Goal: Task Accomplishment & Management: Manage account settings

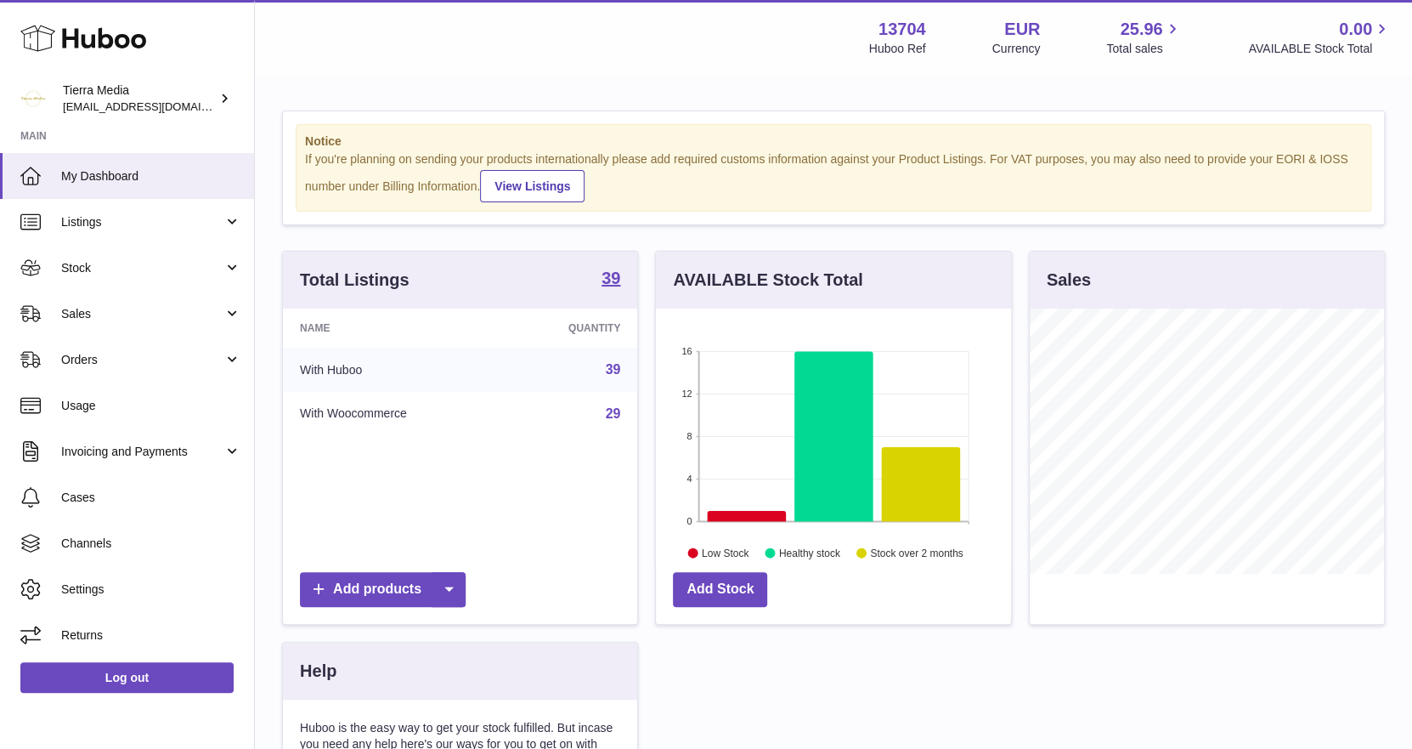
scroll to position [264, 355]
click at [105, 256] on link "Stock" at bounding box center [127, 268] width 254 height 46
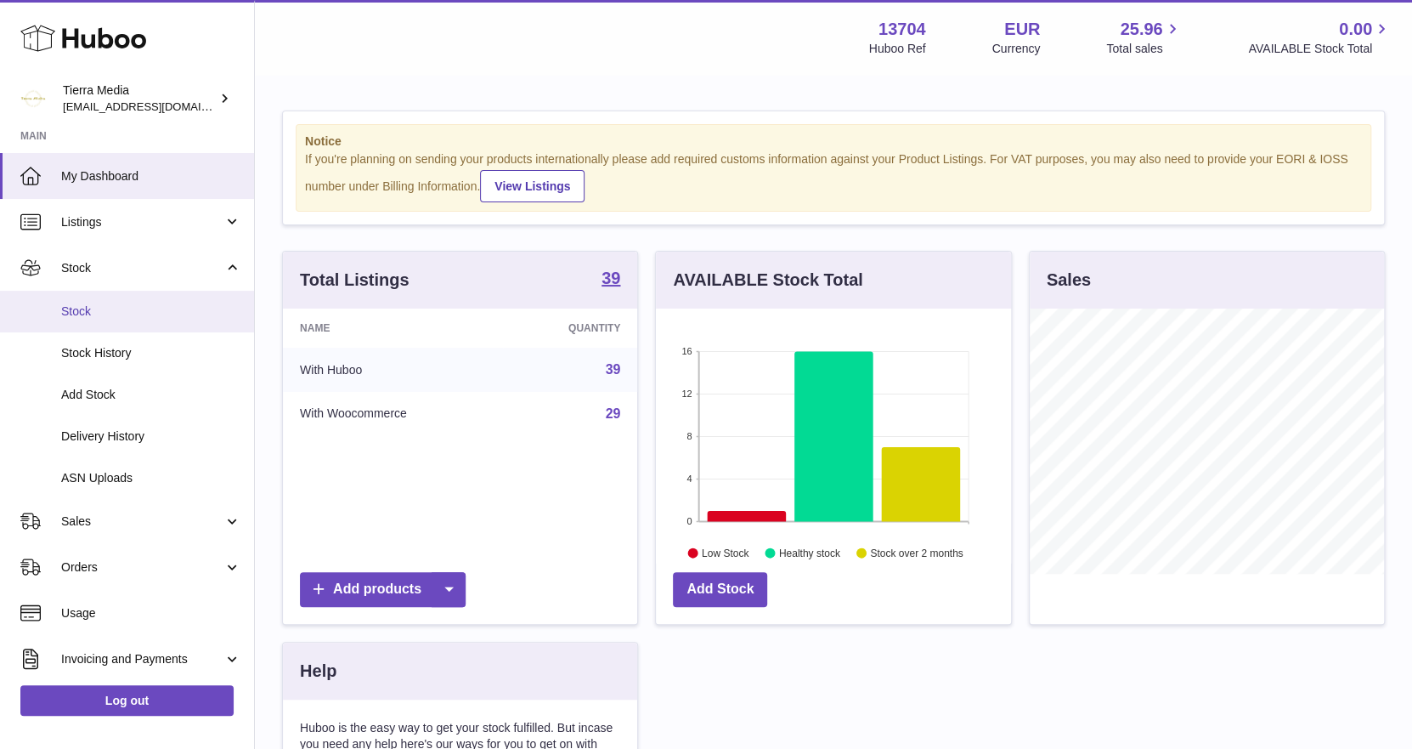
click at [110, 308] on span "Stock" at bounding box center [151, 311] width 180 height 16
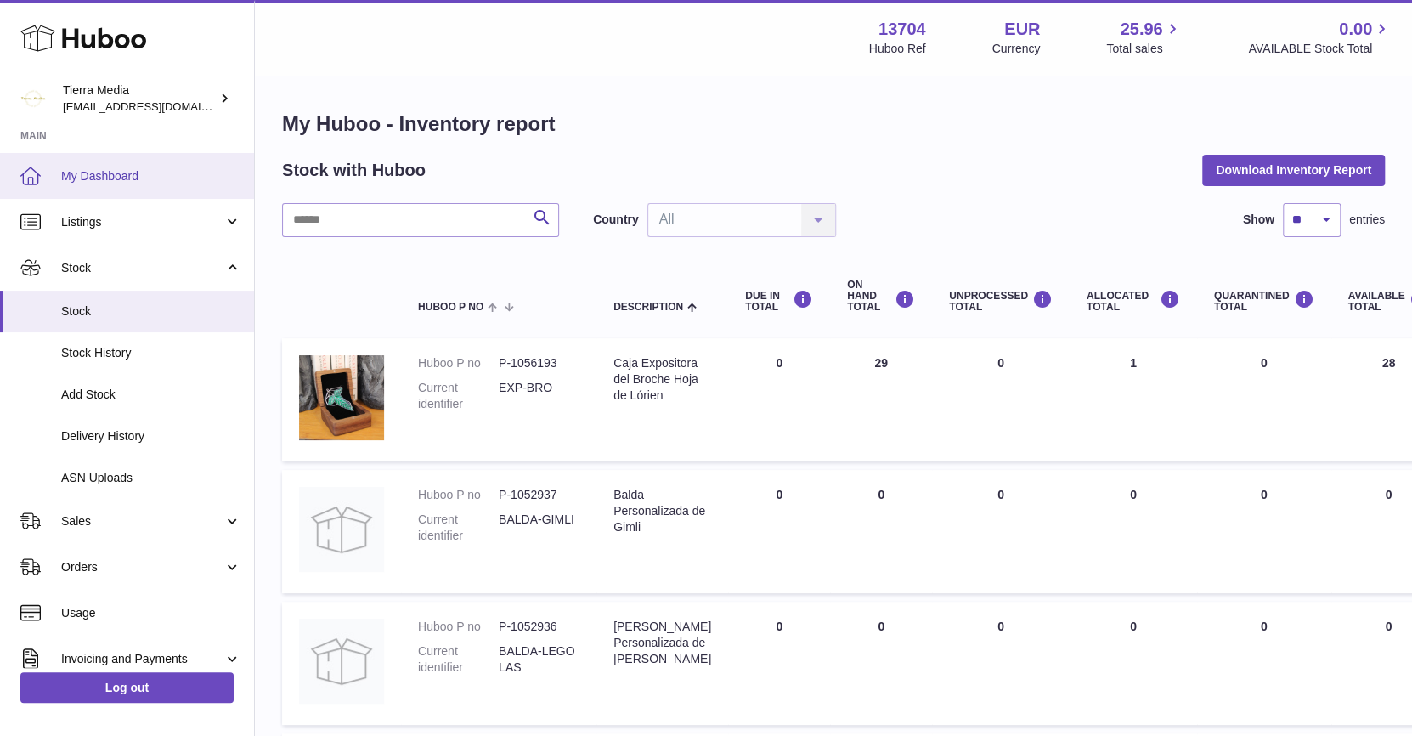
click at [112, 179] on span "My Dashboard" at bounding box center [151, 176] width 180 height 16
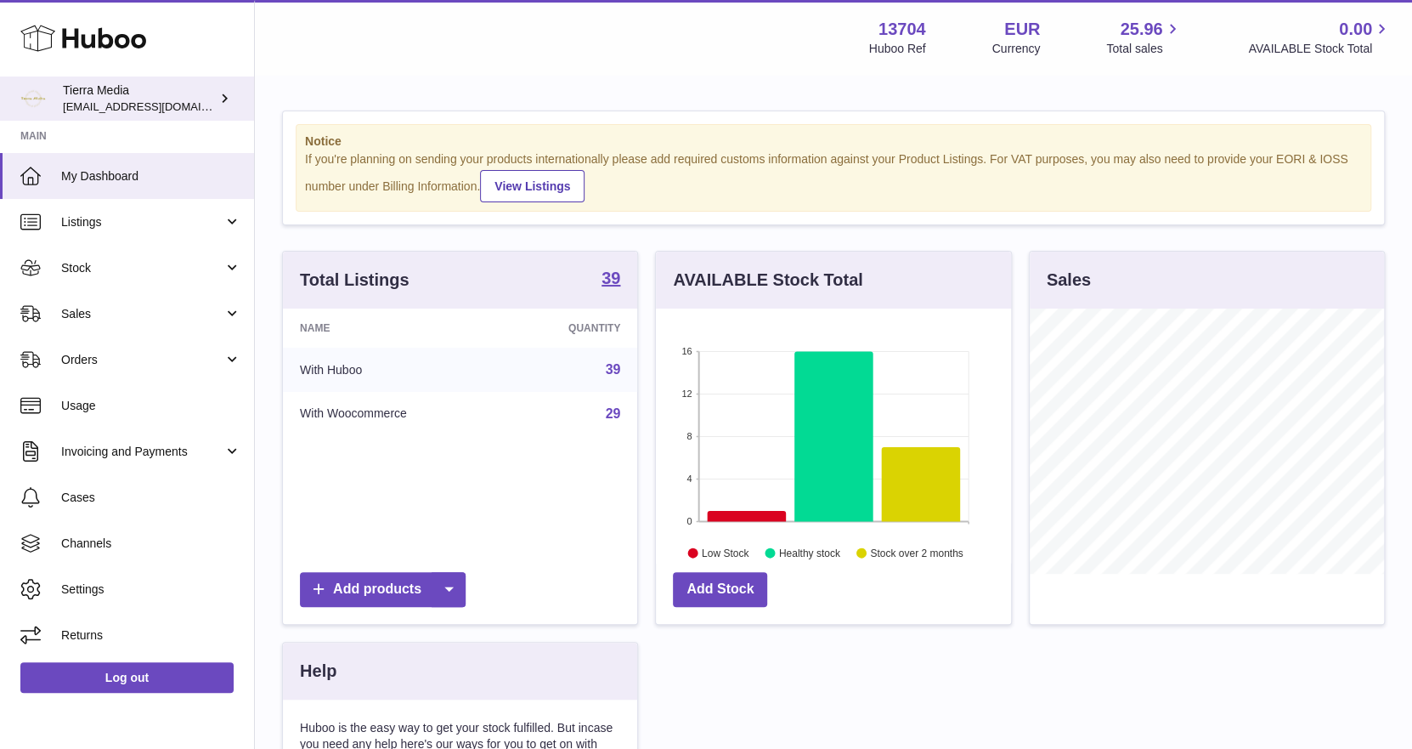
scroll to position [264, 355]
click at [741, 513] on icon at bounding box center [747, 516] width 78 height 11
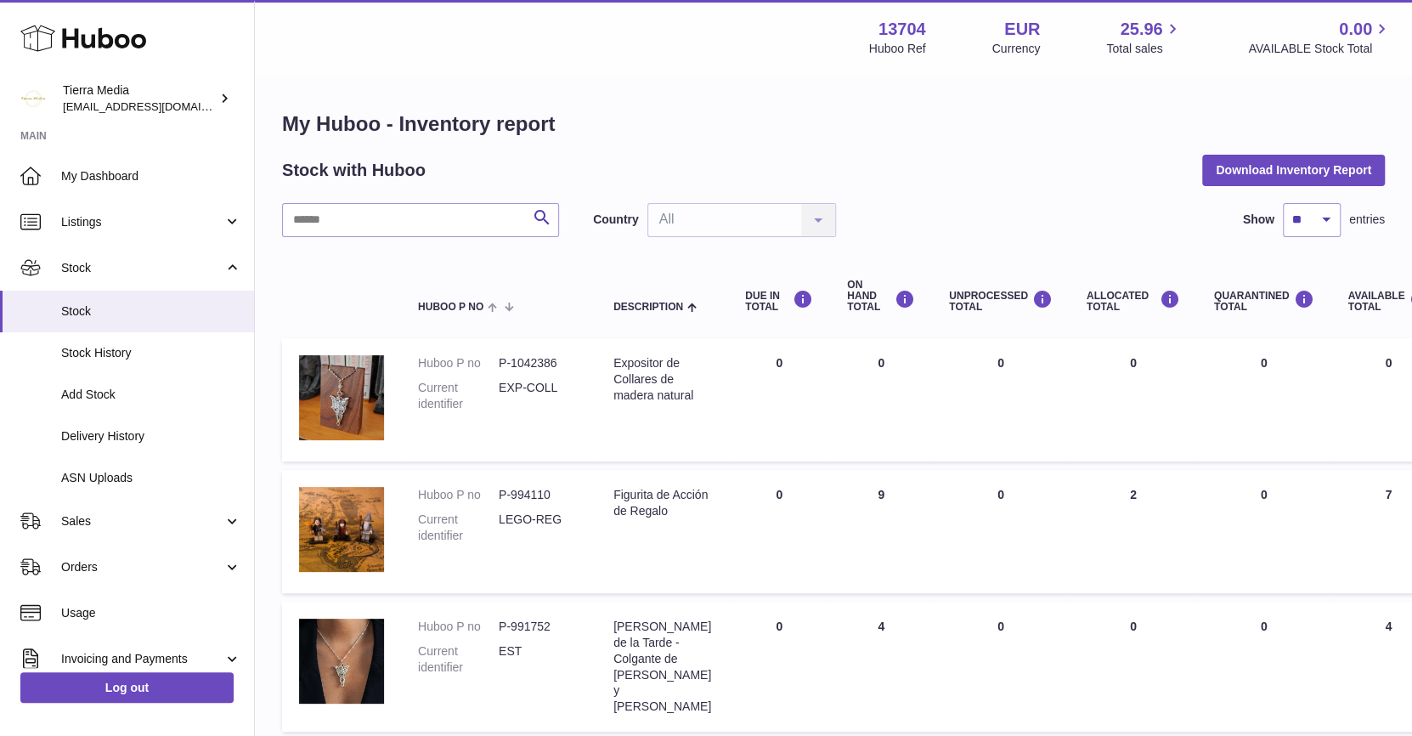
scroll to position [85, 0]
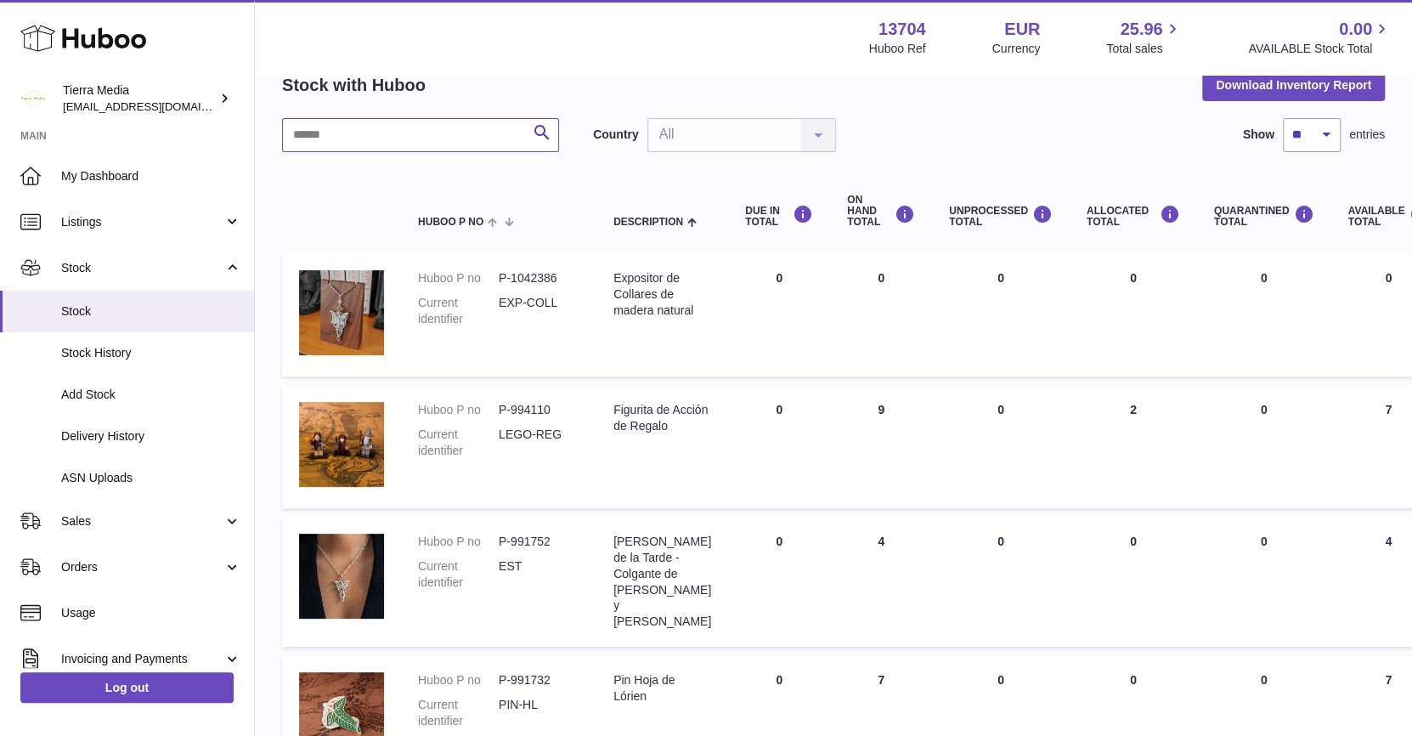
click at [326, 144] on input "text" at bounding box center [420, 135] width 277 height 34
type input "***"
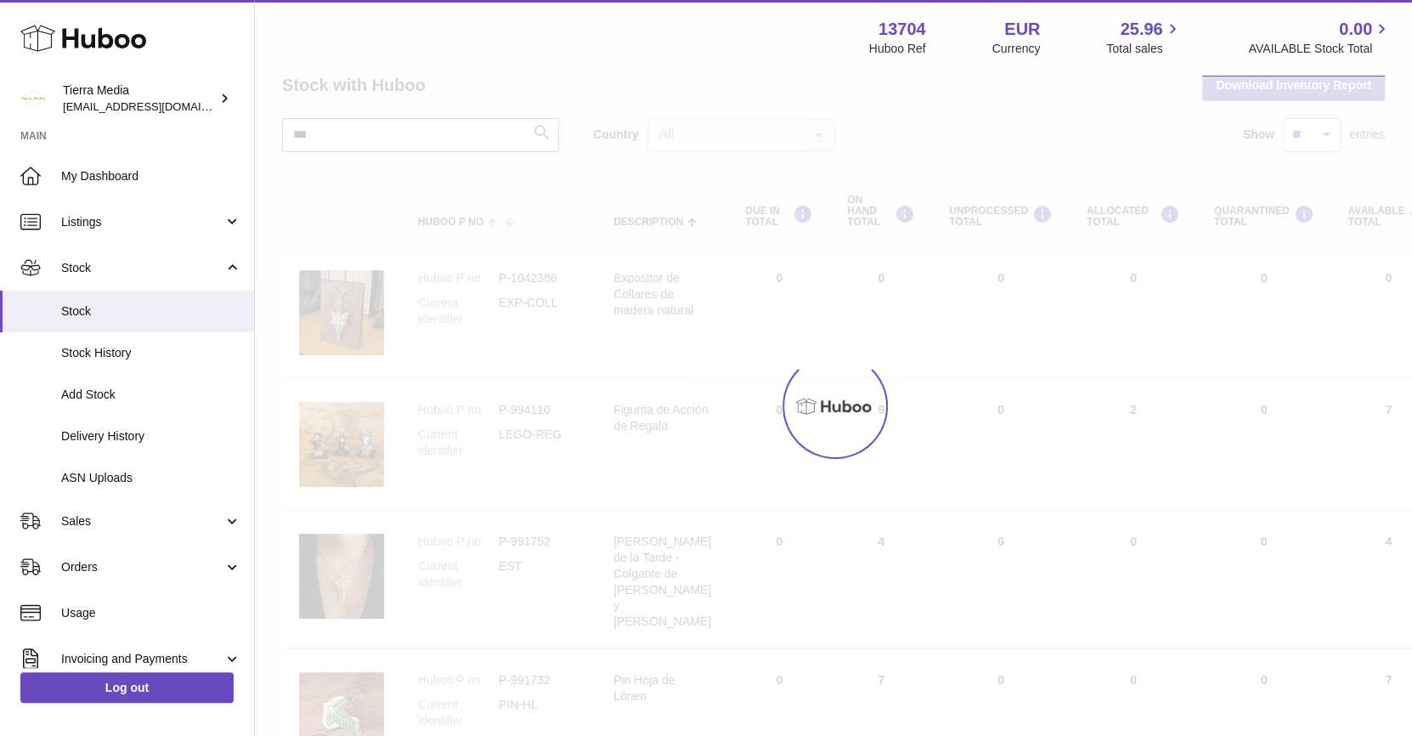
scroll to position [12, 0]
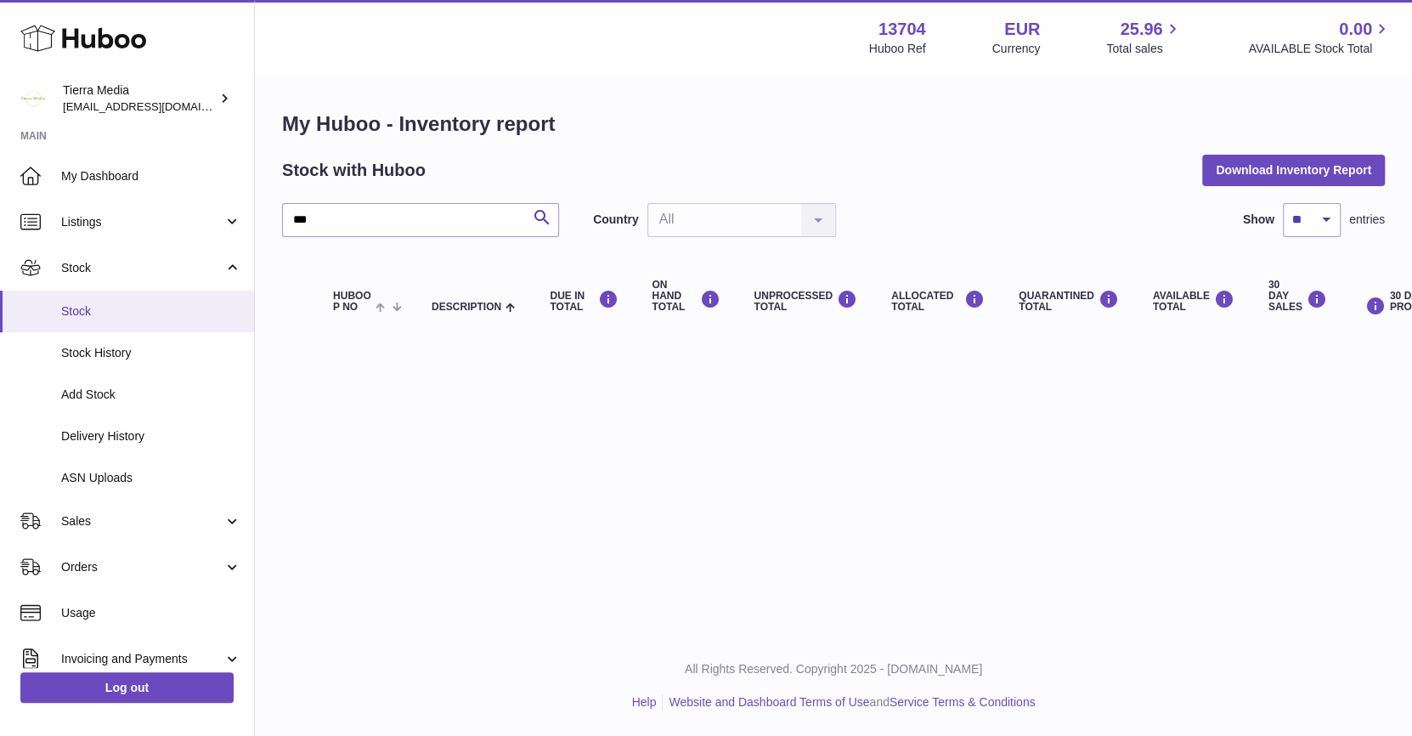
click at [119, 309] on span "Stock" at bounding box center [151, 311] width 180 height 16
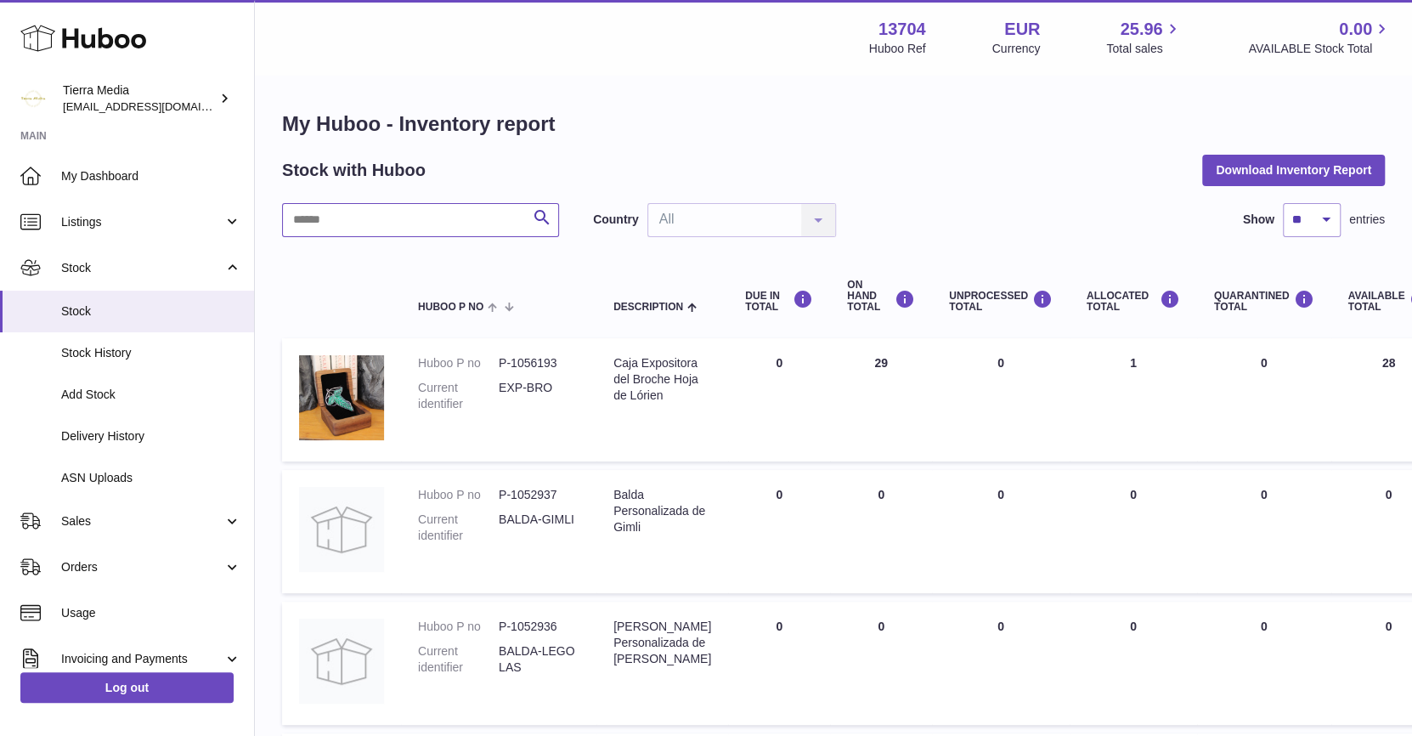
click at [339, 206] on input "text" at bounding box center [420, 220] width 277 height 34
type input "***"
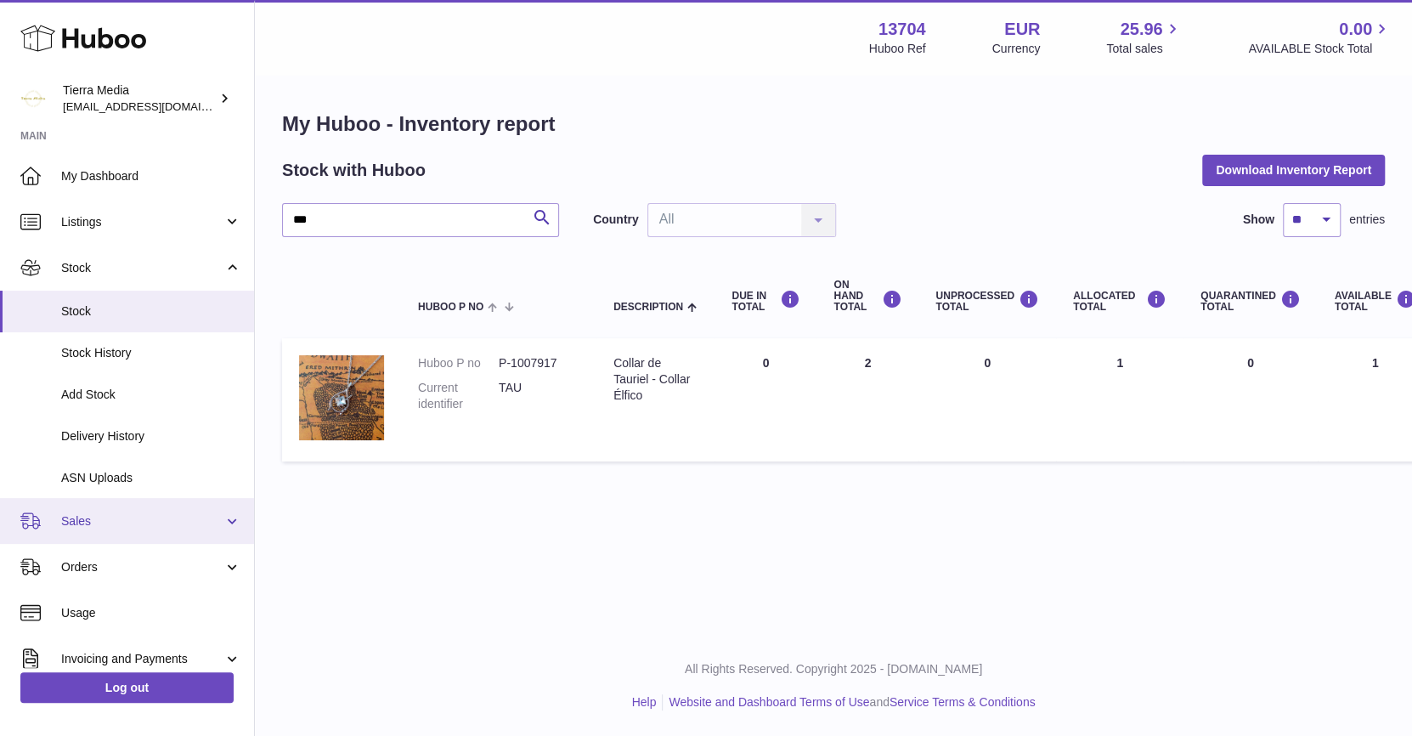
click at [124, 529] on link "Sales" at bounding box center [127, 521] width 254 height 46
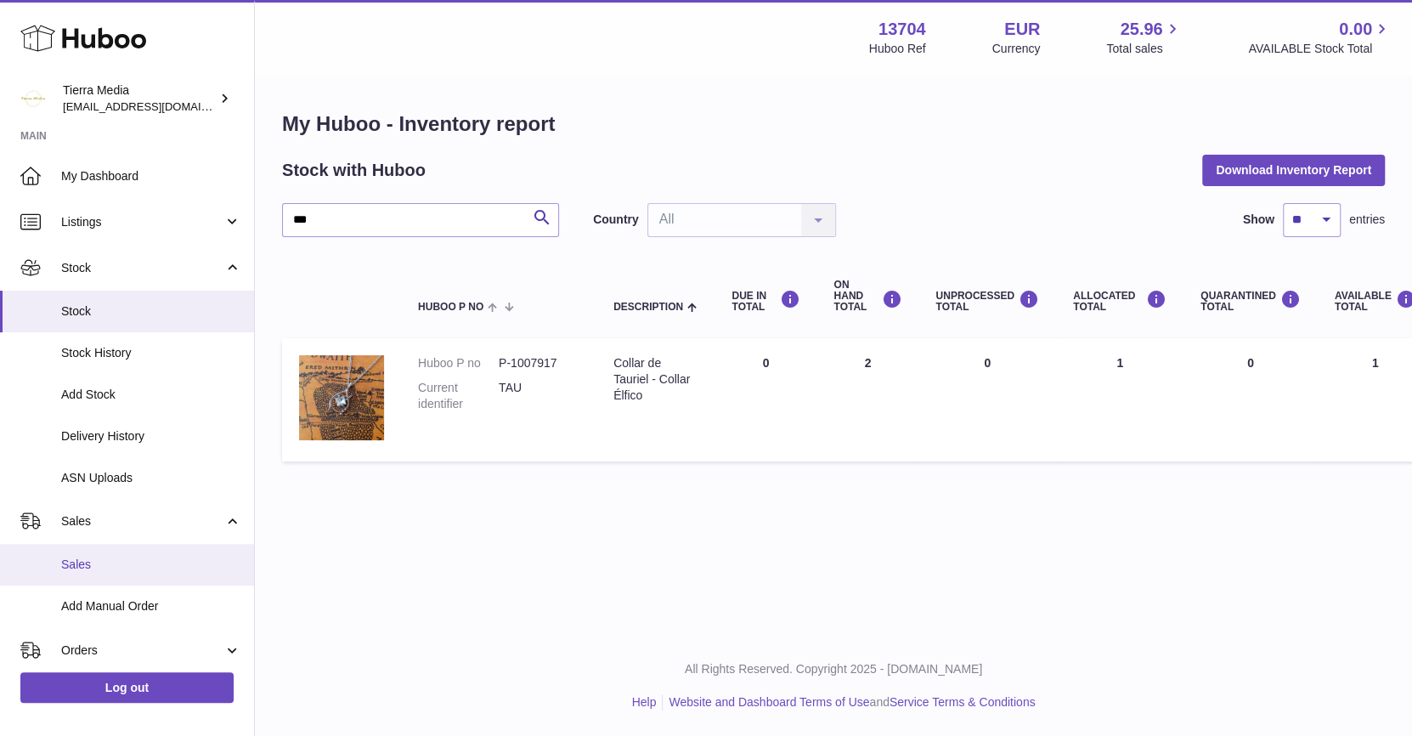
click at [122, 558] on span "Sales" at bounding box center [151, 565] width 180 height 16
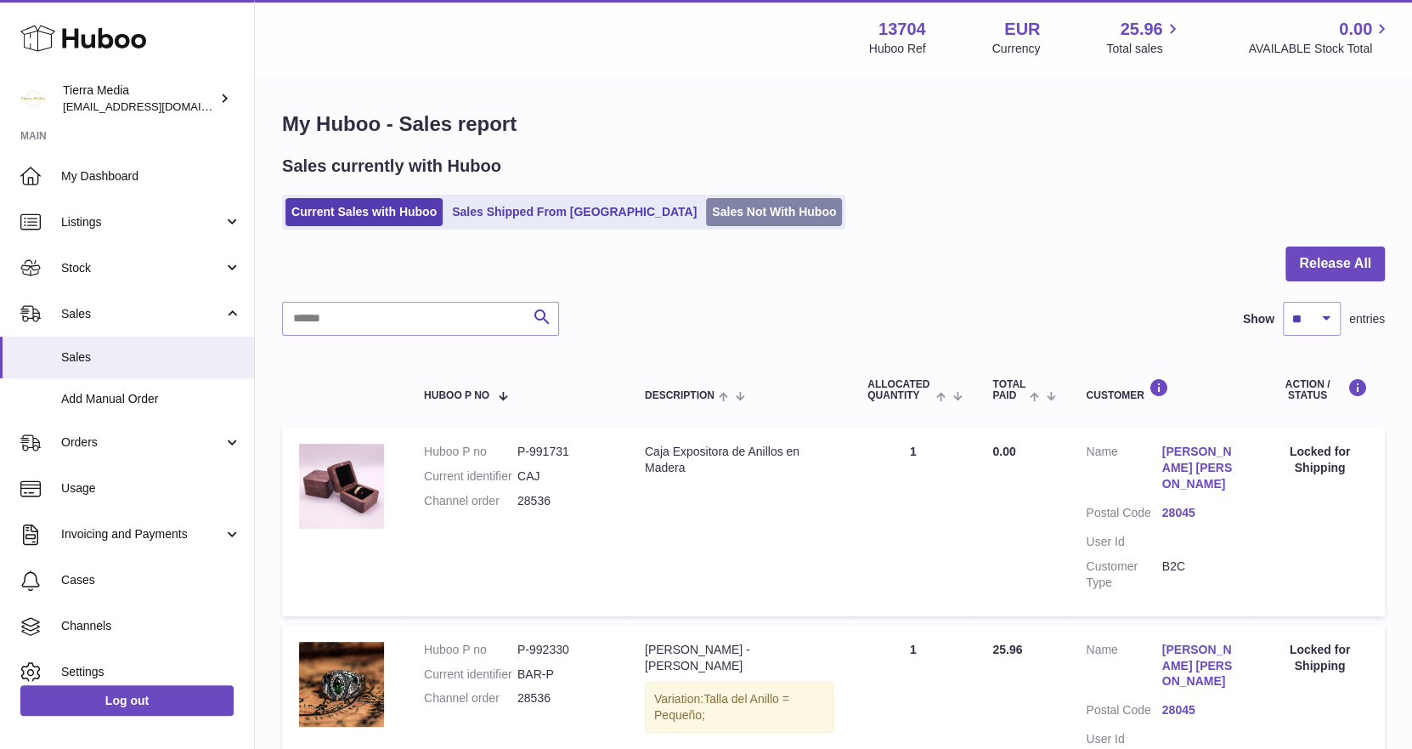
click at [706, 209] on link "Sales Not With Huboo" at bounding box center [774, 212] width 136 height 28
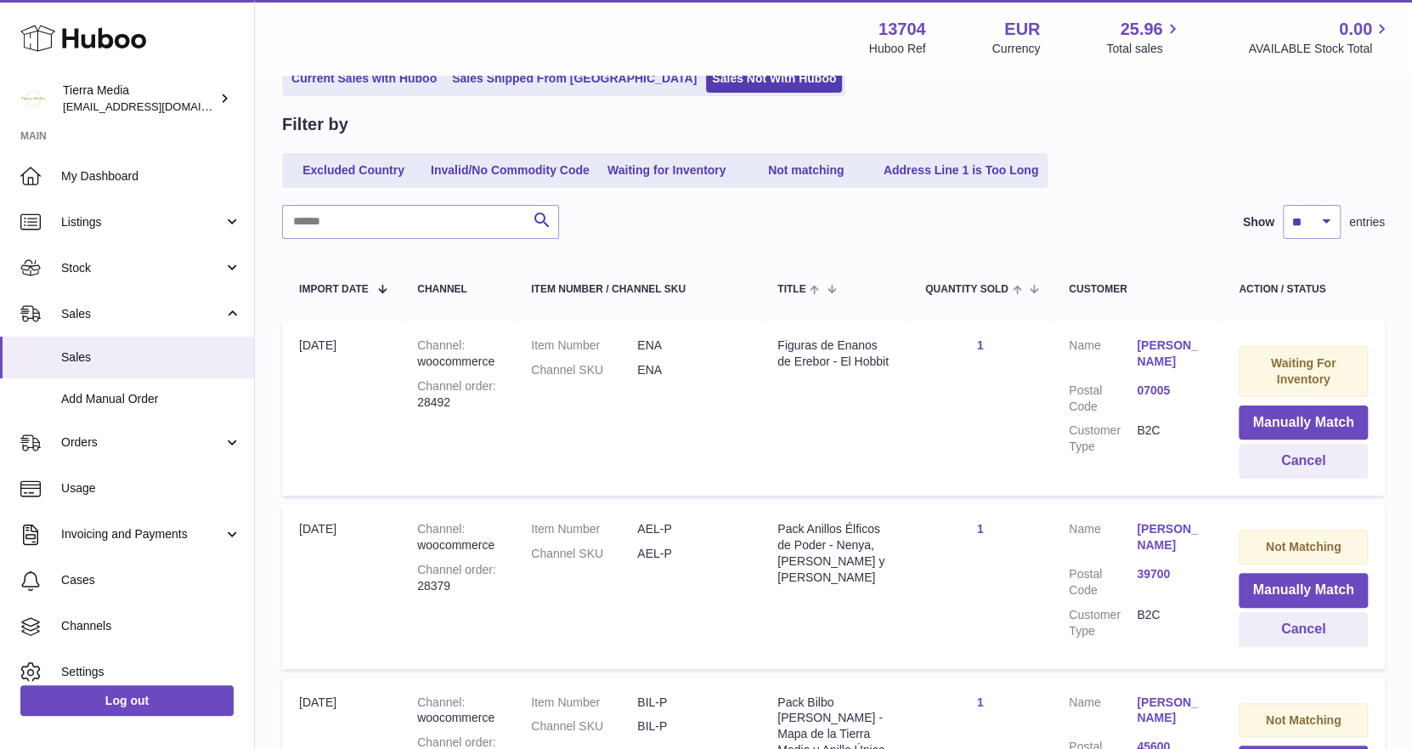
scroll to position [169, 0]
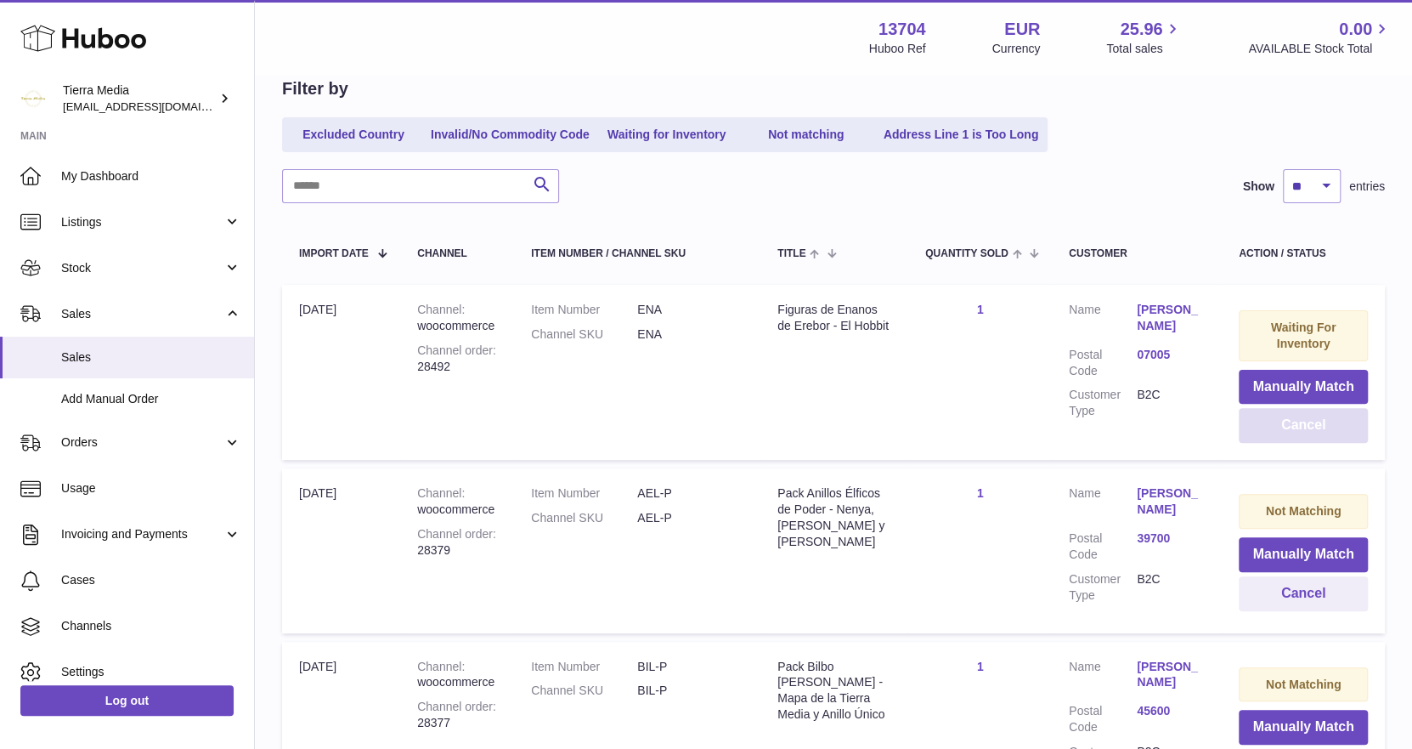
click at [1283, 416] on button "Cancel" at bounding box center [1303, 425] width 129 height 35
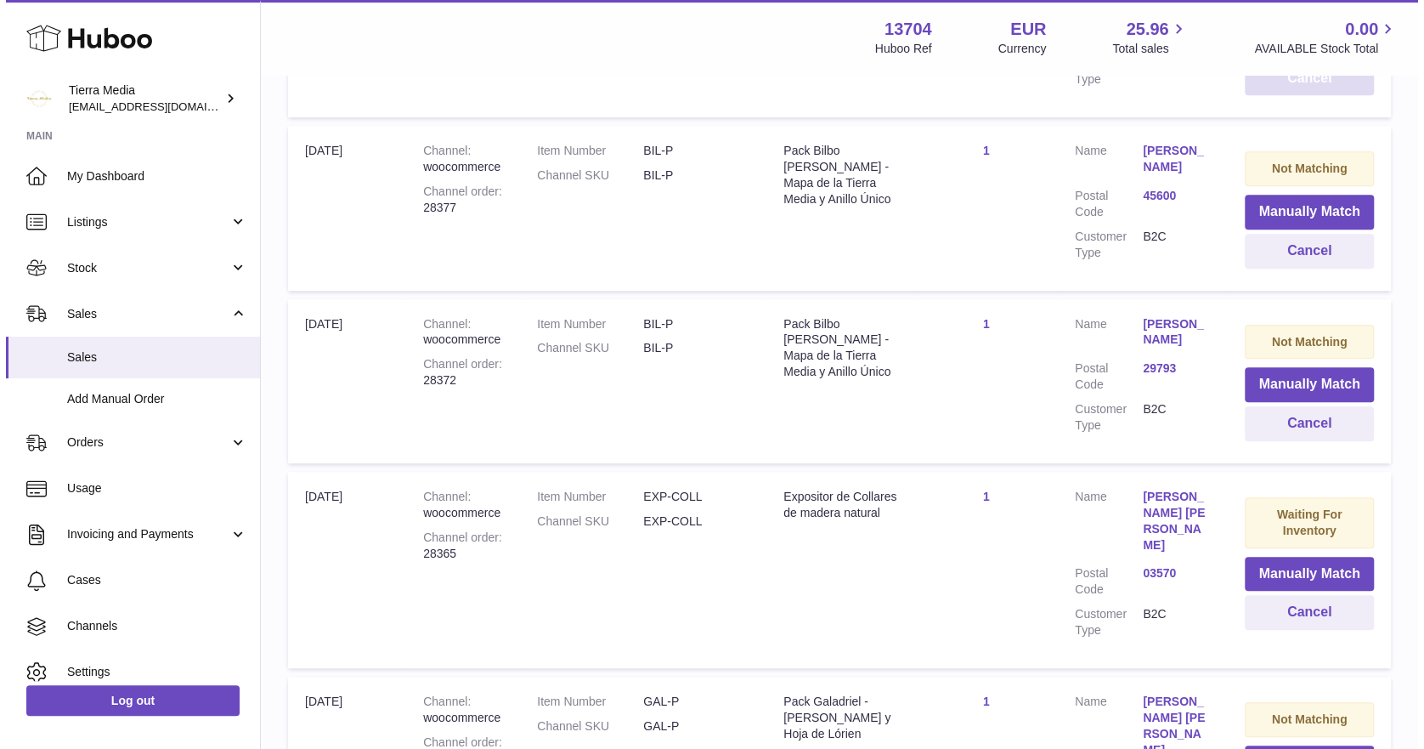
scroll to position [680, 0]
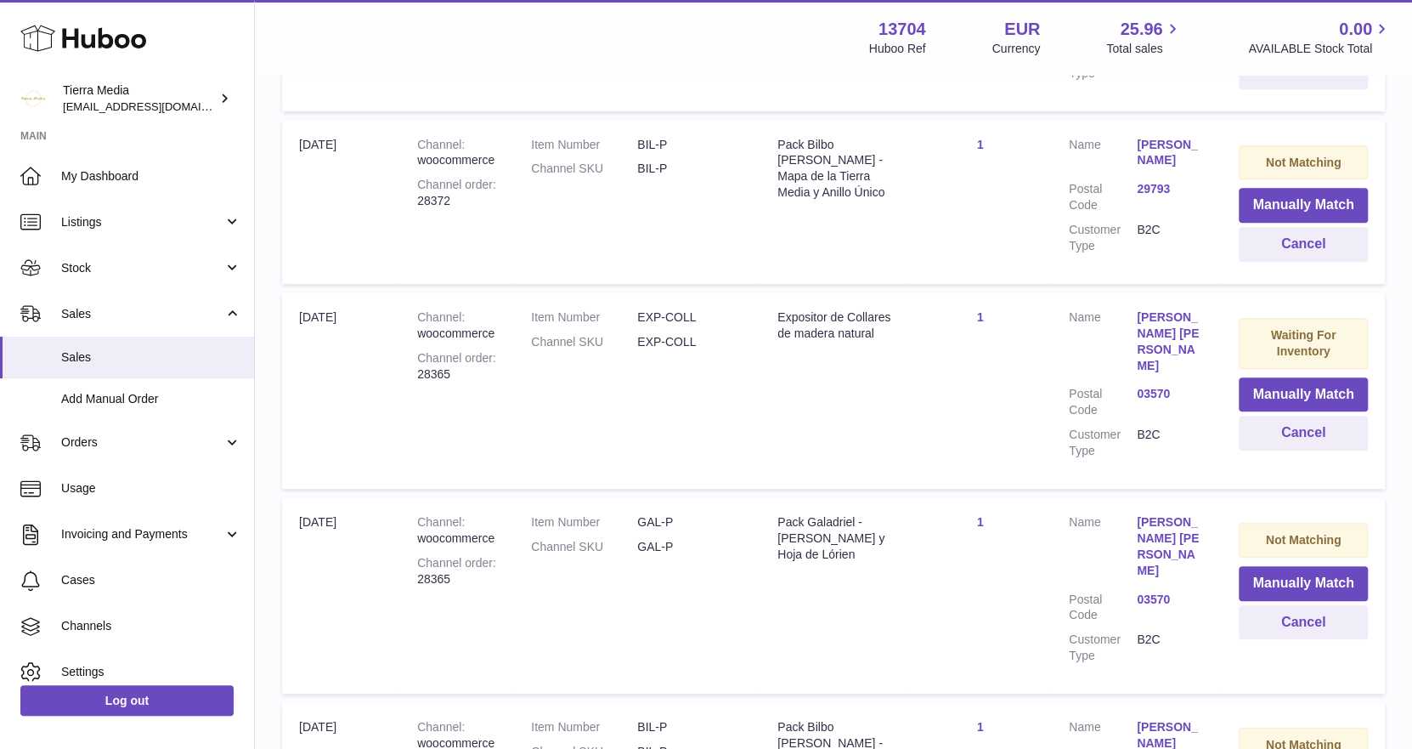
click at [1162, 345] on link "Victor Oviedo Giner" at bounding box center [1171, 341] width 68 height 65
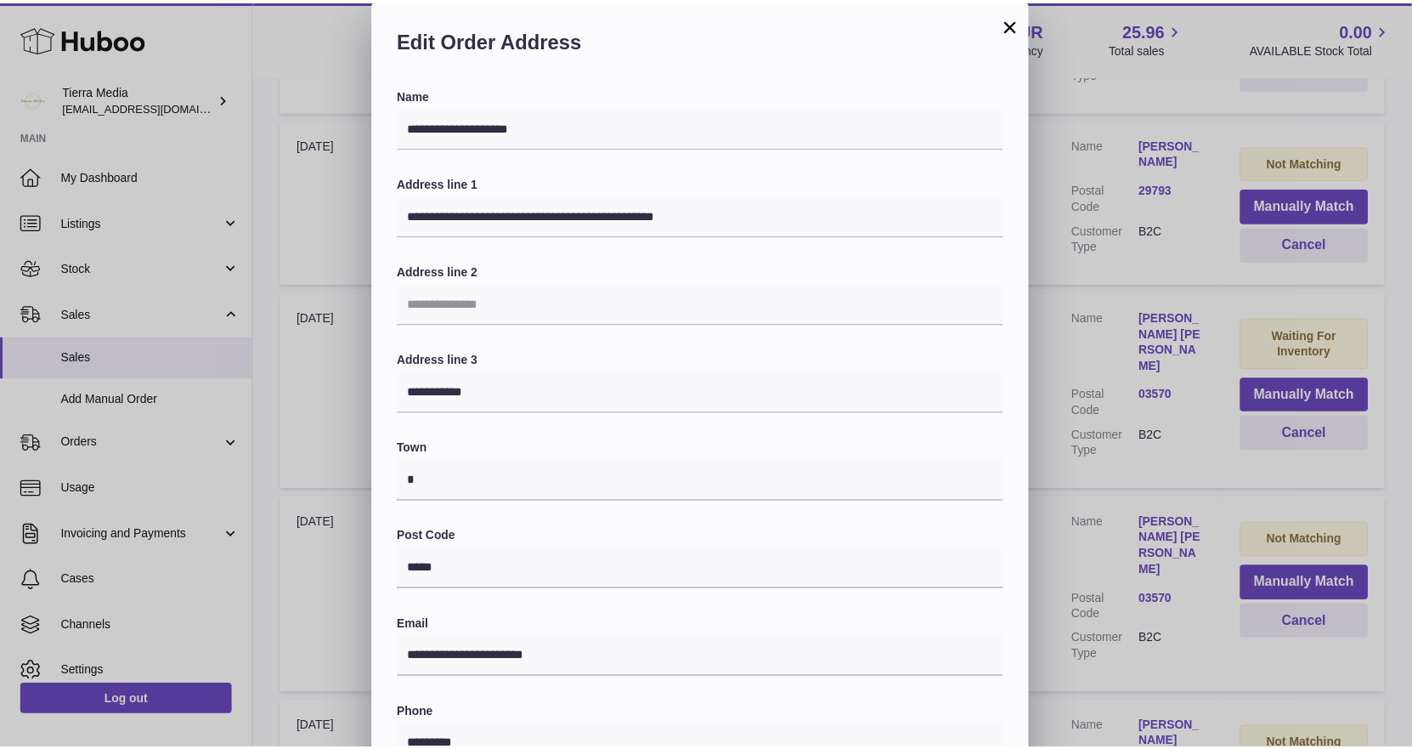
scroll to position [273, 0]
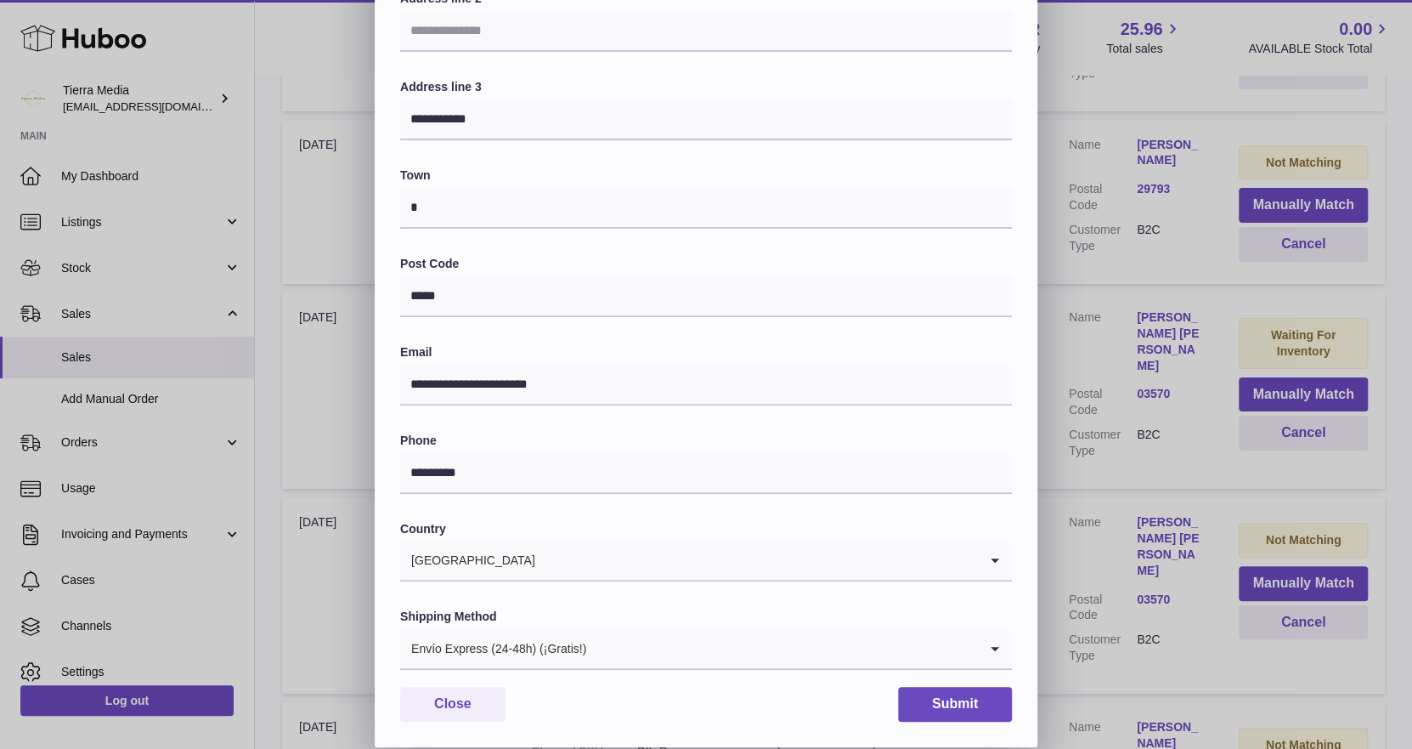
click at [298, 384] on div "**********" at bounding box center [706, 237] width 1412 height 1020
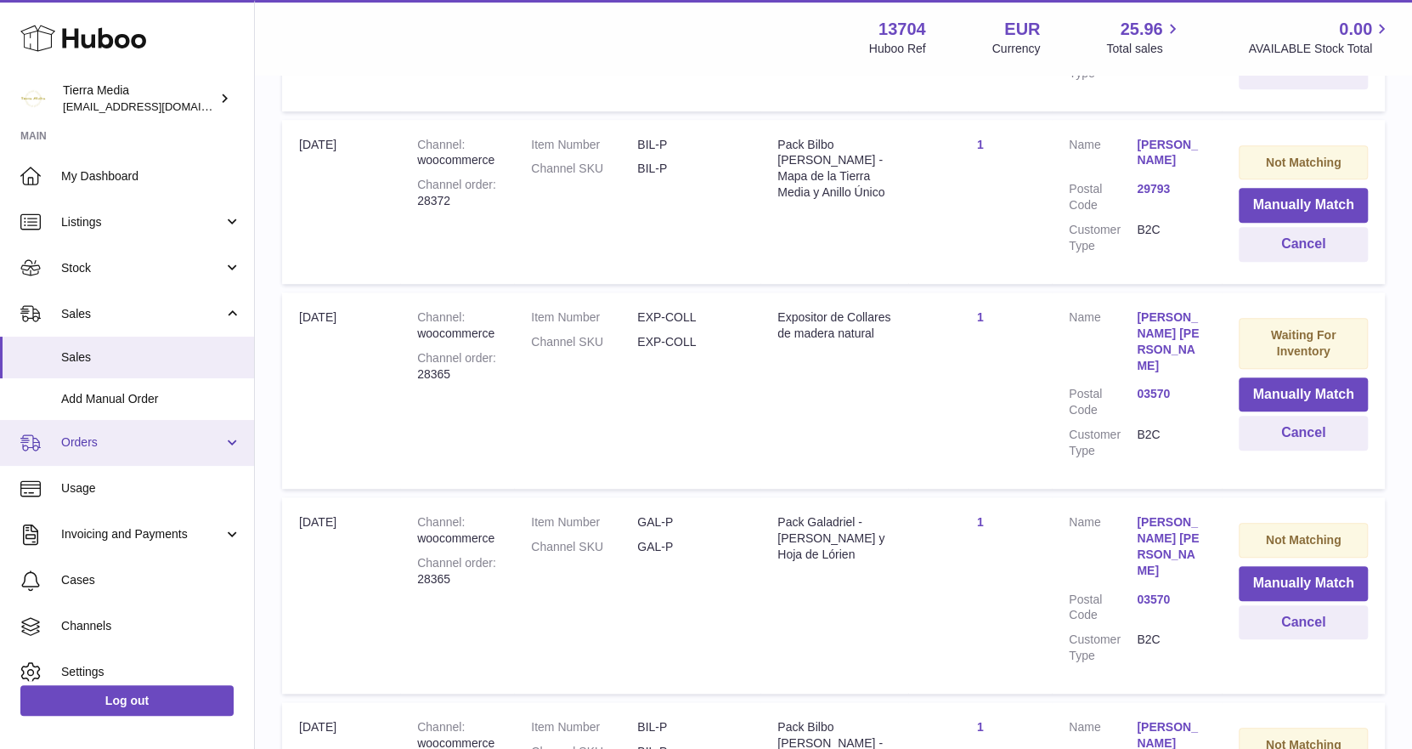
click at [106, 450] on span "Orders" at bounding box center [142, 442] width 162 height 16
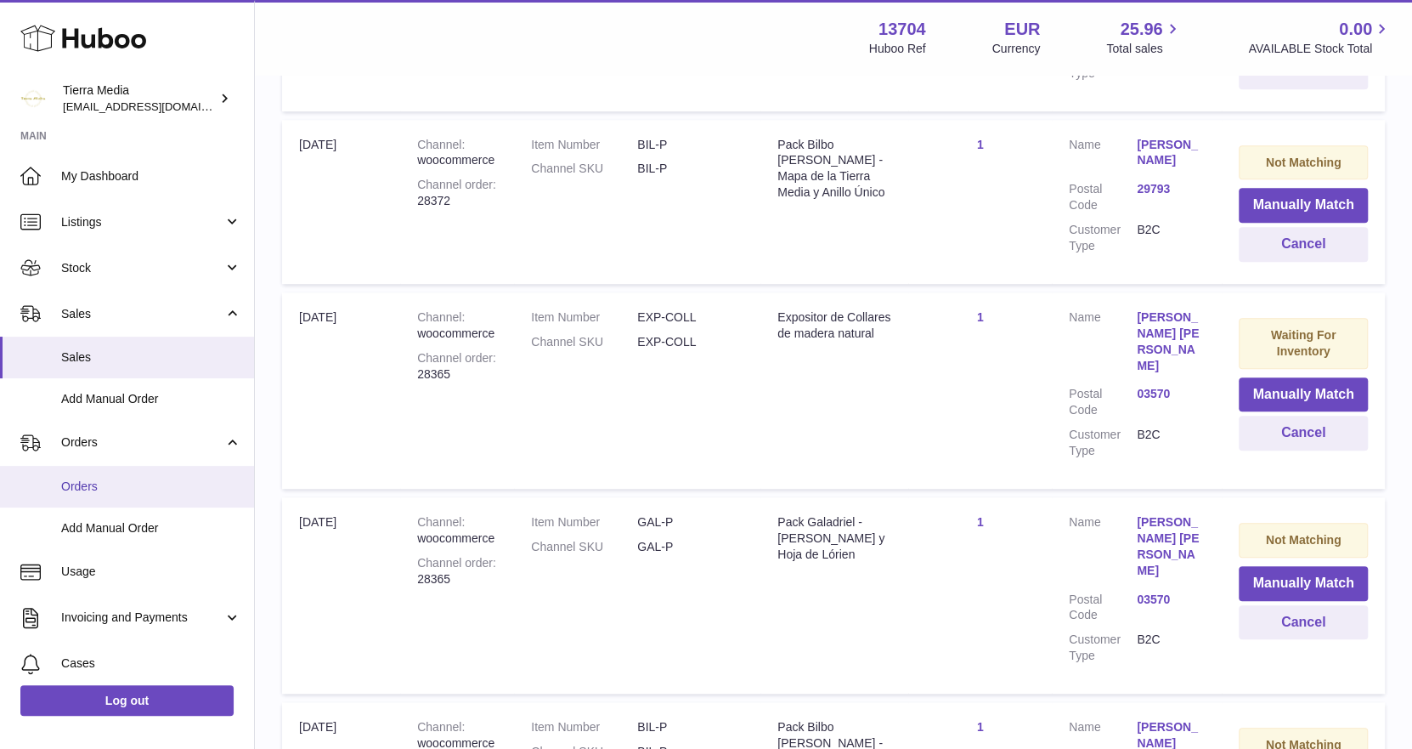
click at [106, 487] on span "Orders" at bounding box center [151, 486] width 180 height 16
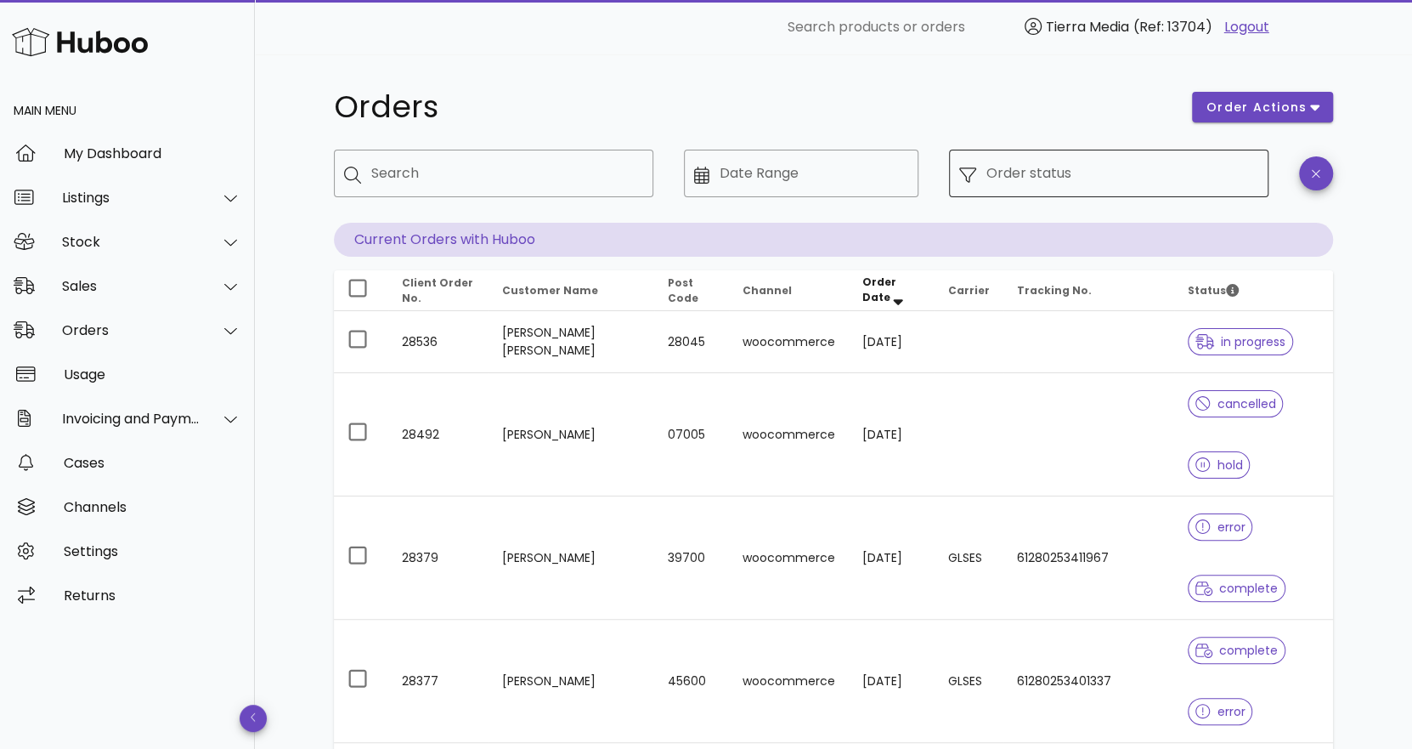
click at [1179, 177] on input "Order status" at bounding box center [1123, 173] width 272 height 27
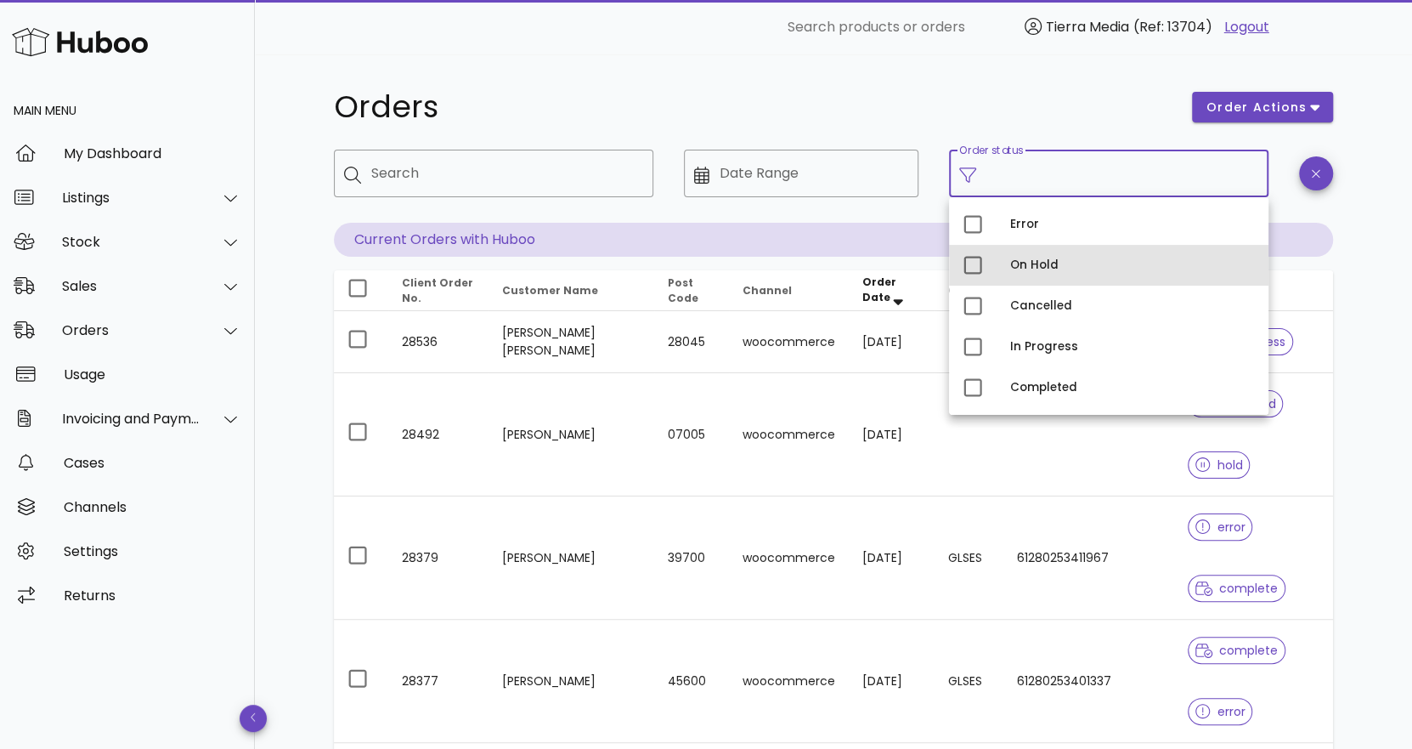
click at [1037, 274] on div "On Hold" at bounding box center [1132, 265] width 245 height 27
type input "**********"
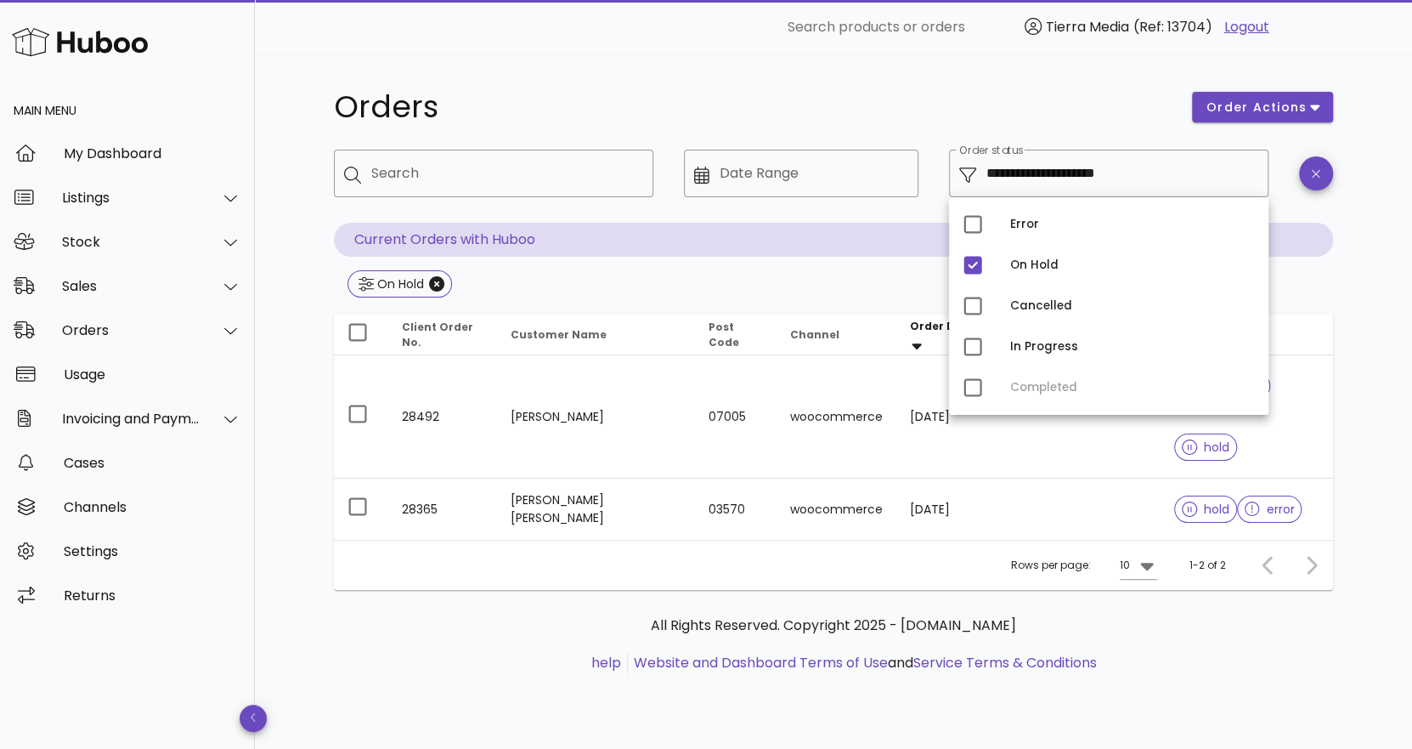
click at [1394, 341] on div "**********" at bounding box center [833, 401] width 1157 height 694
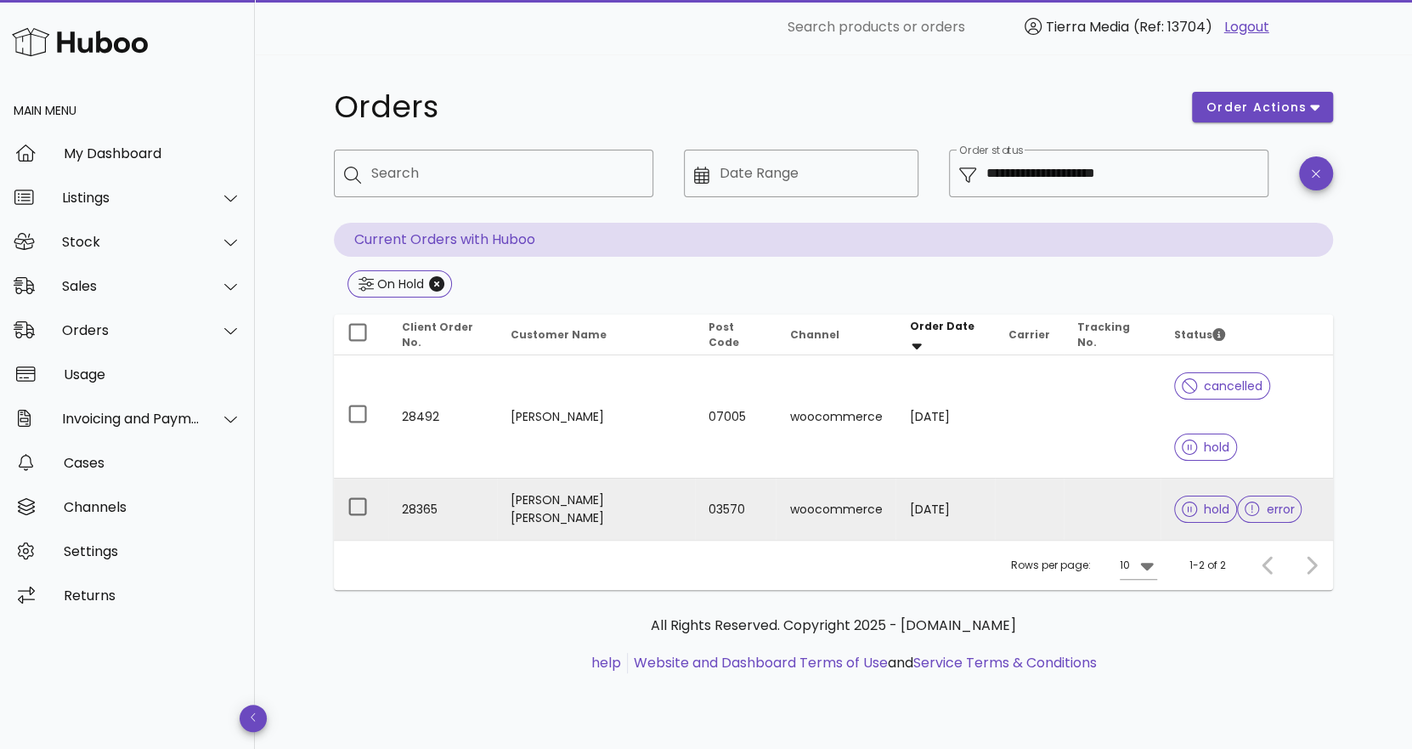
click at [643, 478] on td "Victor Oviedo Giner" at bounding box center [595, 508] width 197 height 61
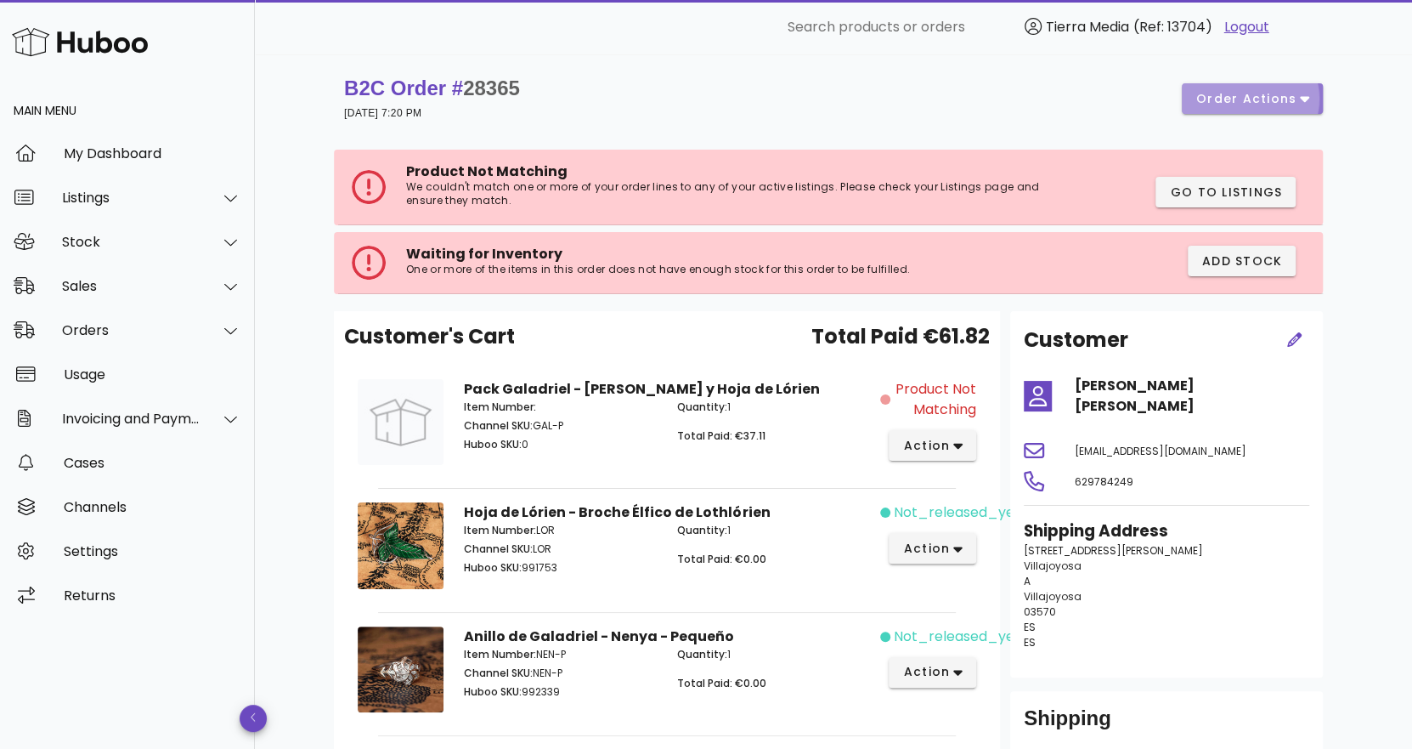
click at [1311, 103] on button "order actions" at bounding box center [1252, 98] width 141 height 31
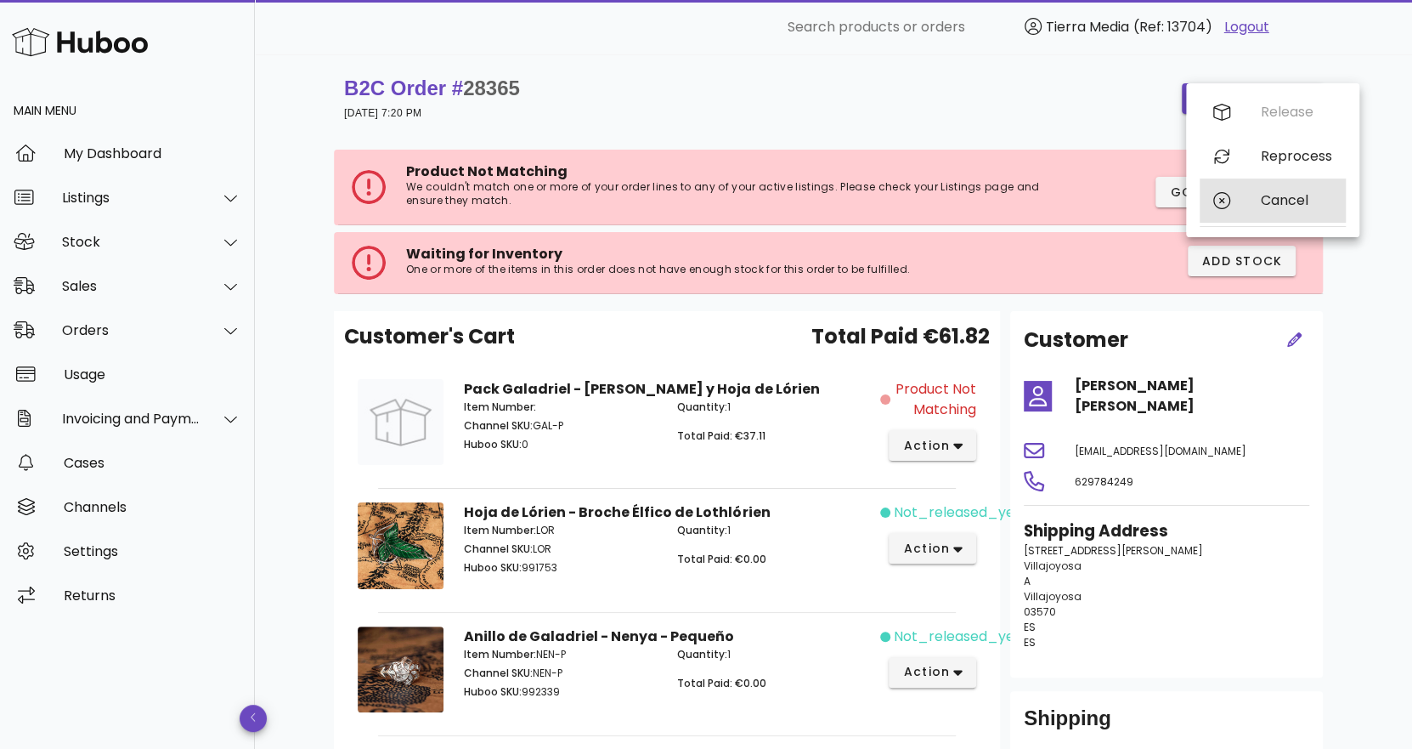
click at [1259, 194] on div "Cancel" at bounding box center [1273, 200] width 146 height 44
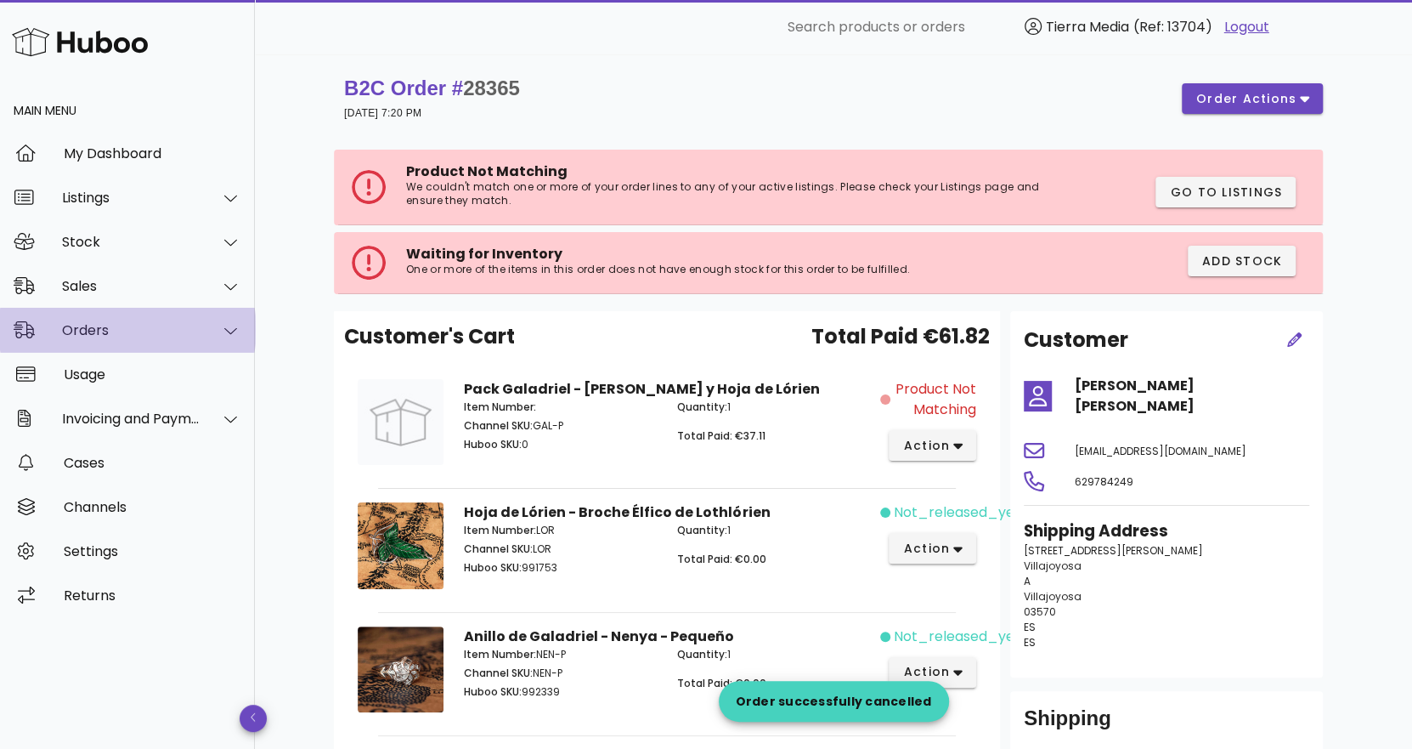
click at [145, 335] on div "Orders" at bounding box center [131, 330] width 139 height 16
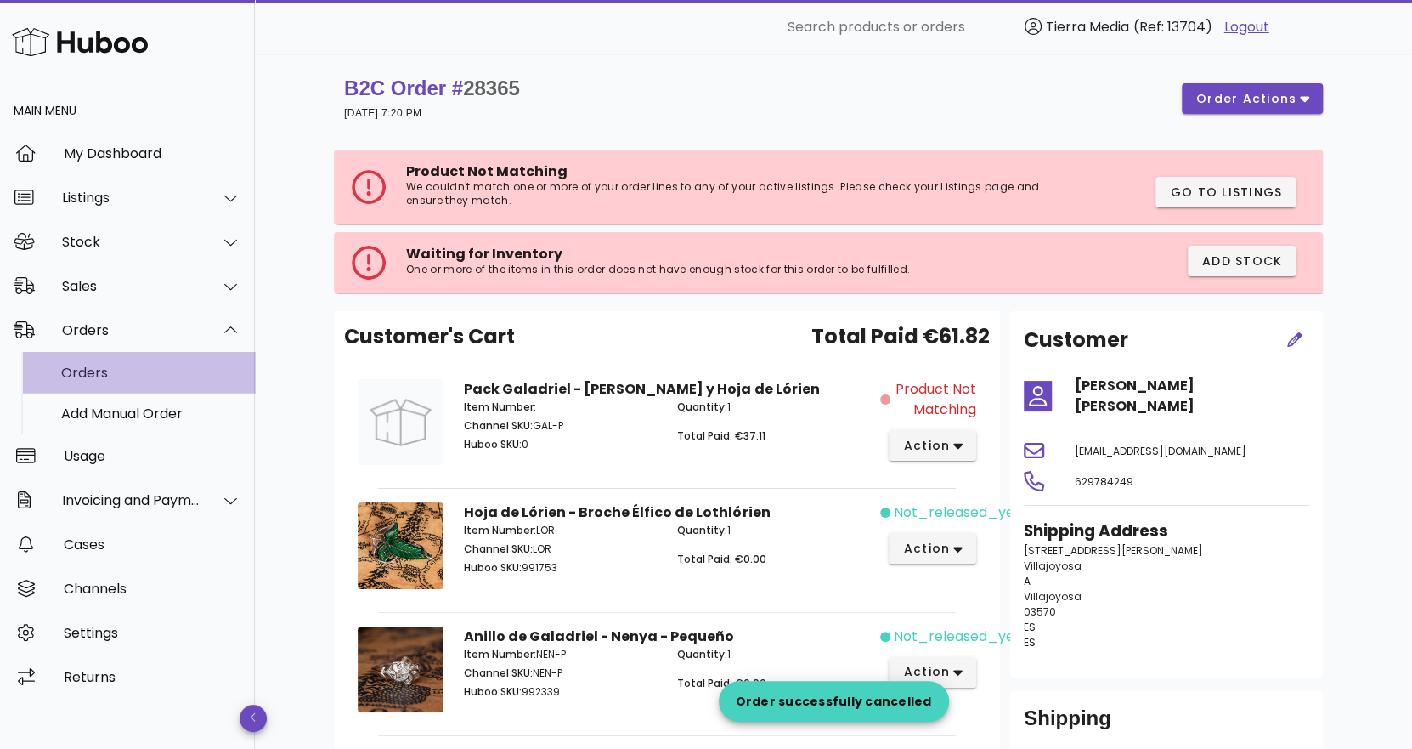
click at [127, 373] on div "Orders" at bounding box center [151, 373] width 180 height 16
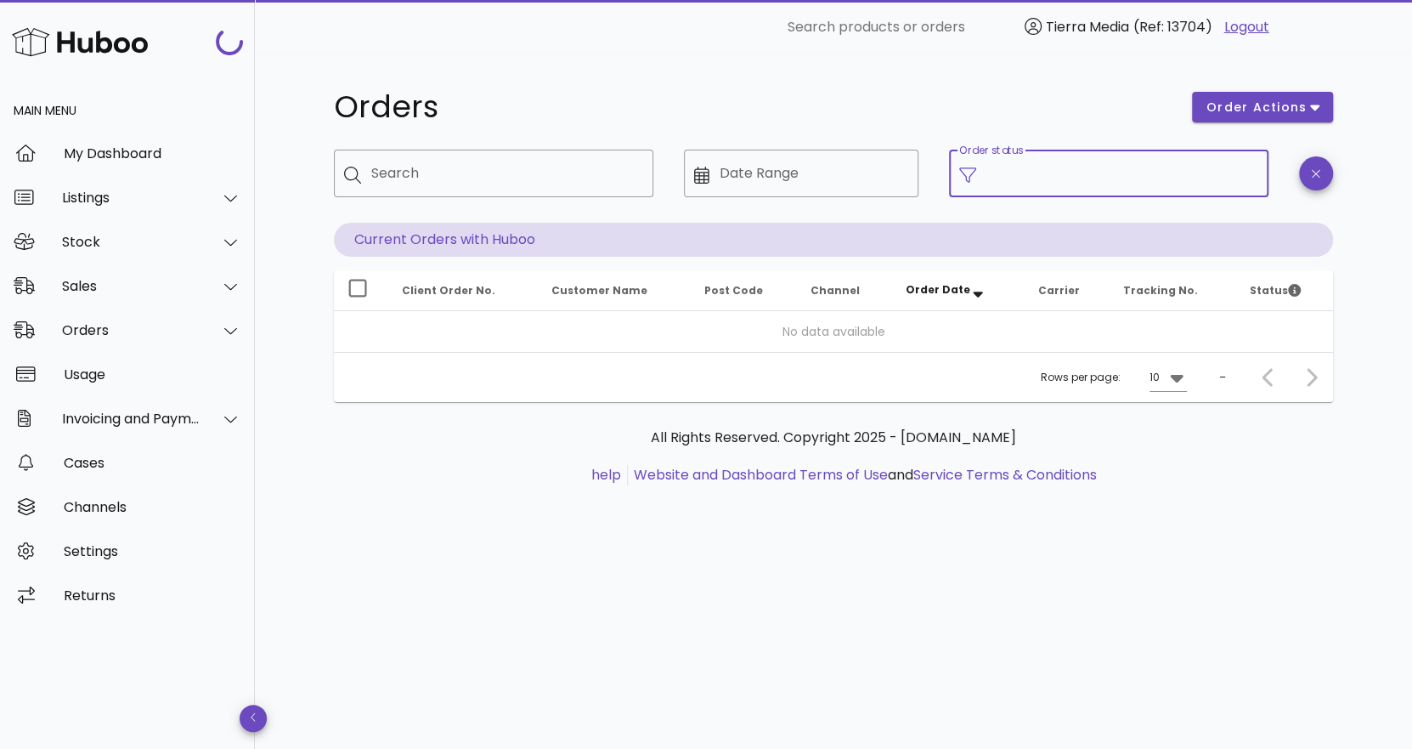
click at [1005, 165] on div "Order status" at bounding box center [1123, 174] width 272 height 48
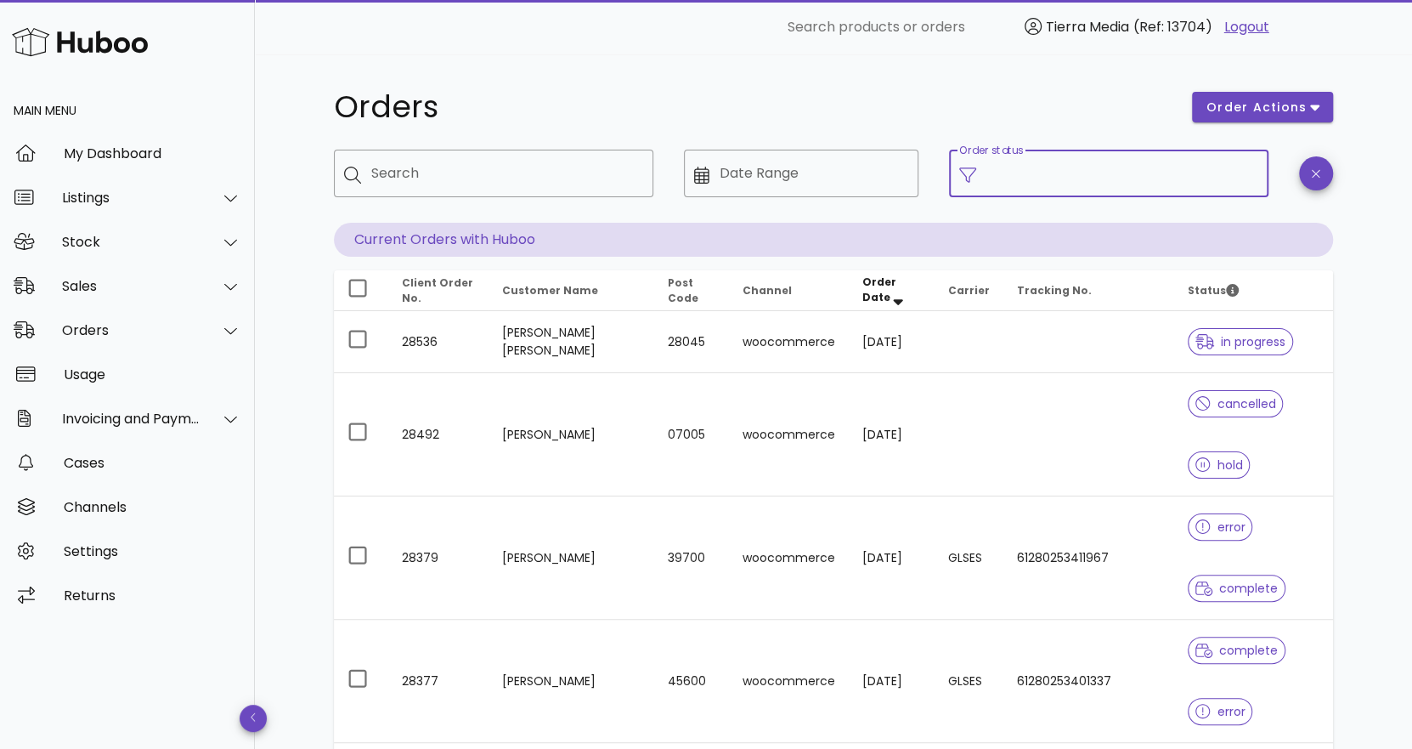
click at [999, 182] on input "Order status" at bounding box center [1123, 173] width 272 height 27
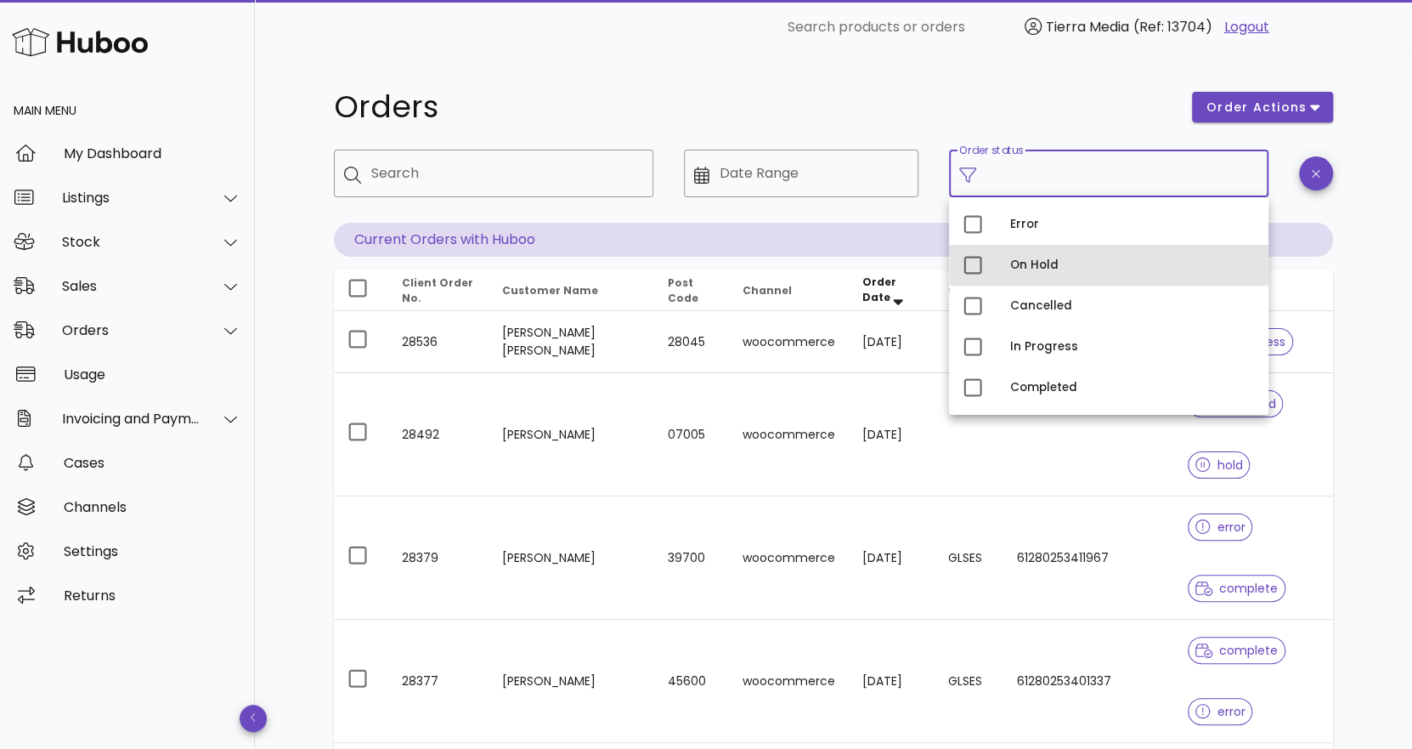
click at [1034, 256] on div "On Hold" at bounding box center [1132, 265] width 245 height 27
type input "**********"
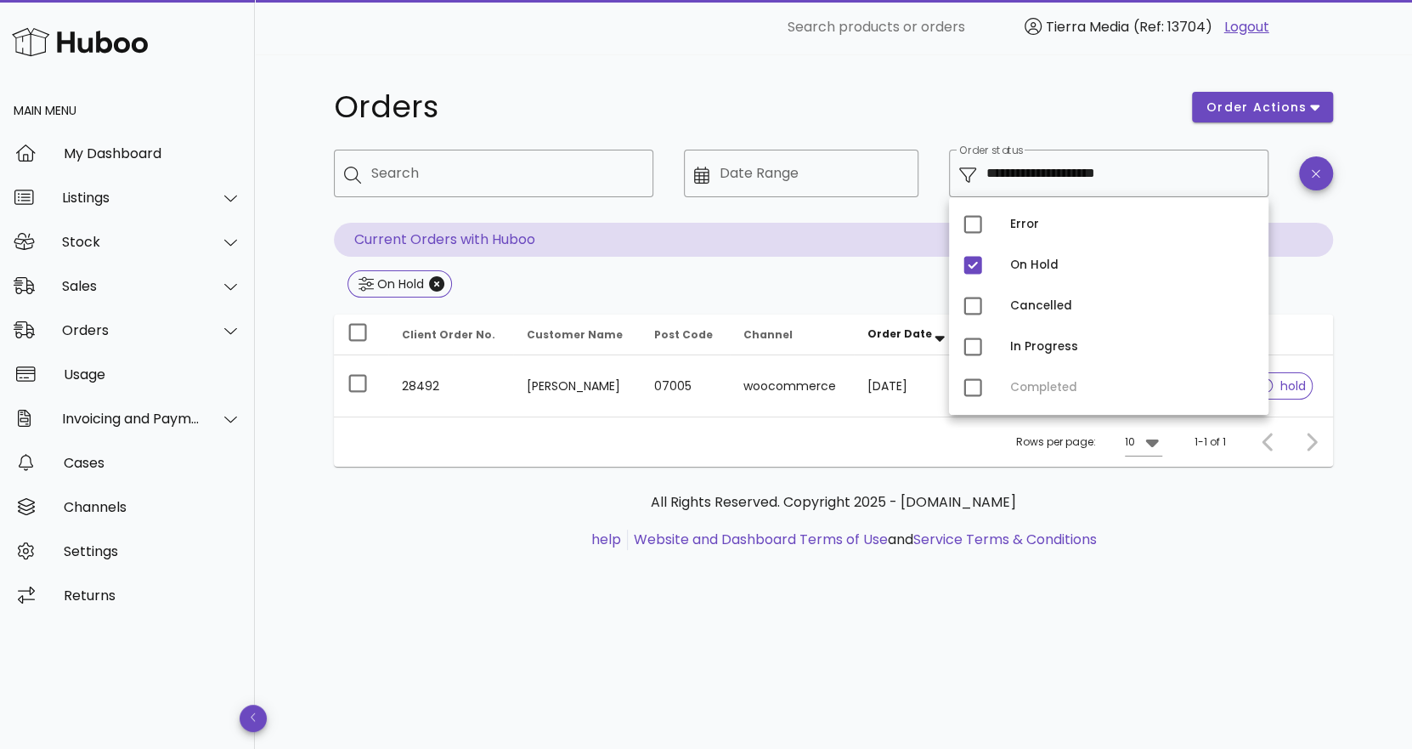
click at [1392, 320] on div "**********" at bounding box center [833, 401] width 1157 height 694
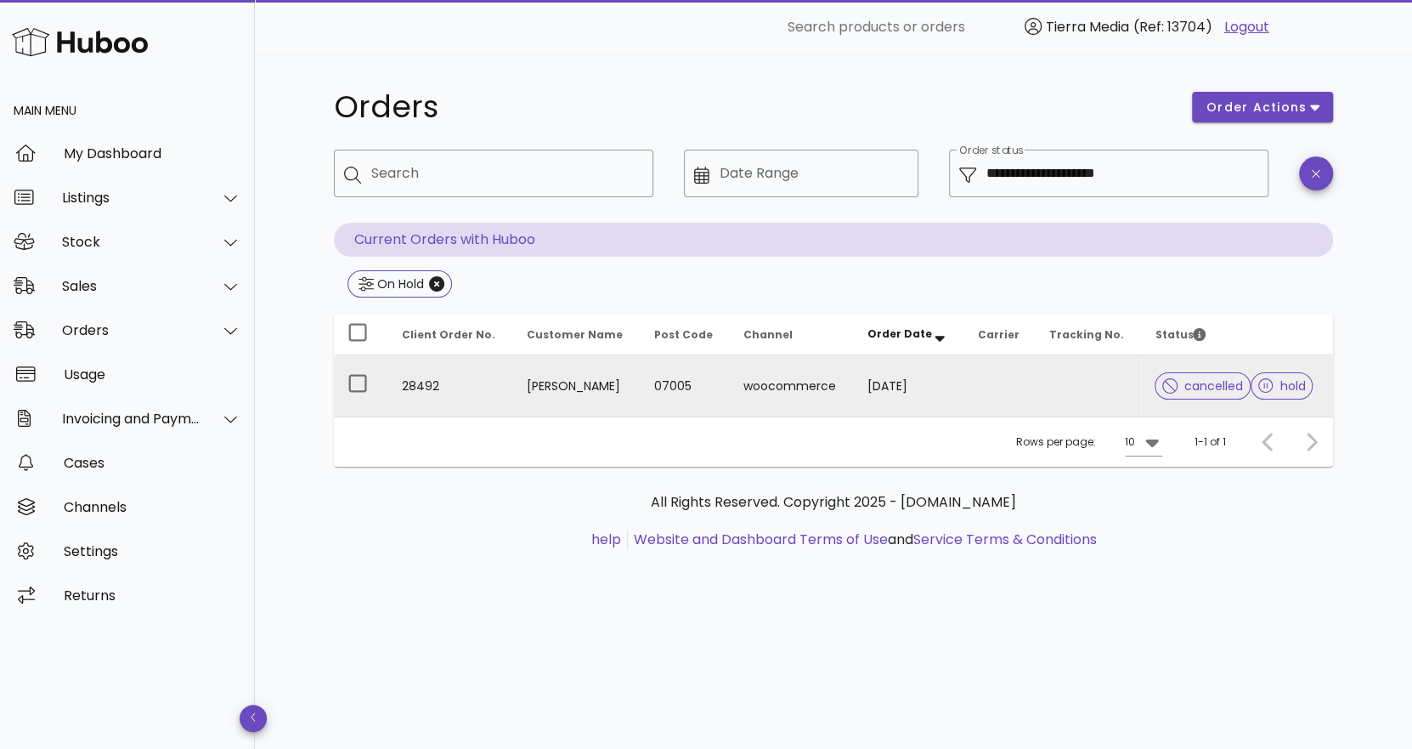
click at [685, 382] on td "07005" at bounding box center [685, 385] width 89 height 61
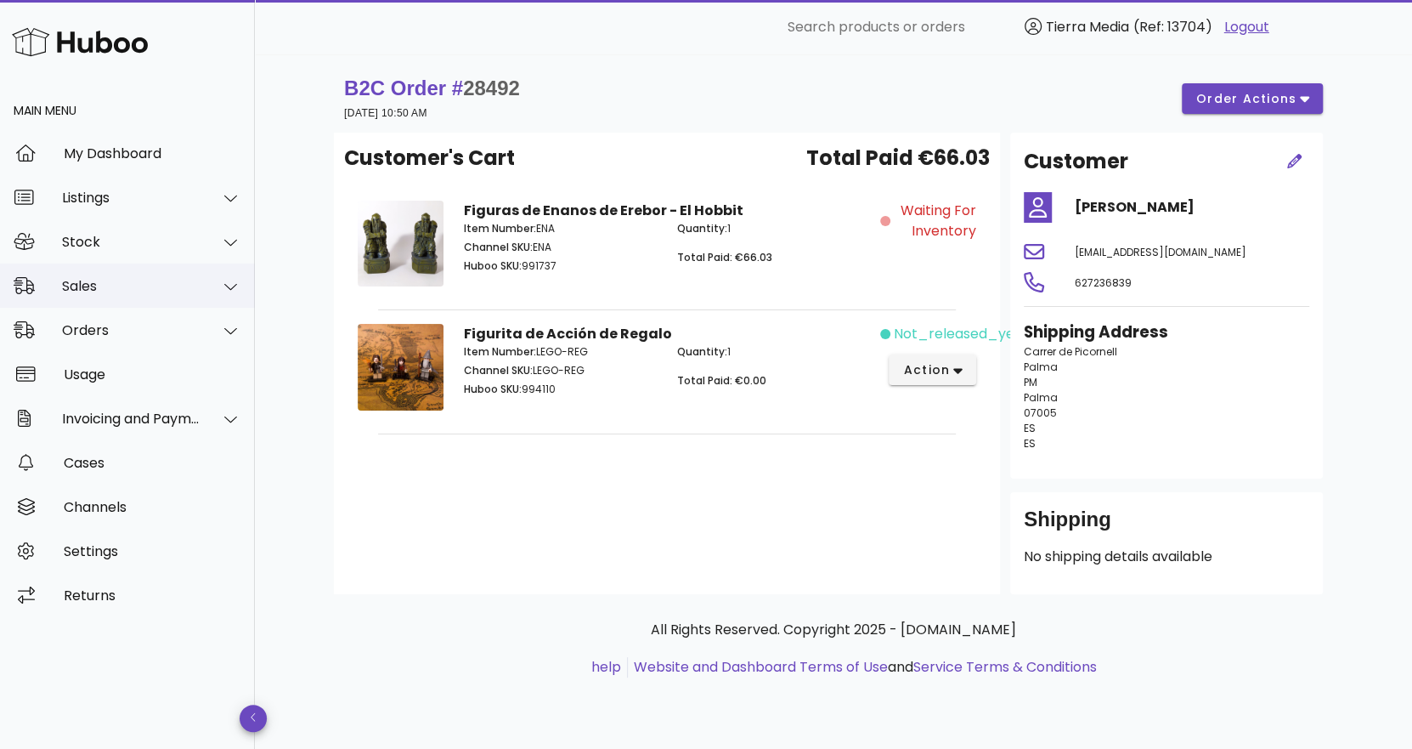
click at [117, 283] on div "Sales" at bounding box center [131, 286] width 139 height 16
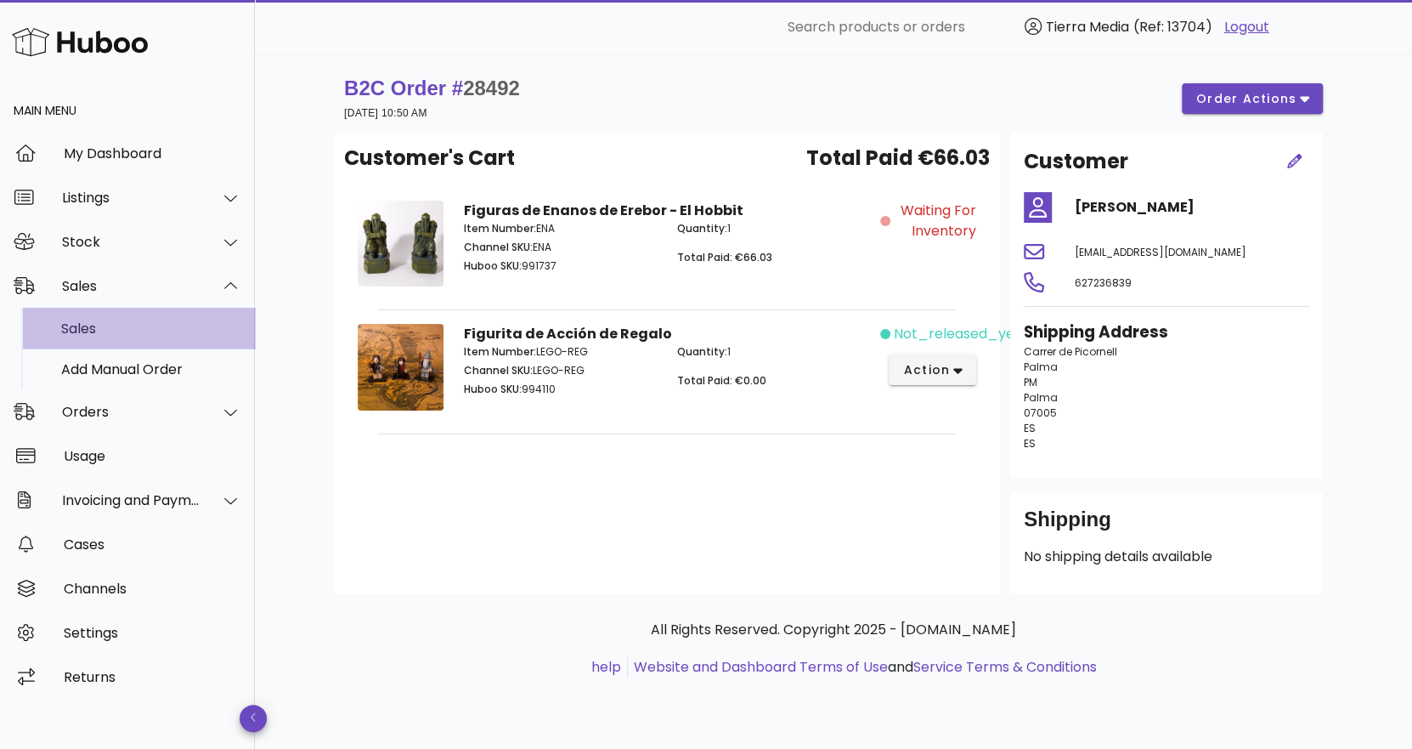
click at [110, 322] on div "Sales" at bounding box center [151, 328] width 180 height 16
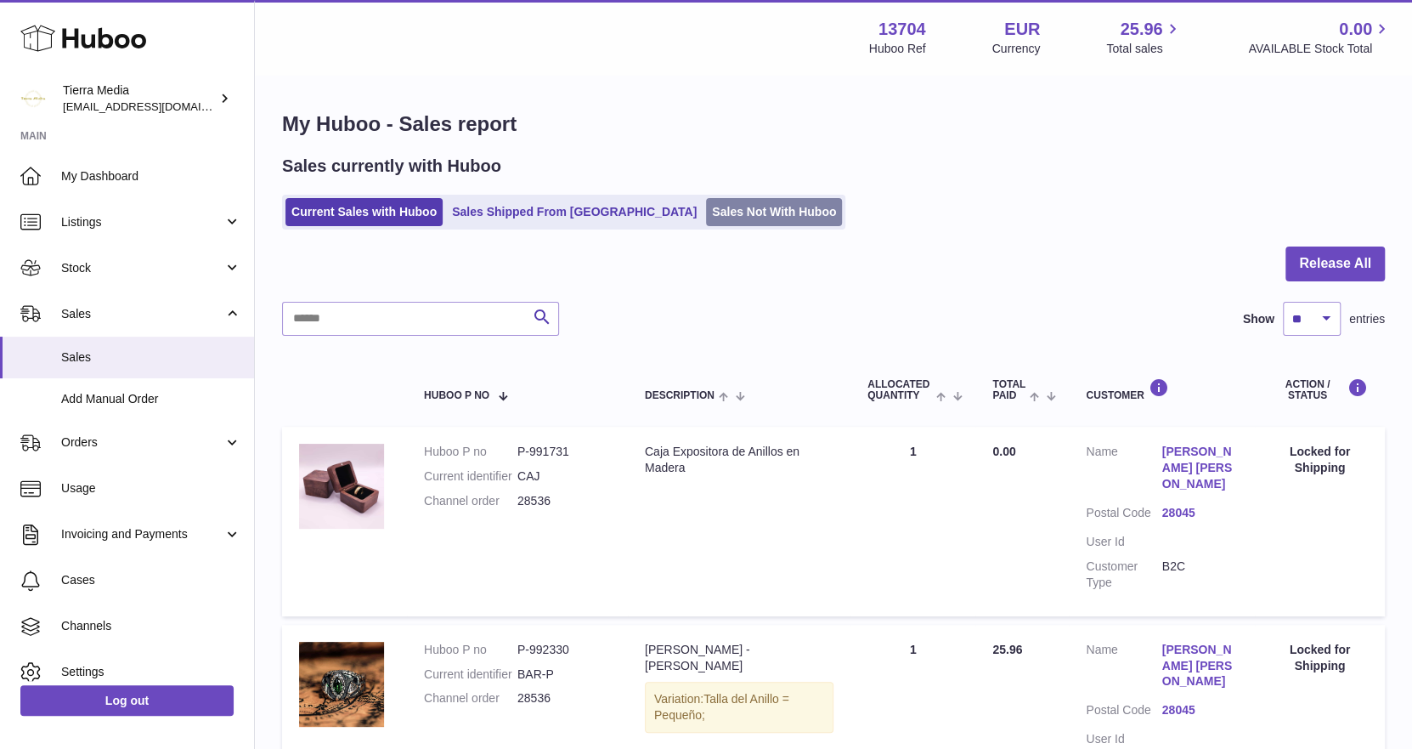
click at [706, 217] on link "Sales Not With Huboo" at bounding box center [774, 212] width 136 height 28
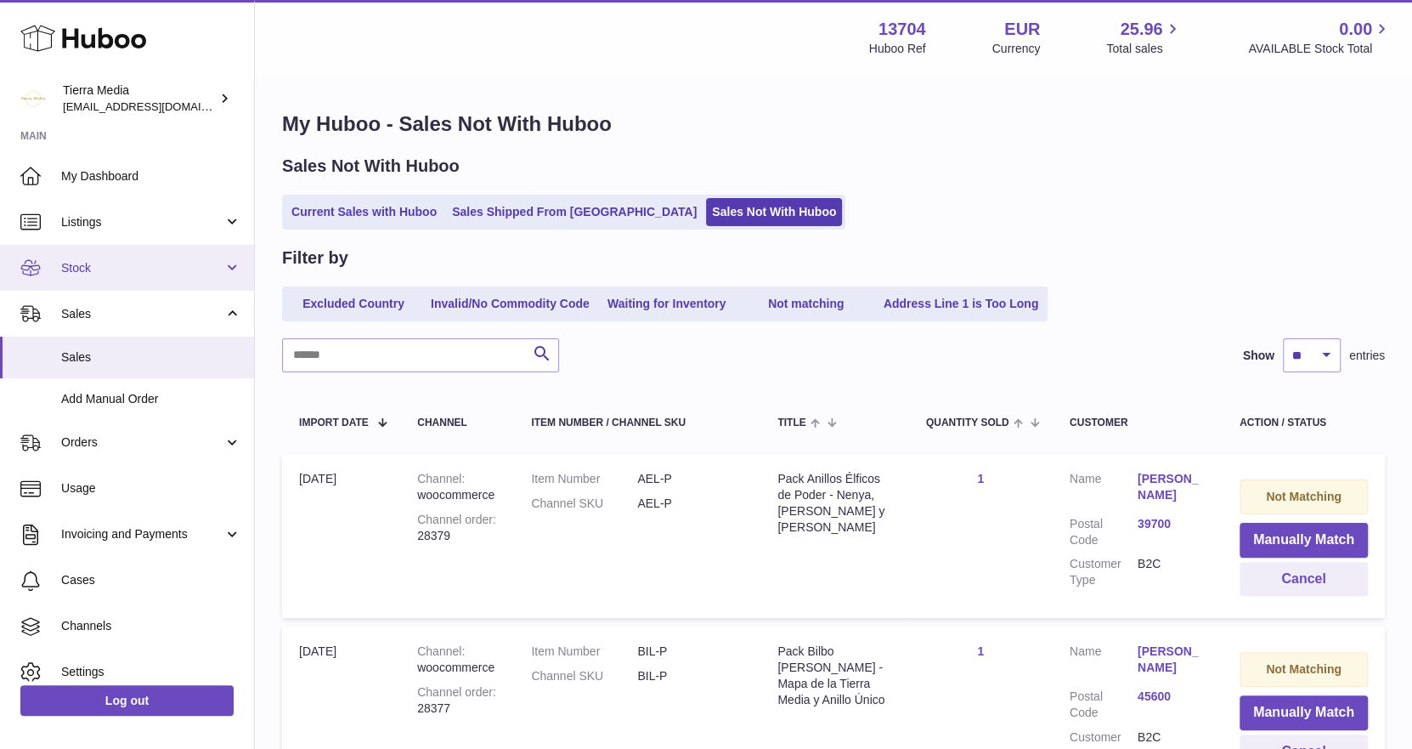
click at [115, 269] on span "Stock" at bounding box center [142, 268] width 162 height 16
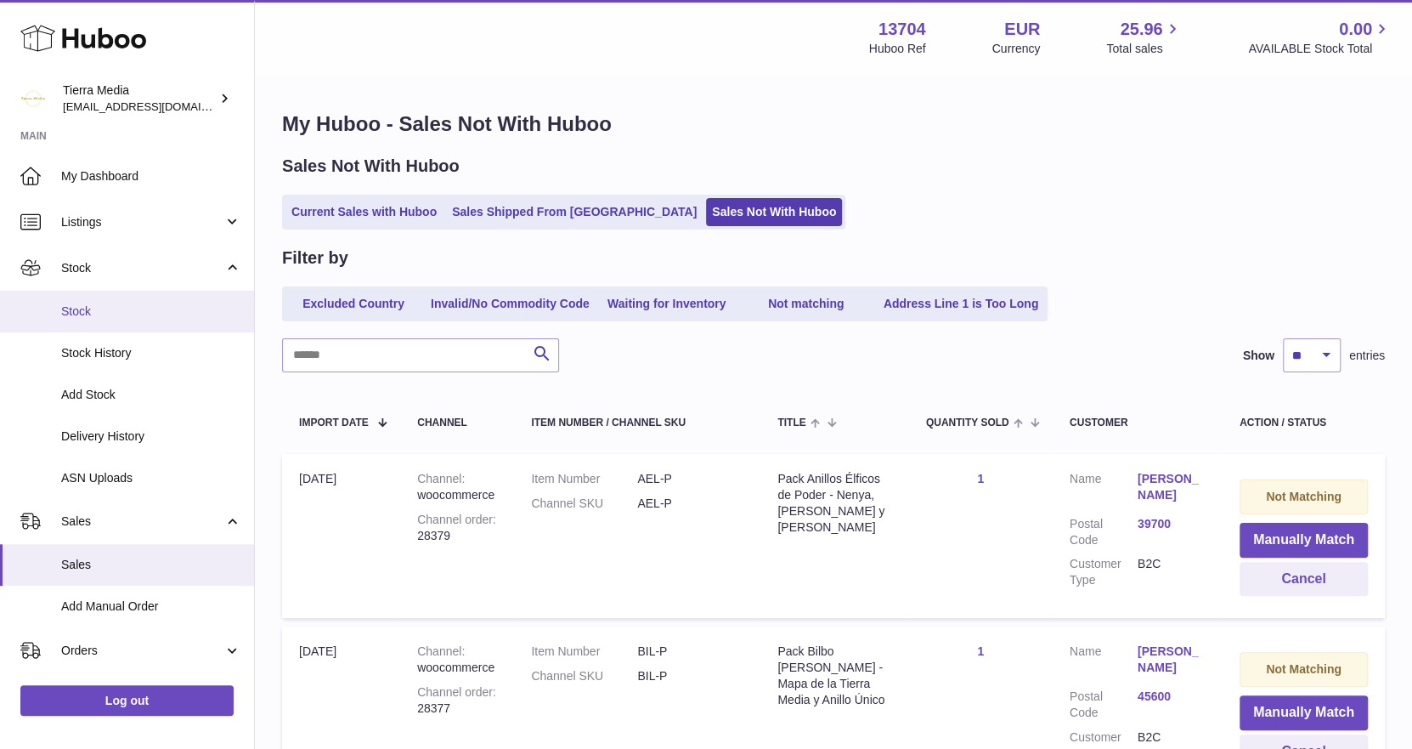
click at [107, 307] on span "Stock" at bounding box center [151, 311] width 180 height 16
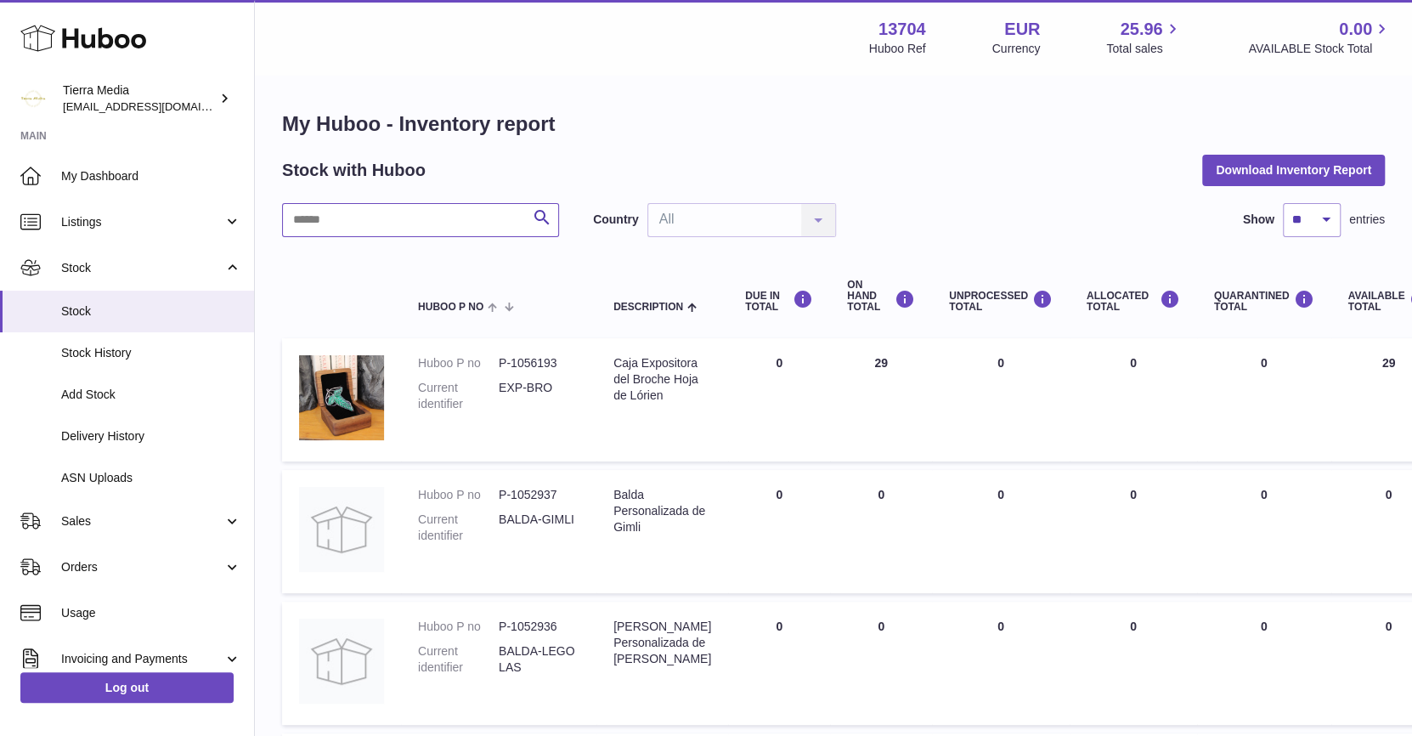
click at [349, 205] on input "text" at bounding box center [420, 220] width 277 height 34
type input "***"
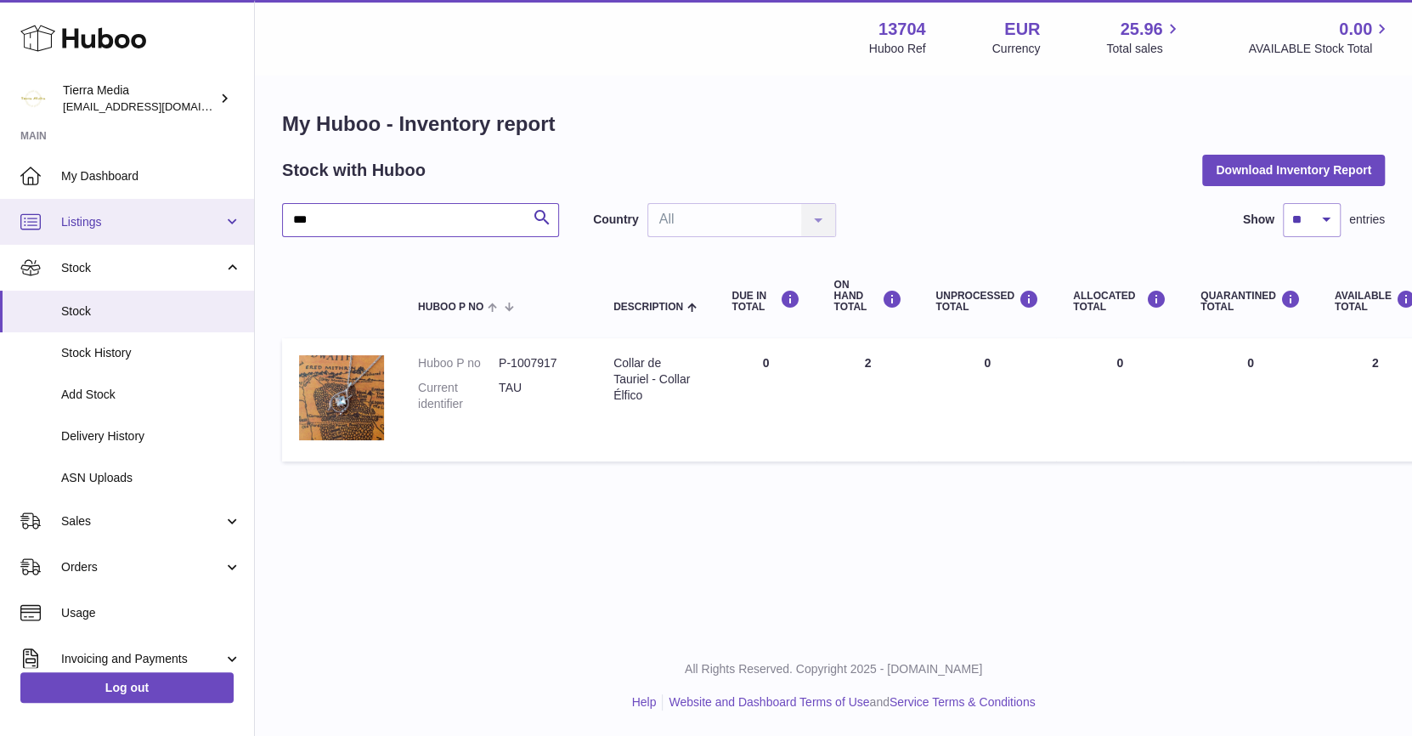
drag, startPoint x: 334, startPoint y: 232, endPoint x: 241, endPoint y: 225, distance: 92.9
click at [241, 225] on div "Huboo Tierra Media hola.tierramedia@gmail.com Main My Dashboard Listings Not wi…" at bounding box center [706, 368] width 1412 height 736
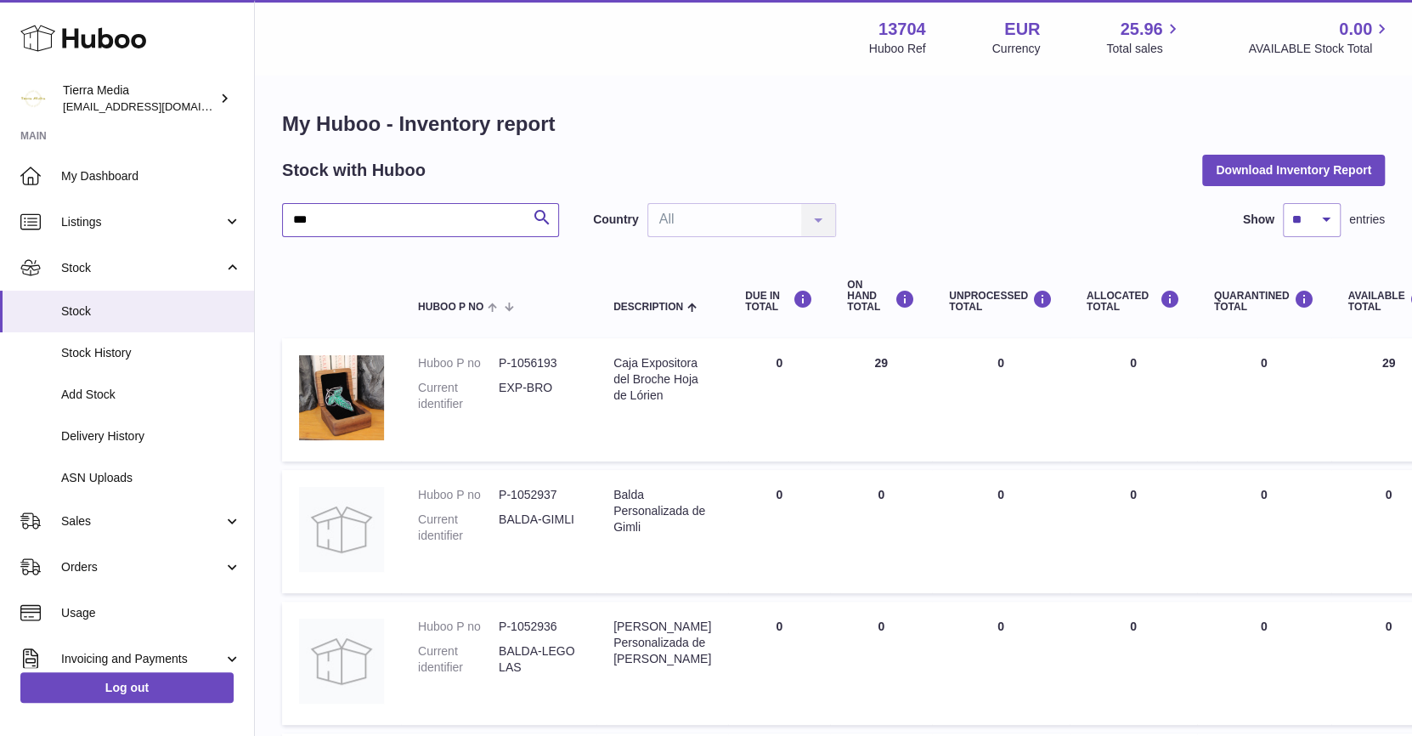
type input "***"
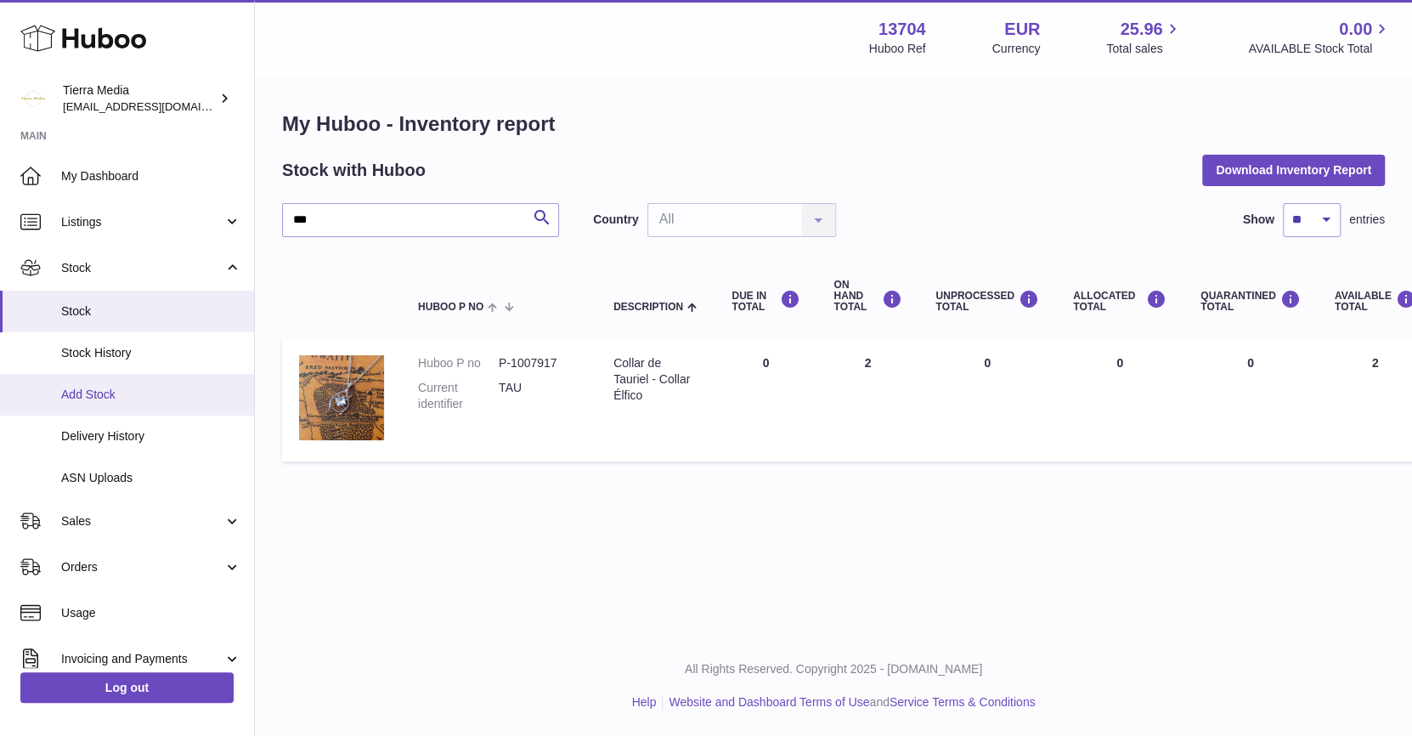
click at [133, 382] on link "Add Stock" at bounding box center [127, 395] width 254 height 42
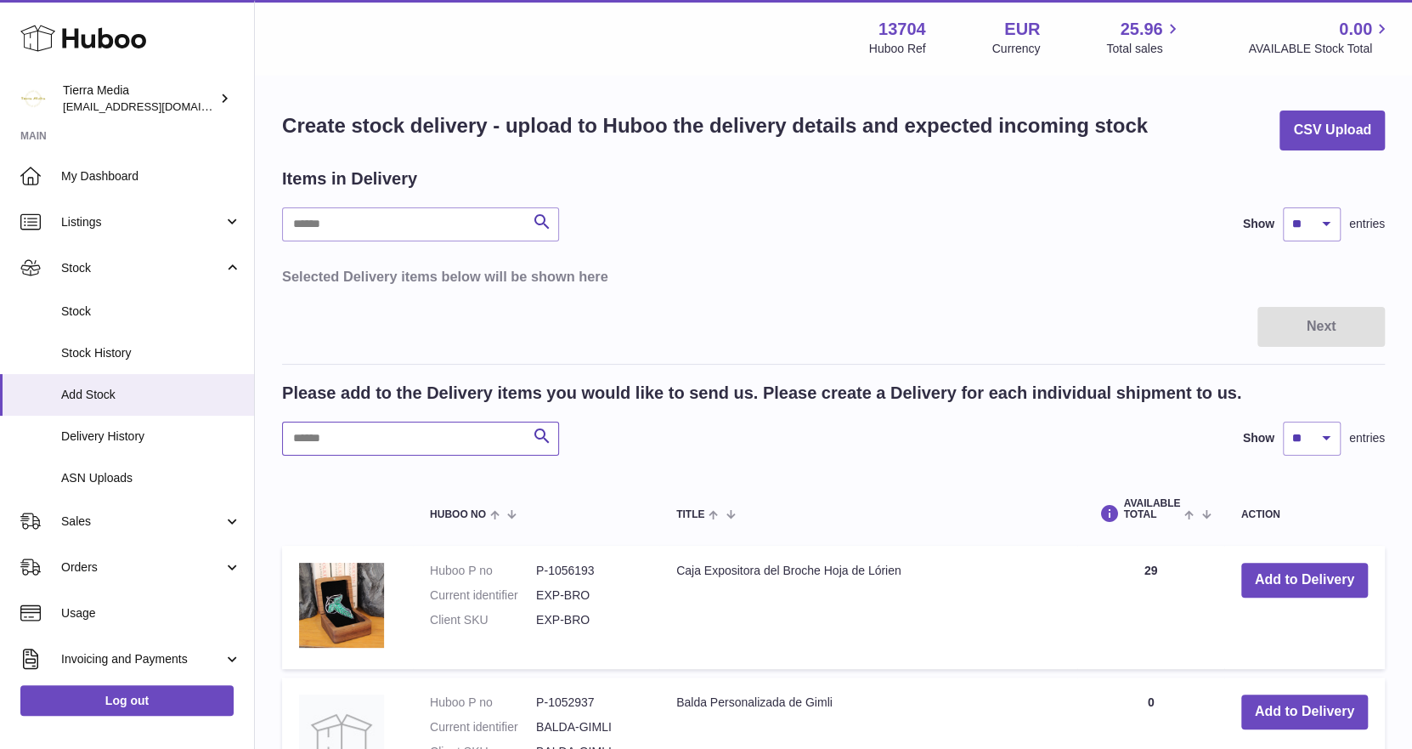
click at [370, 440] on input "text" at bounding box center [420, 438] width 277 height 34
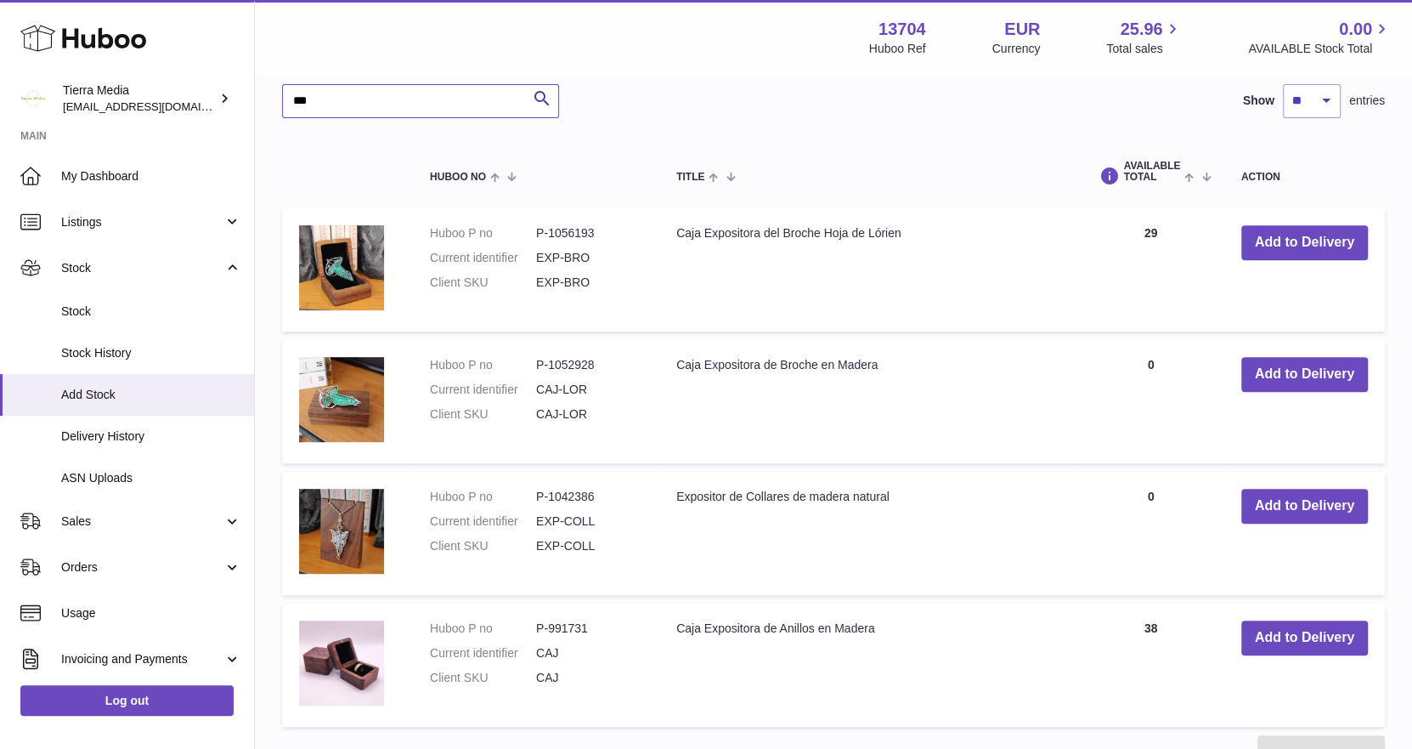
scroll to position [325, 0]
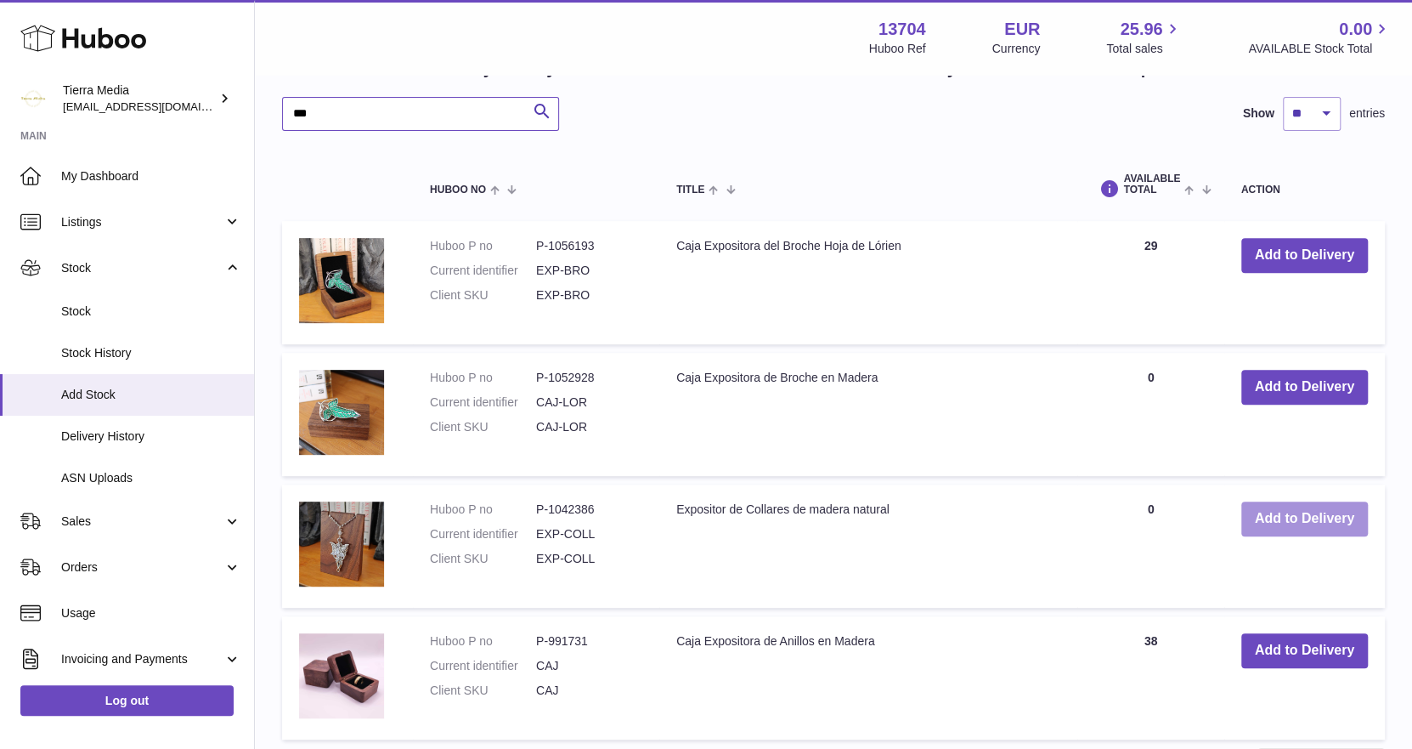
type input "***"
click at [1269, 508] on button "Add to Delivery" at bounding box center [1304, 518] width 127 height 35
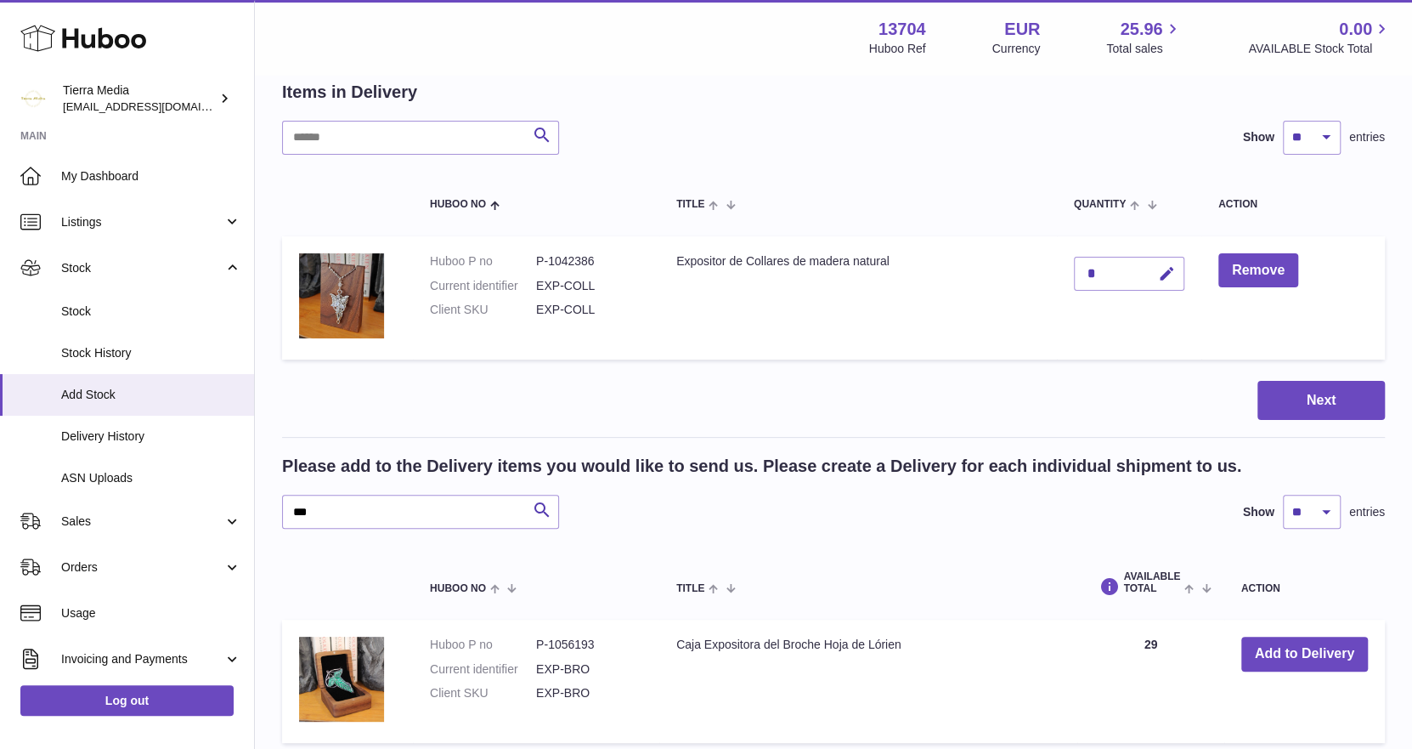
scroll to position [59, 0]
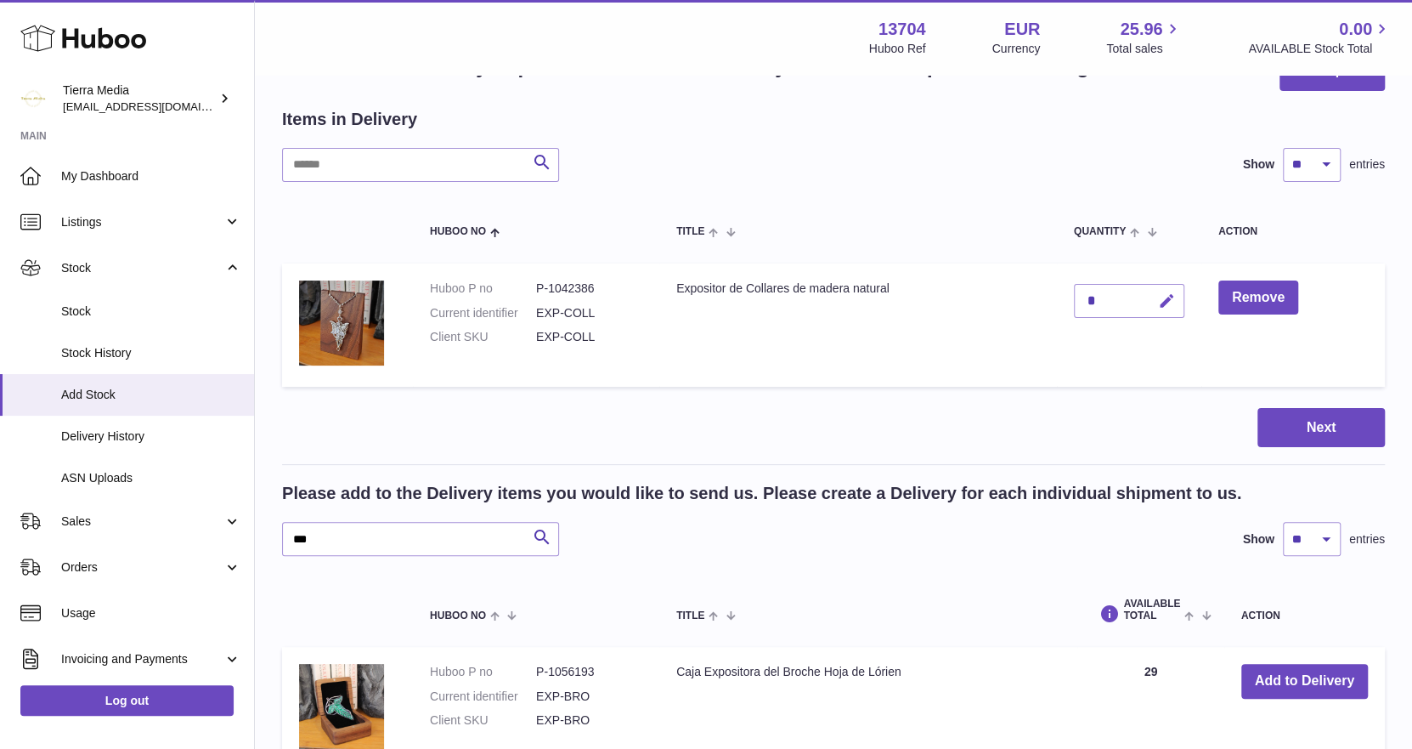
click at [1162, 293] on icon "button" at bounding box center [1167, 301] width 18 height 18
type input "*"
click at [1161, 293] on icon "submit" at bounding box center [1167, 300] width 15 height 15
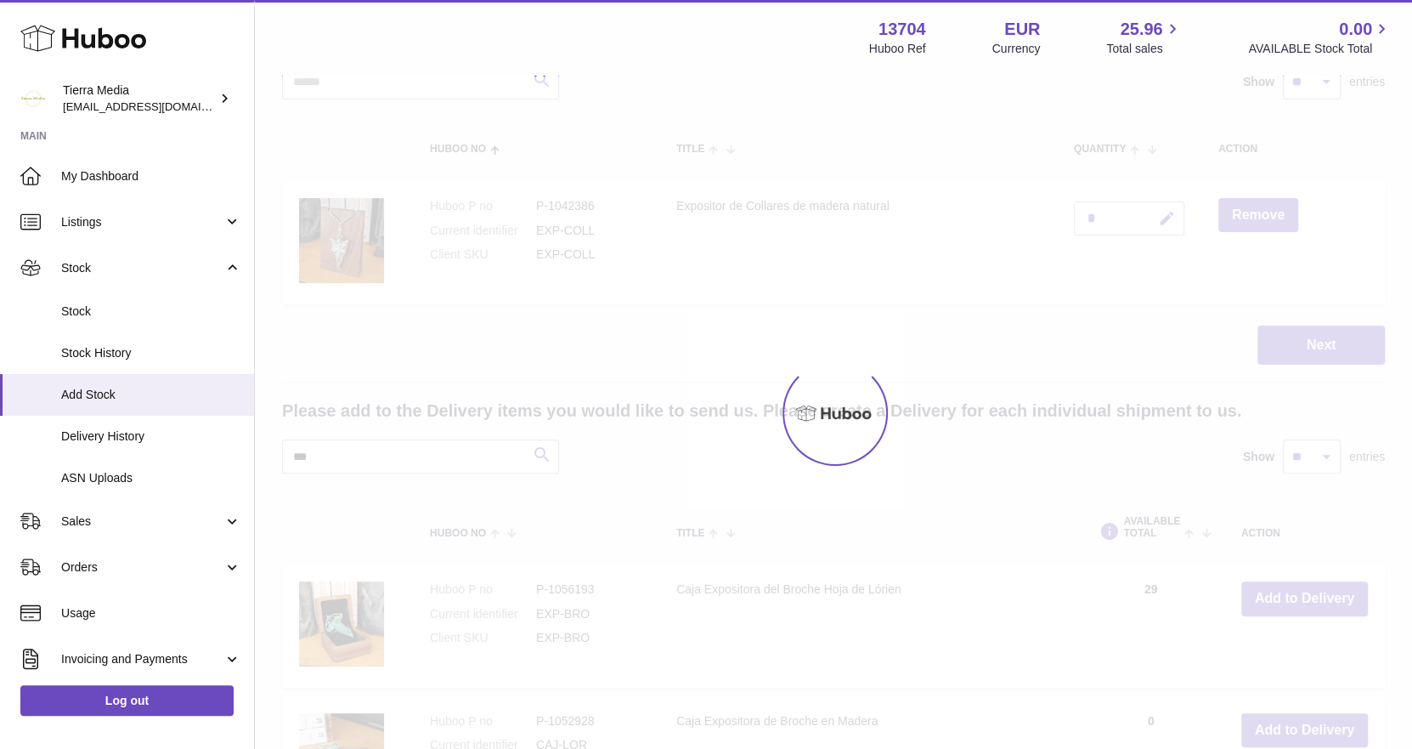
scroll to position [145, 0]
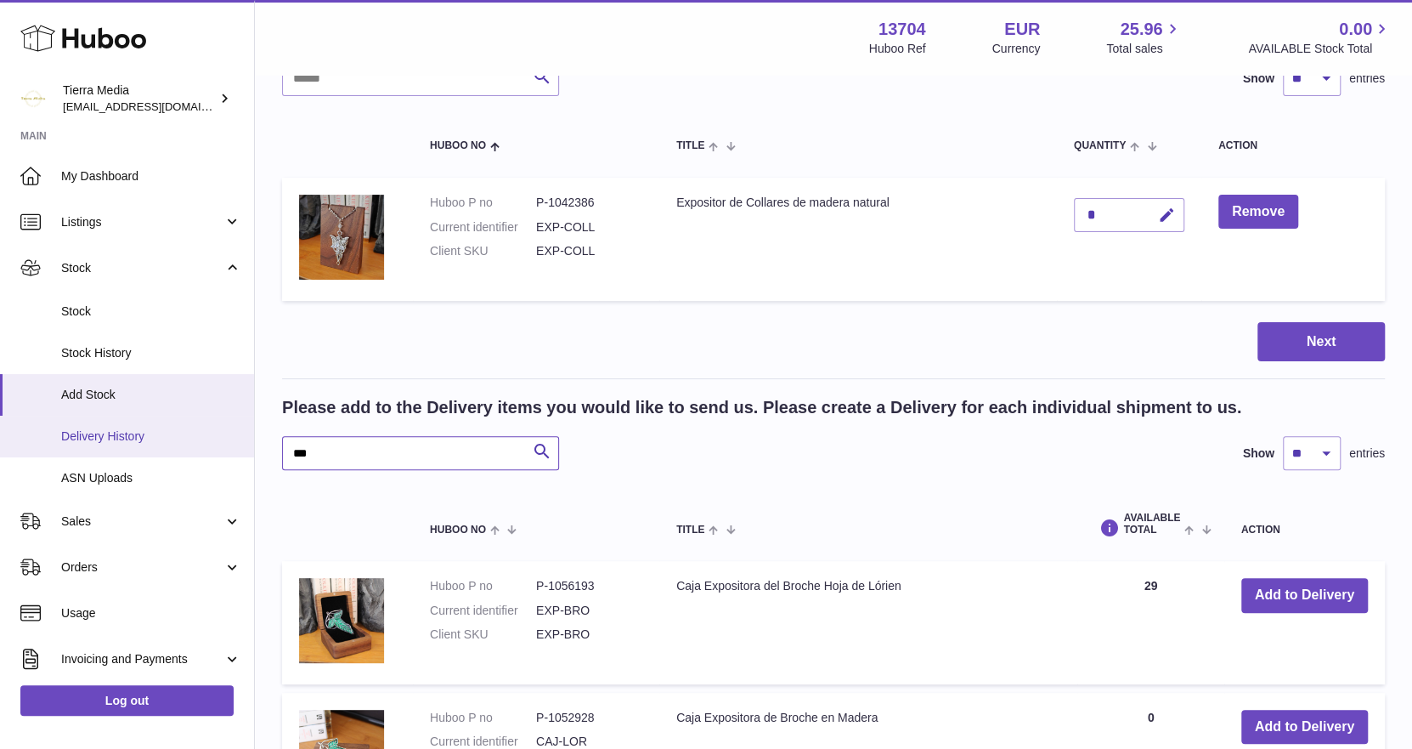
drag, startPoint x: 324, startPoint y: 454, endPoint x: 228, endPoint y: 447, distance: 96.3
click at [229, 447] on div "Huboo Tierra Media hola.tierramedia@gmail.com Main My Dashboard Listings Not wi…" at bounding box center [706, 558] width 1412 height 1406
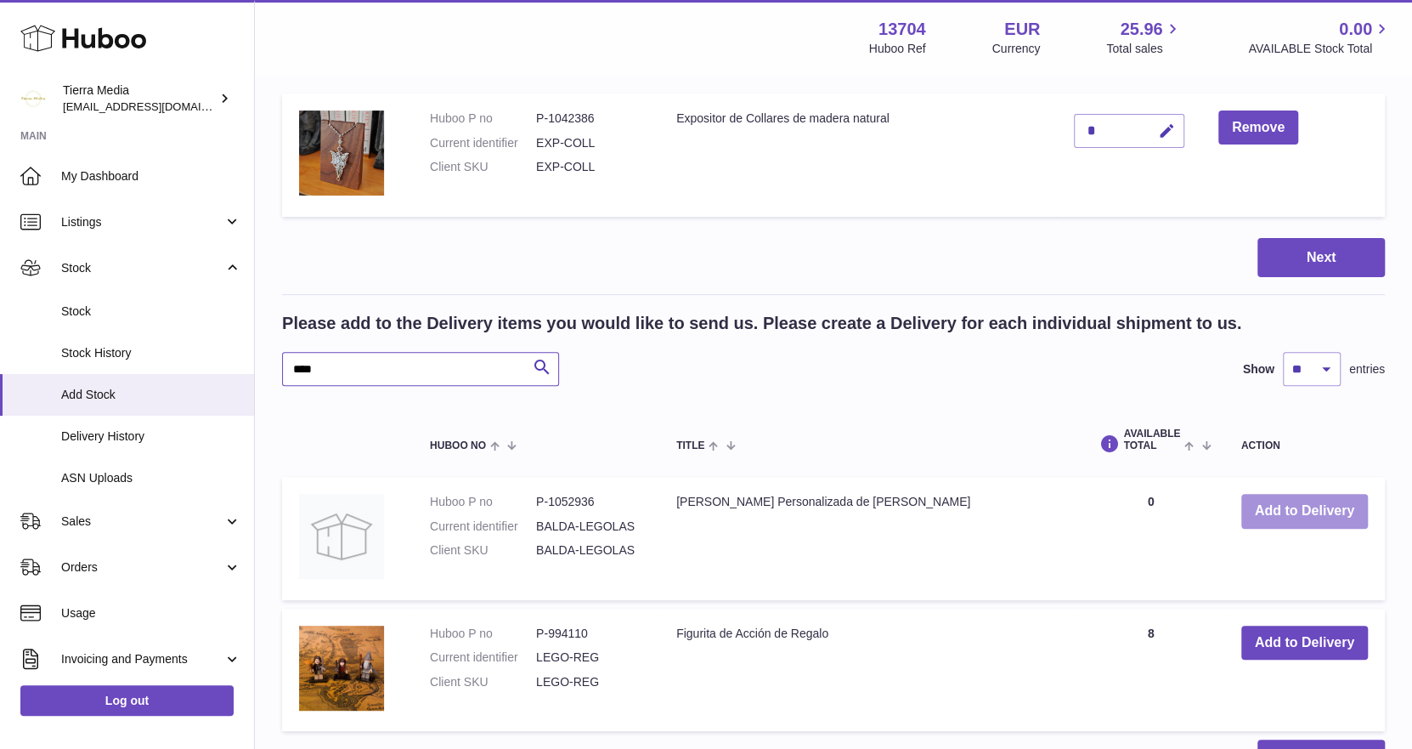
scroll to position [392, 0]
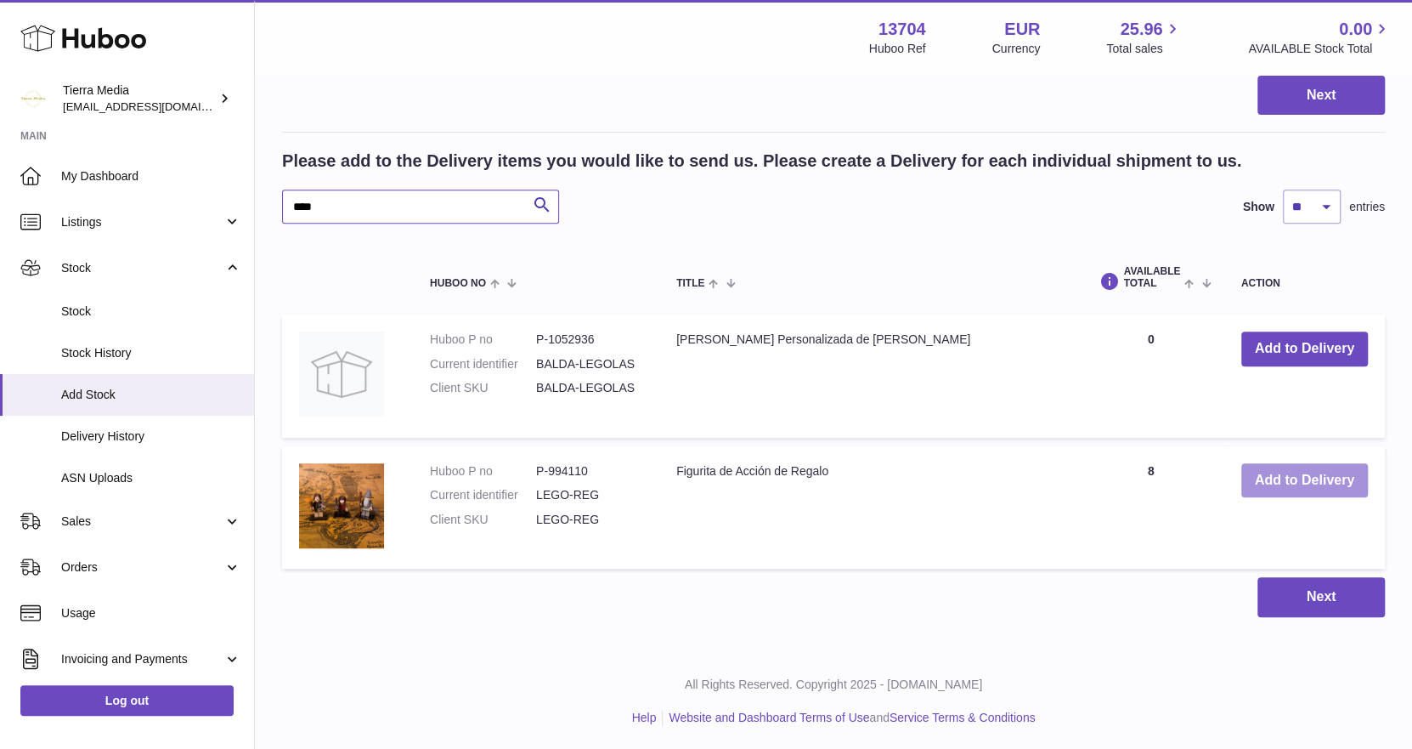
type input "****"
click at [1281, 481] on button "Add to Delivery" at bounding box center [1304, 480] width 127 height 35
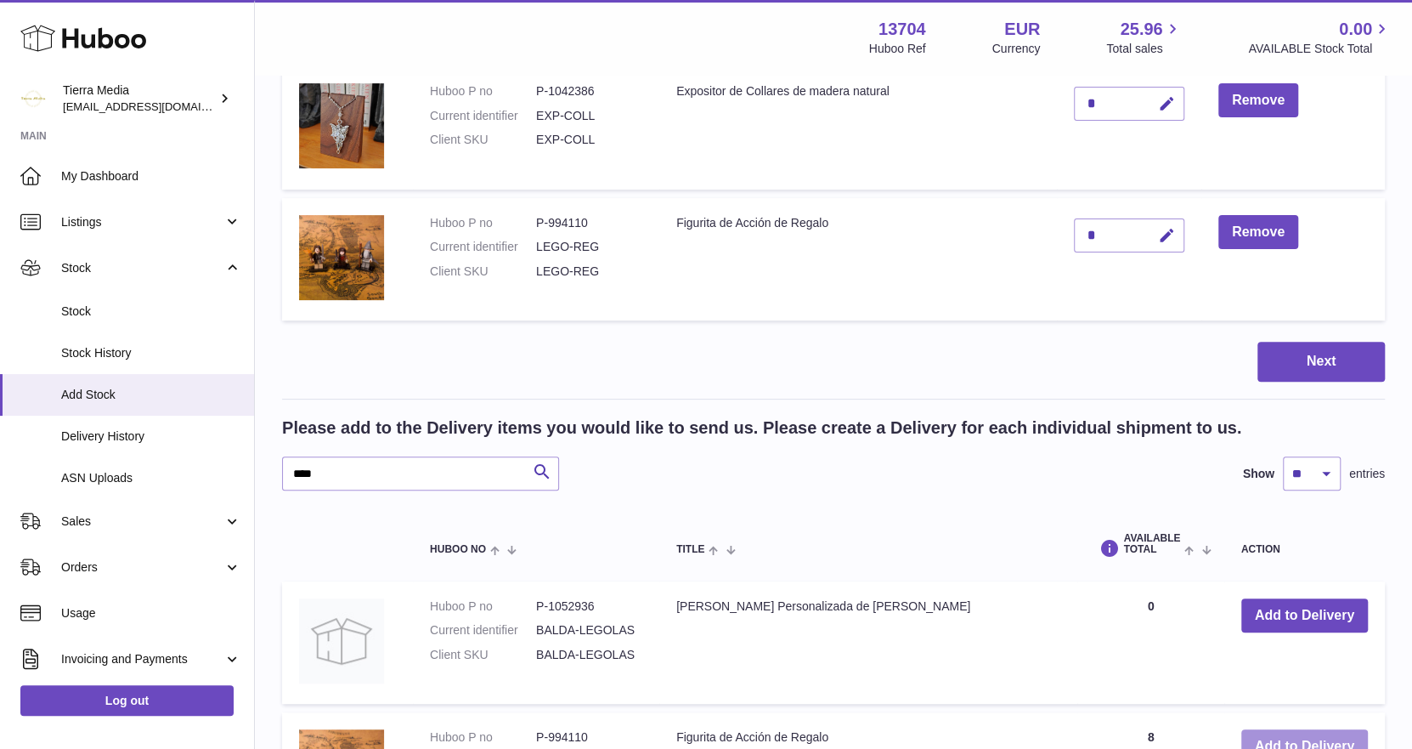
scroll to position [0, 0]
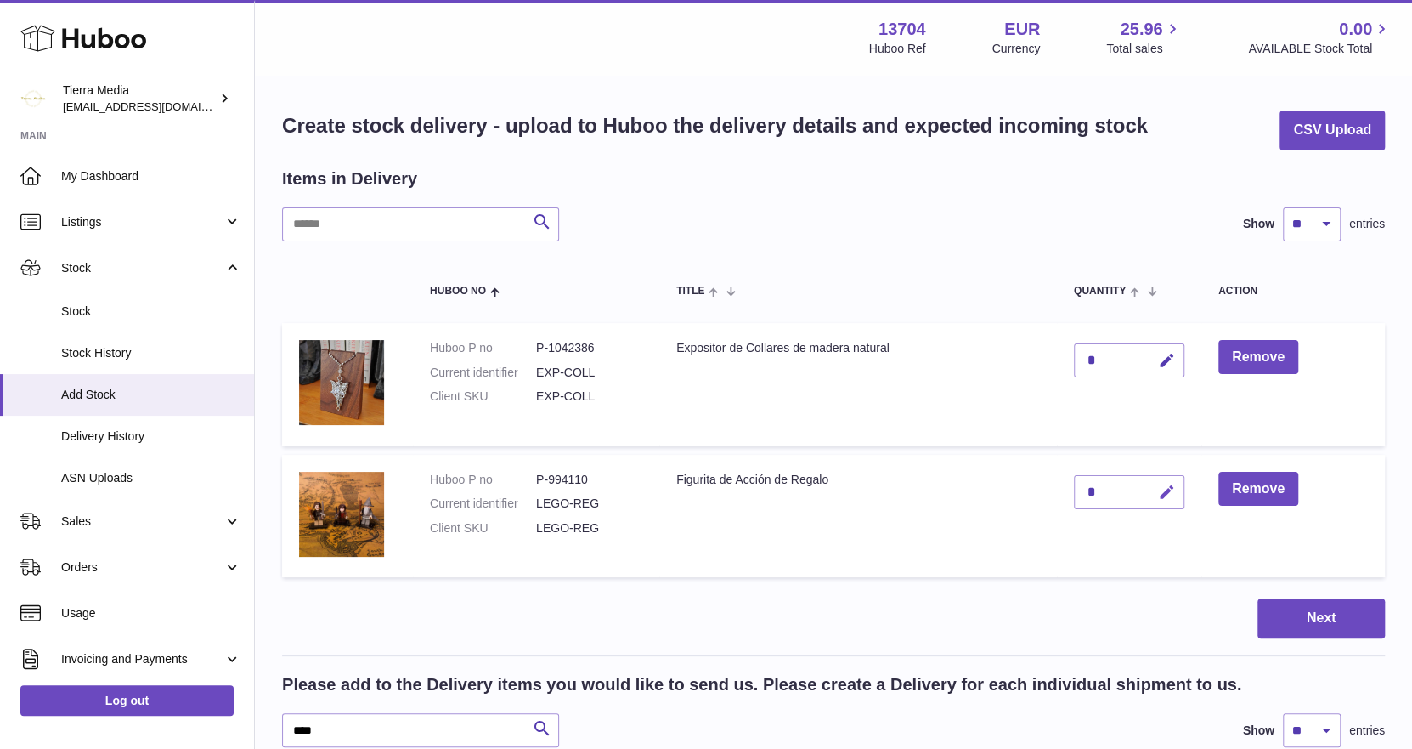
click at [1167, 489] on icon "button" at bounding box center [1167, 493] width 18 height 18
type input "**"
click at [1167, 488] on icon "submit" at bounding box center [1167, 491] width 15 height 15
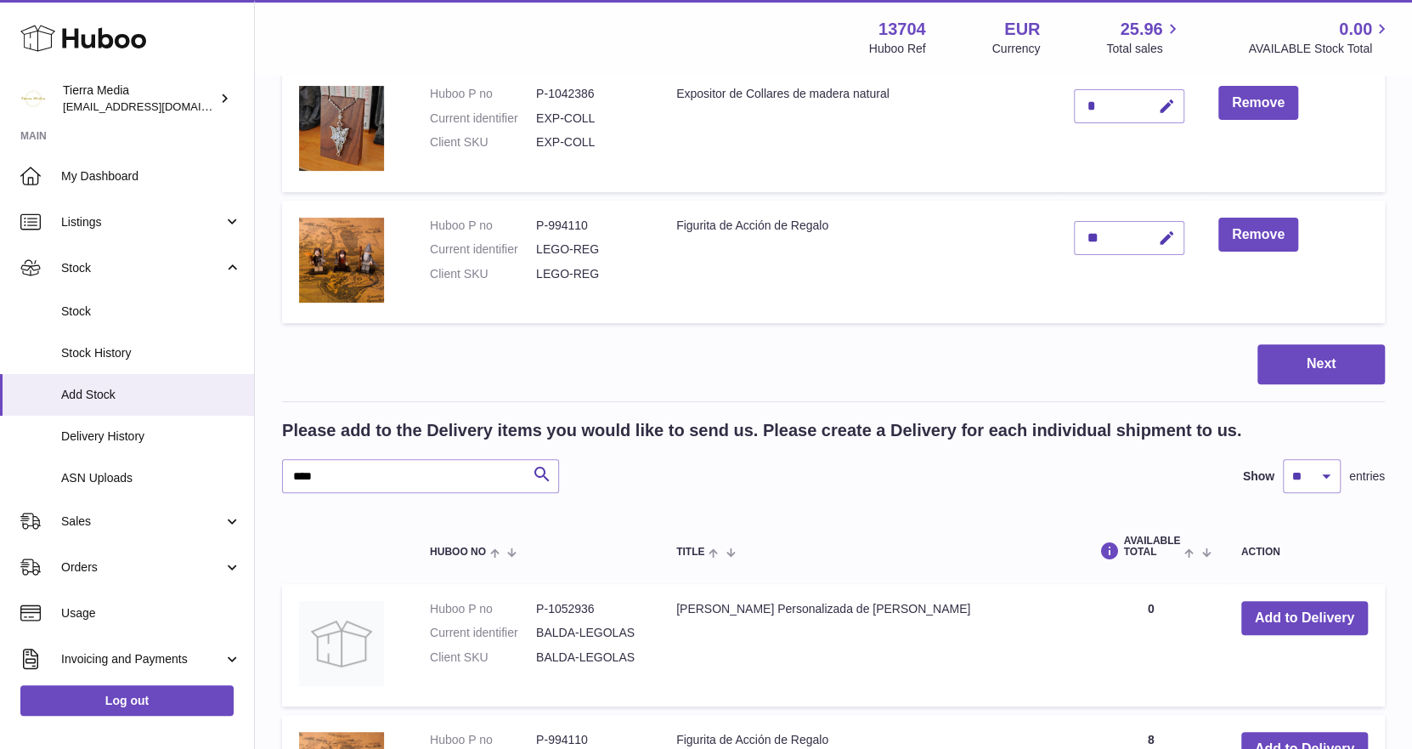
scroll to position [255, 0]
drag, startPoint x: 321, startPoint y: 474, endPoint x: 215, endPoint y: 468, distance: 106.4
click at [215, 468] on div "Huboo Tierra Media hola.tierramedia@gmail.com Main My Dashboard Listings Not wi…" at bounding box center [706, 382] width 1412 height 1275
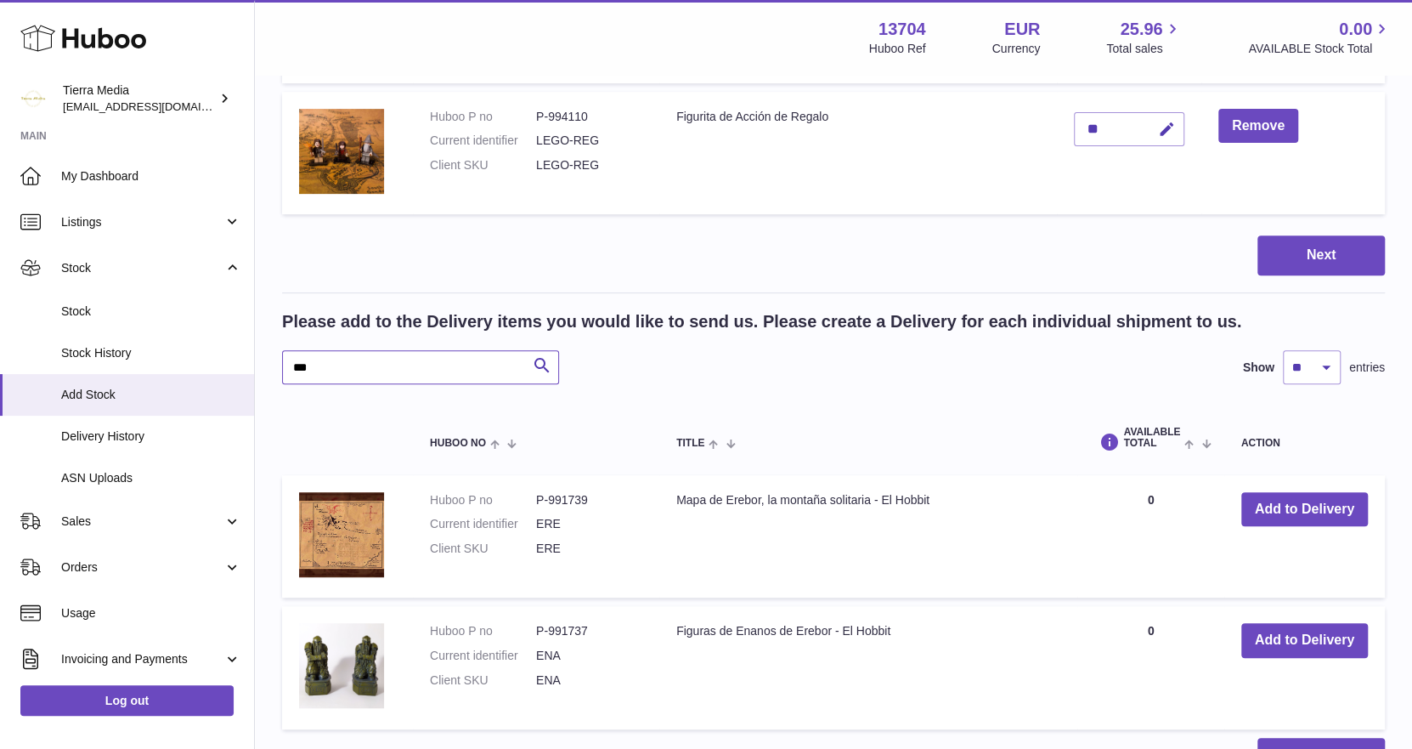
scroll to position [523, 0]
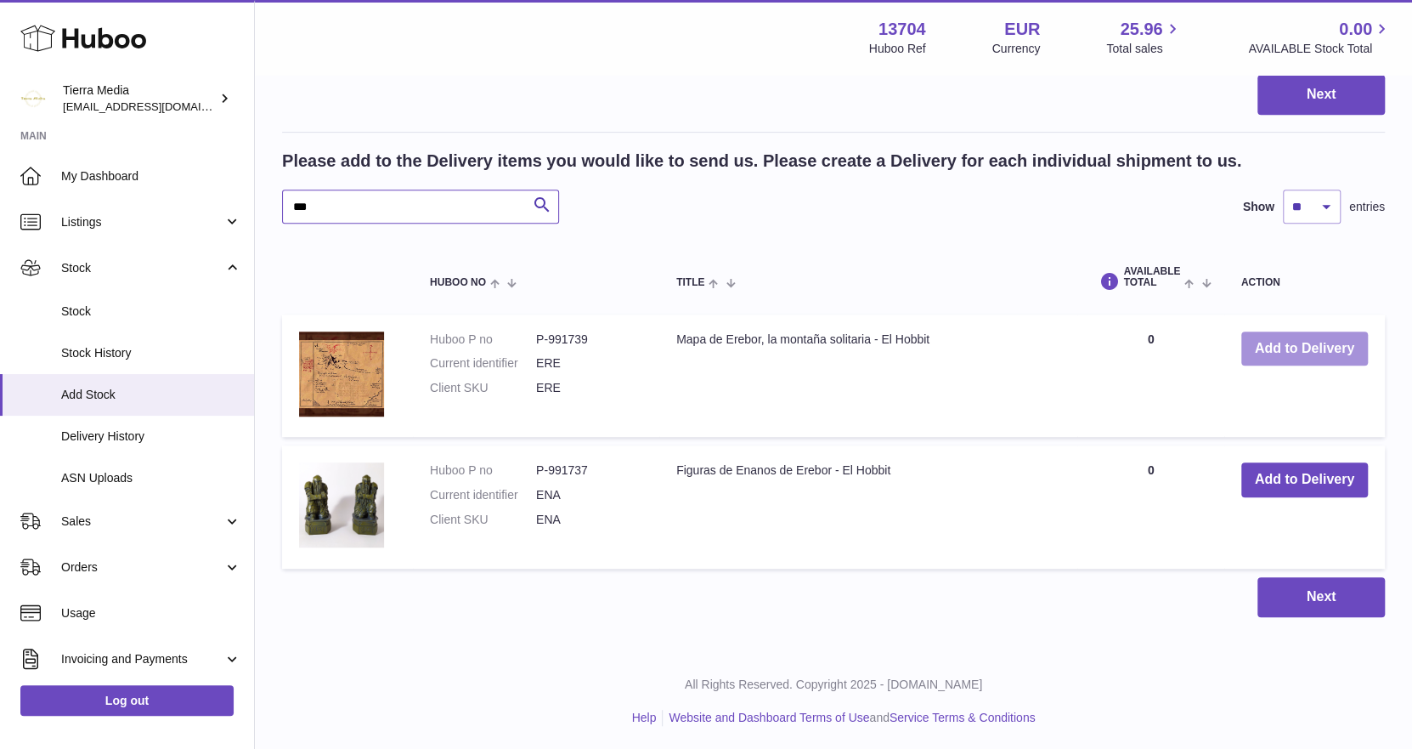
type input "***"
click at [1299, 337] on button "Add to Delivery" at bounding box center [1304, 348] width 127 height 35
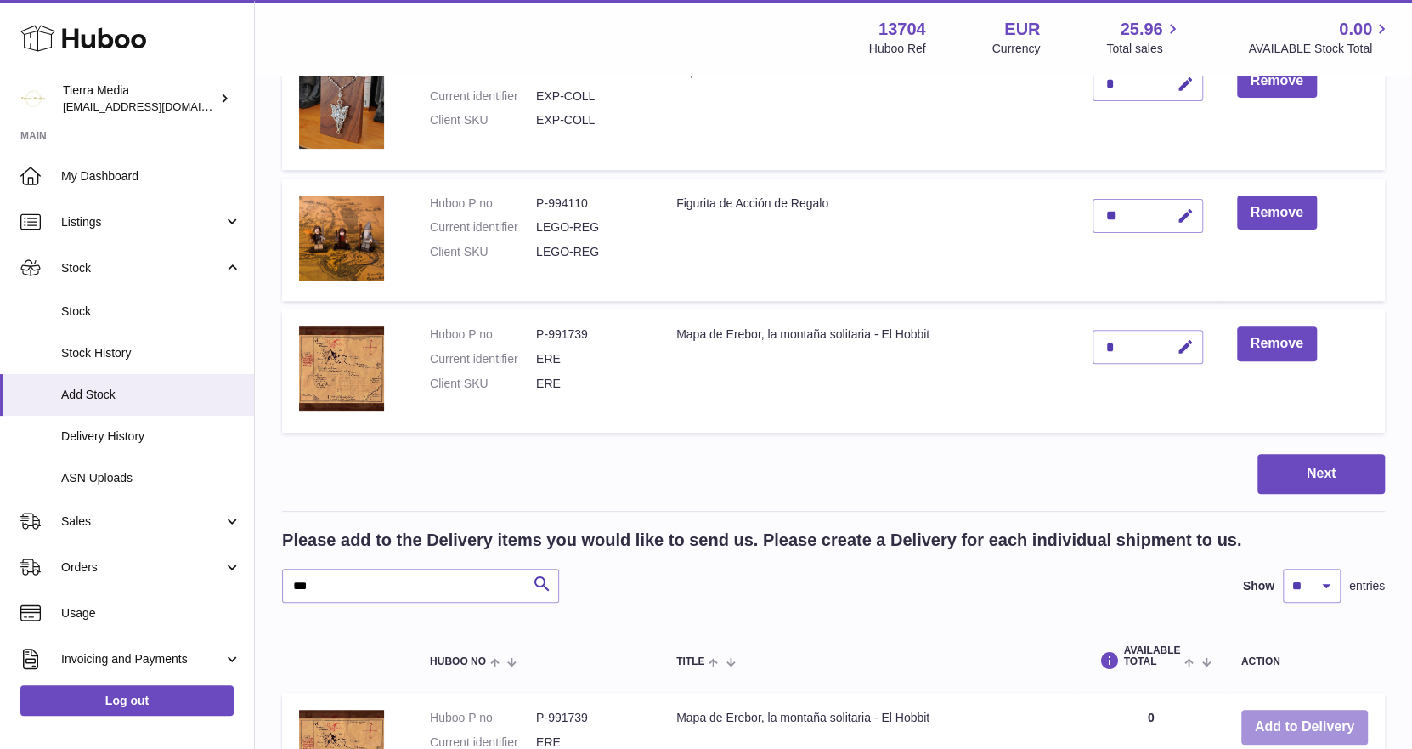
scroll to position [268, 0]
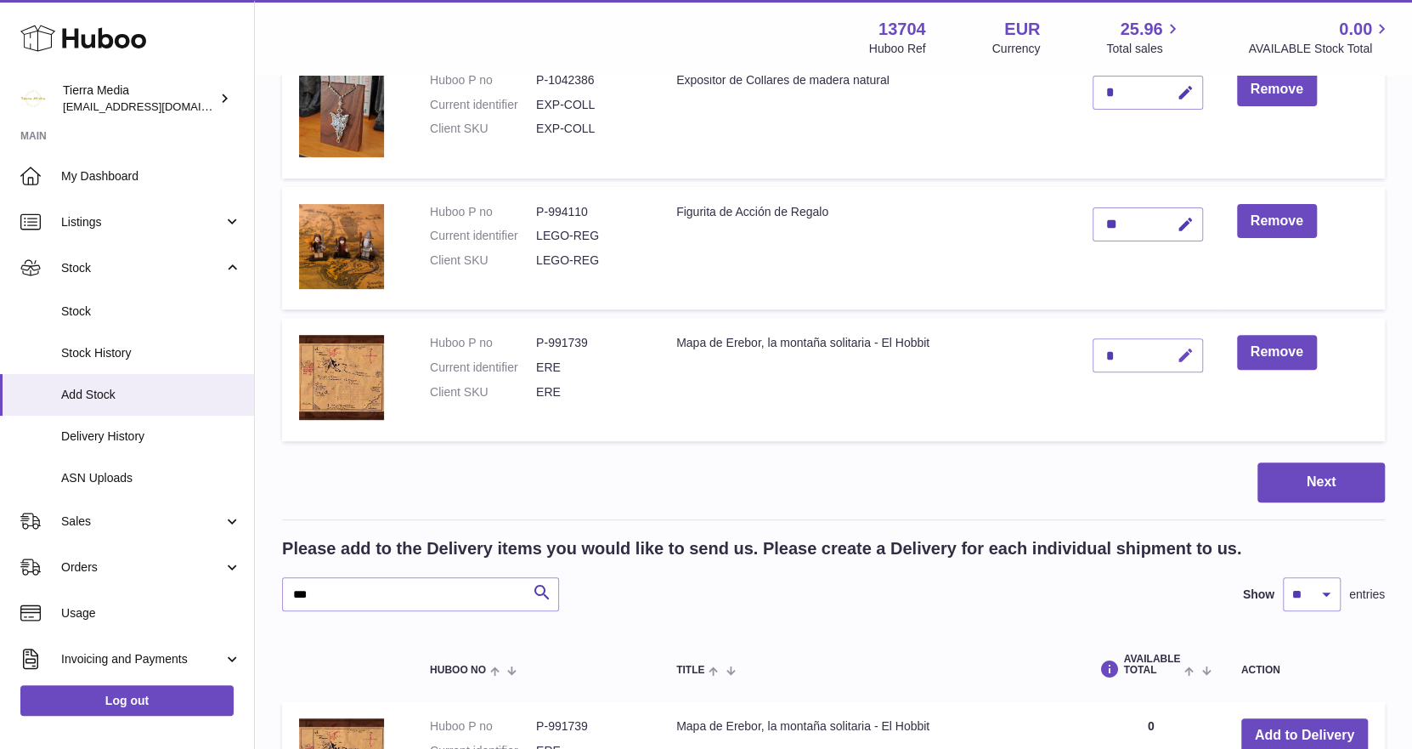
click at [1191, 350] on icon "button" at bounding box center [1186, 356] width 18 height 18
type input "**"
click at [1187, 351] on icon "submit" at bounding box center [1186, 355] width 15 height 15
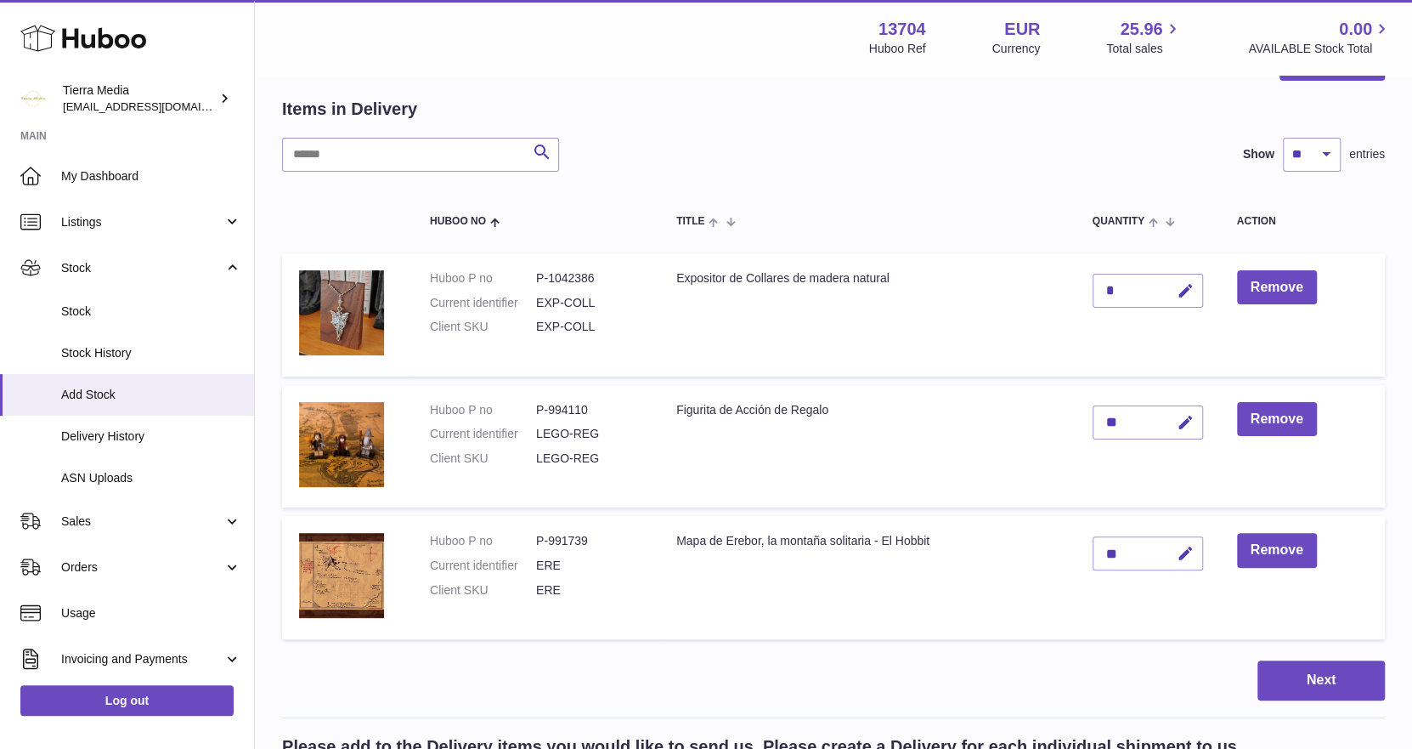
scroll to position [169, 0]
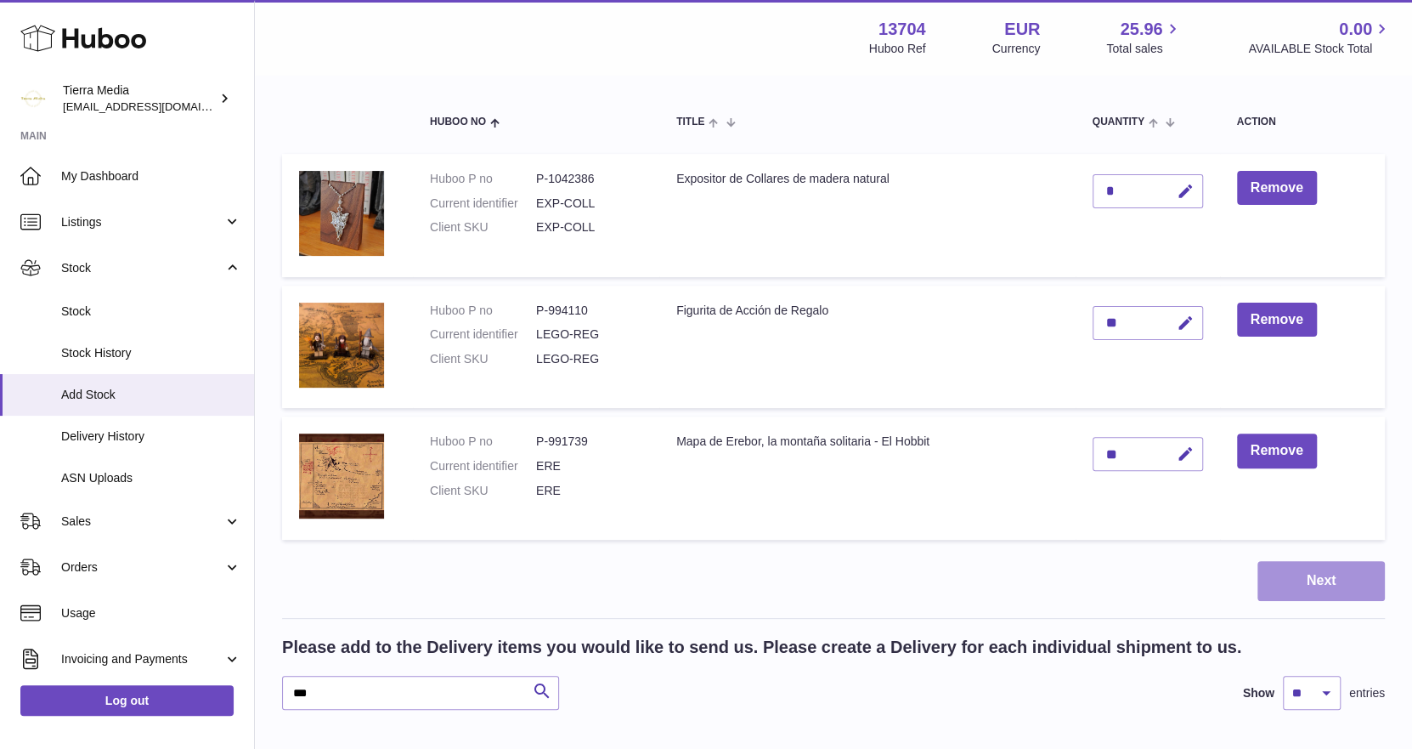
click at [1284, 574] on button "Next" at bounding box center [1321, 581] width 127 height 40
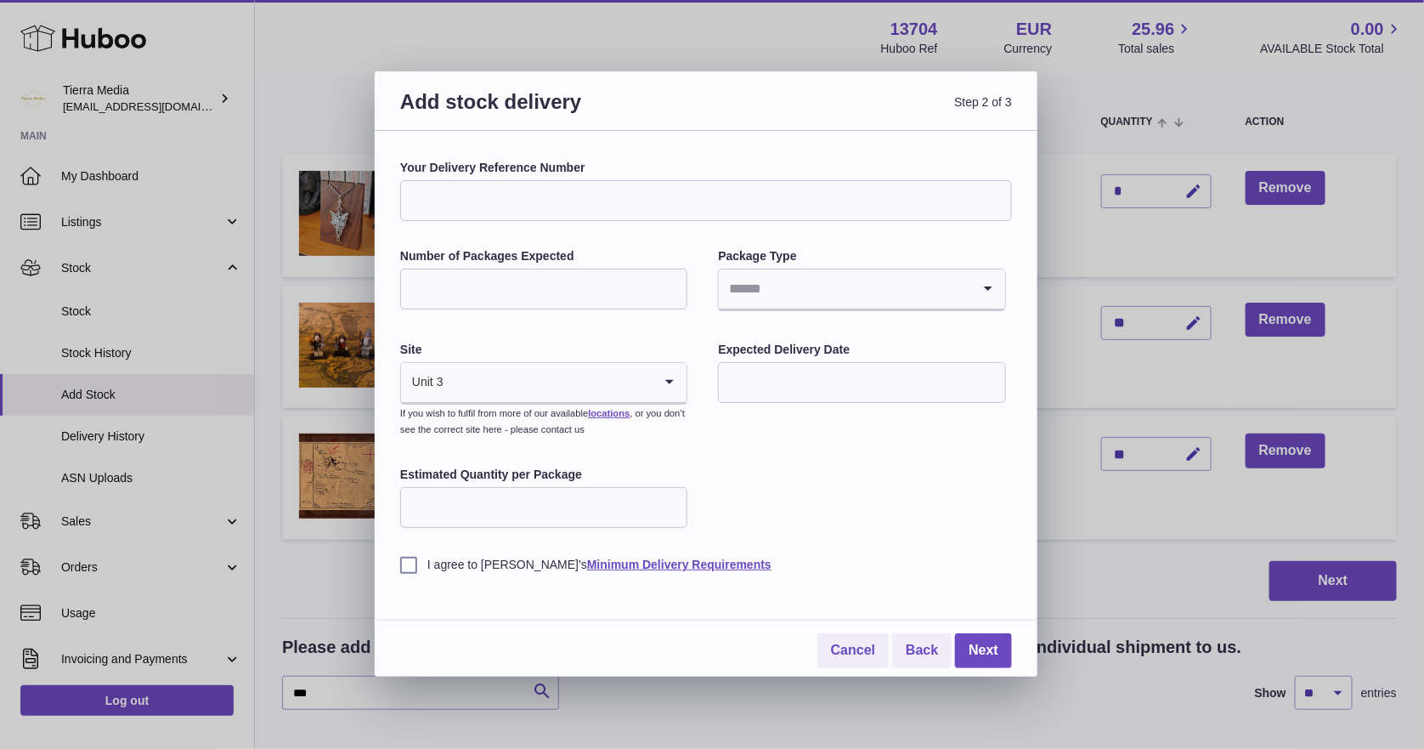
click at [693, 203] on input "Your Delivery Reference Number" at bounding box center [706, 200] width 612 height 41
click at [854, 648] on link "Cancel" at bounding box center [852, 650] width 71 height 35
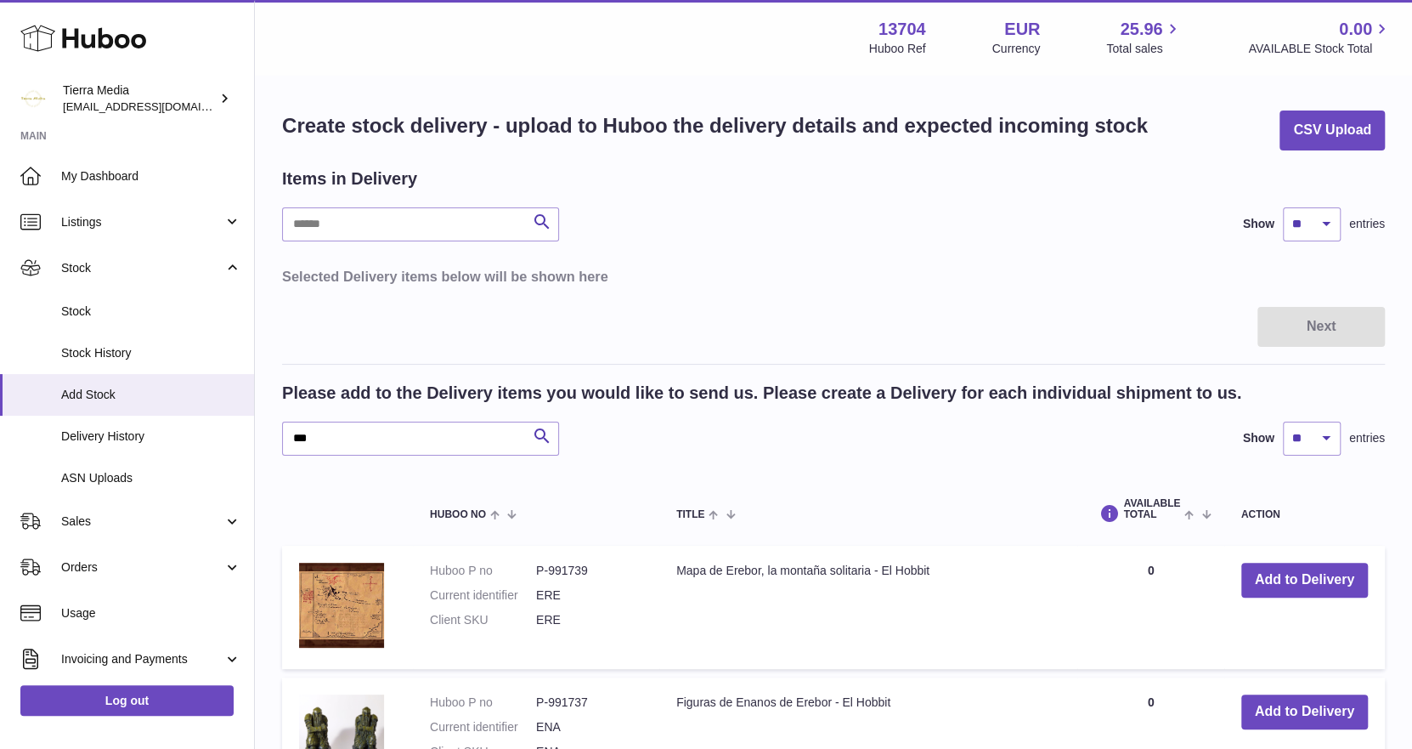
scroll to position [232, 0]
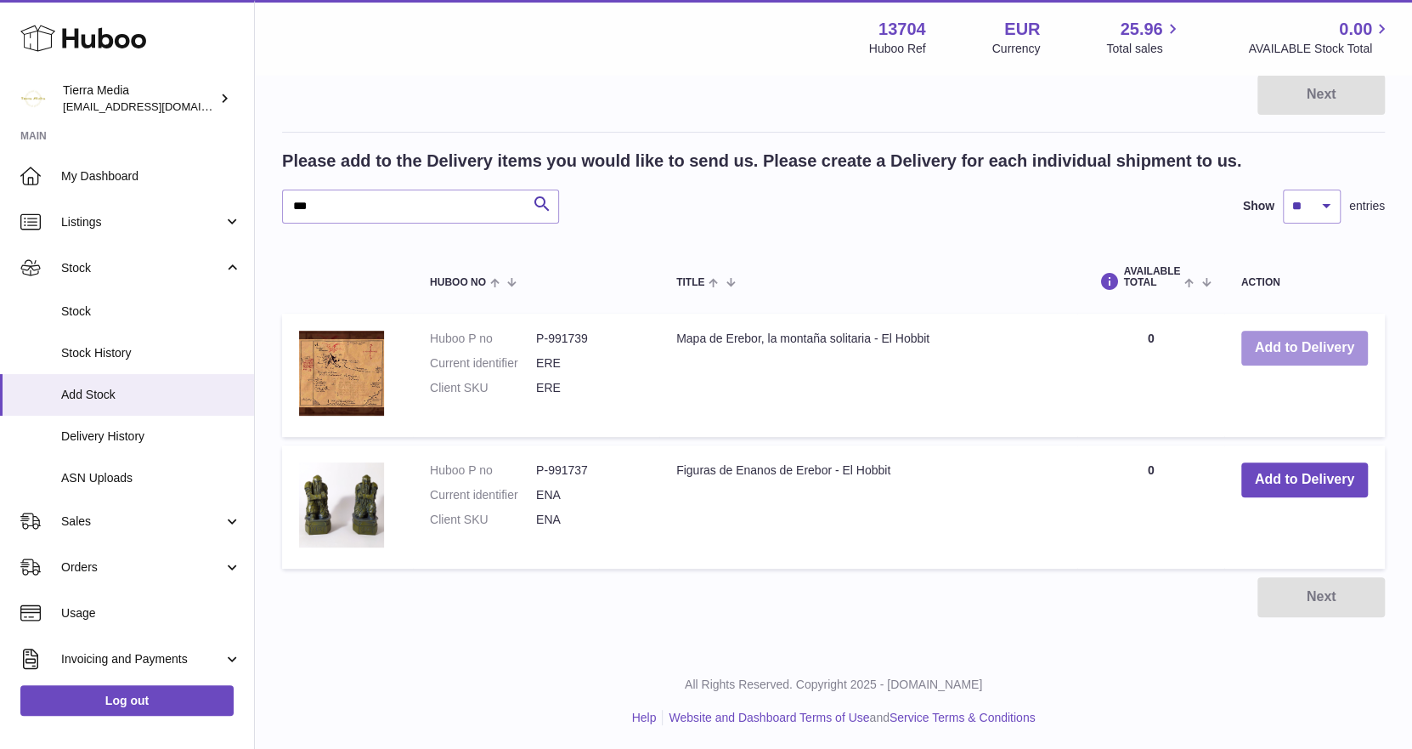
click at [1263, 350] on button "Add to Delivery" at bounding box center [1304, 348] width 127 height 35
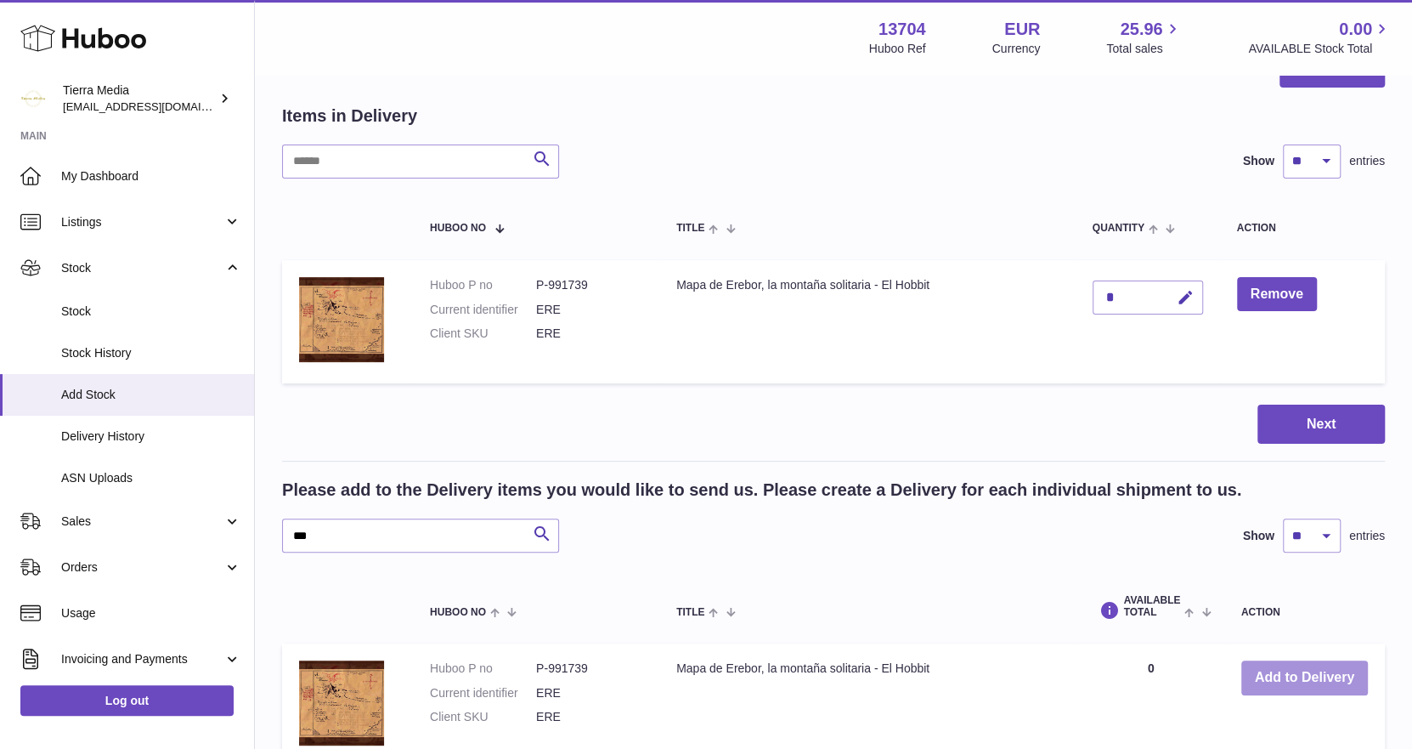
scroll to position [62, 0]
click at [1187, 302] on icon "button" at bounding box center [1186, 299] width 18 height 18
type input "**"
click at [1168, 285] on button "submit" at bounding box center [1184, 298] width 32 height 27
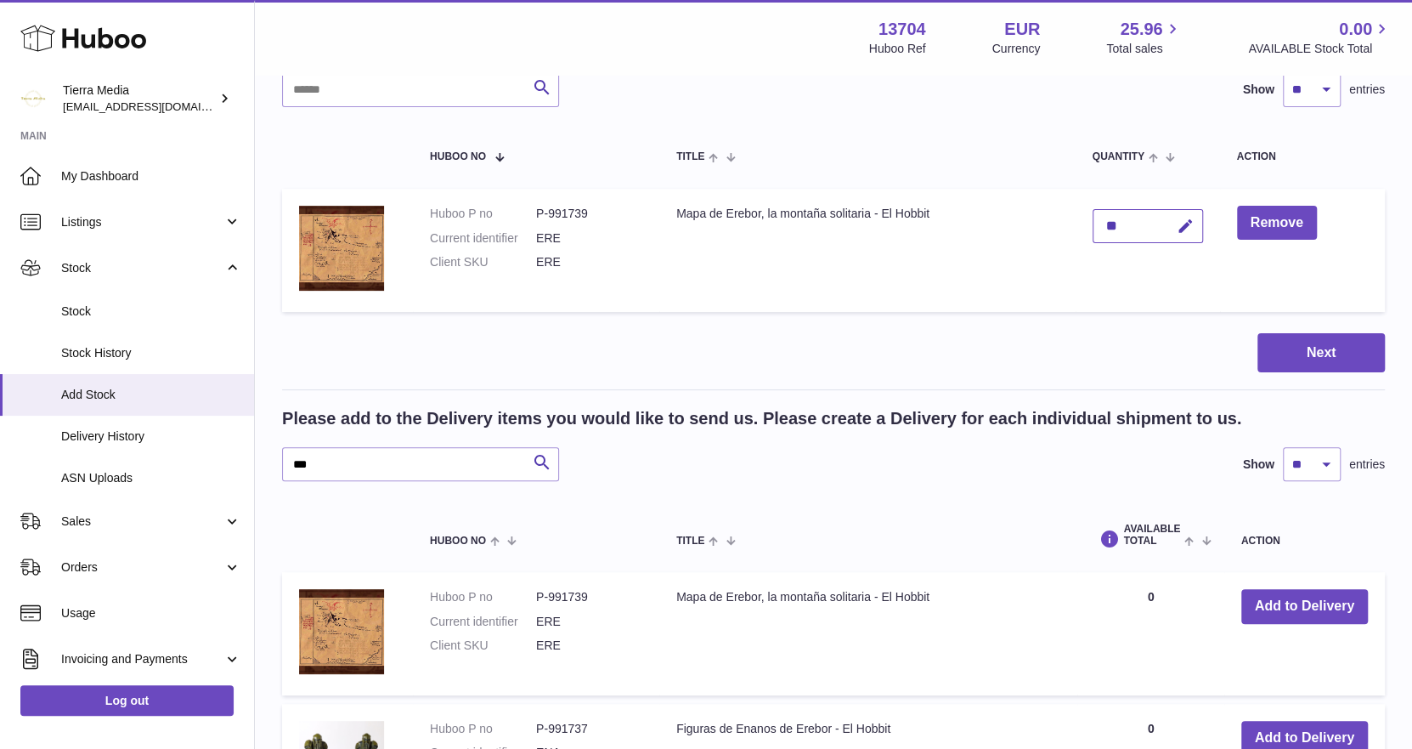
scroll to position [146, 0]
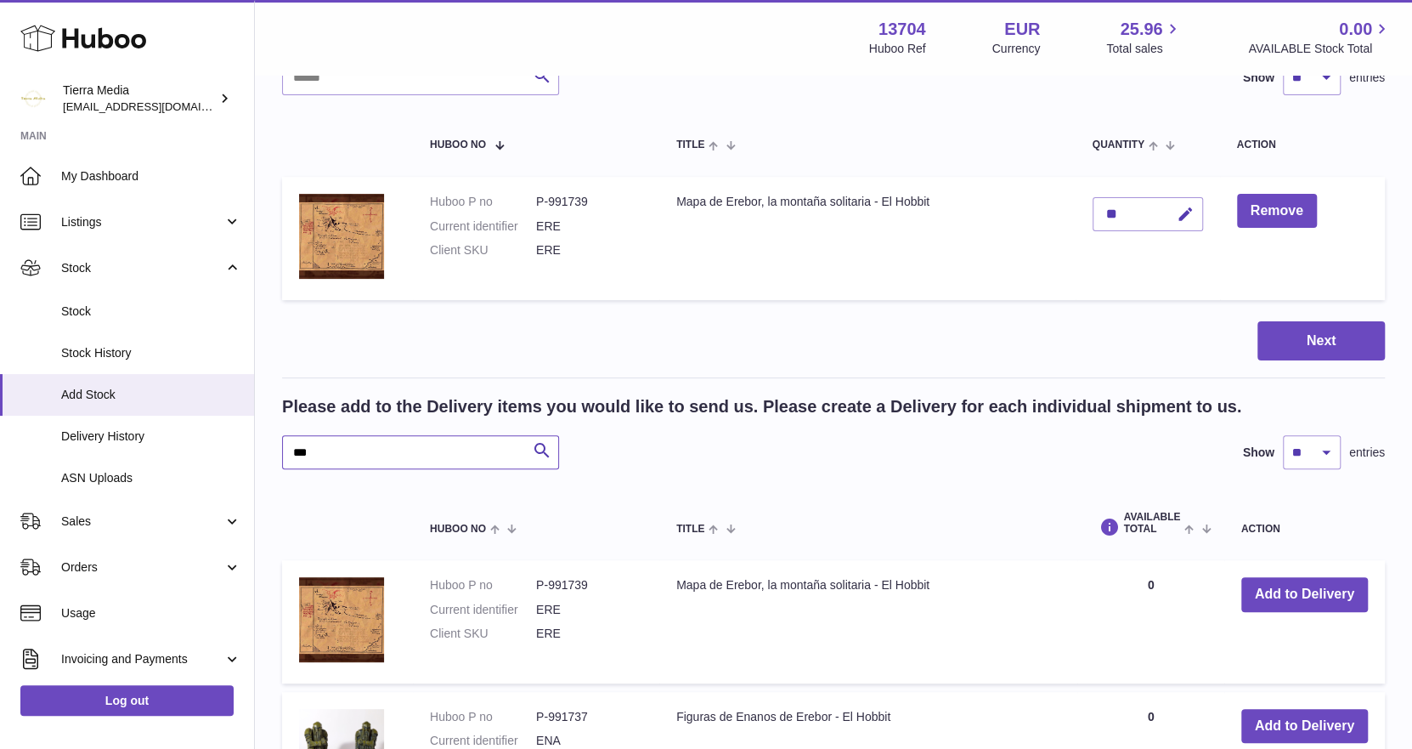
drag, startPoint x: 317, startPoint y: 440, endPoint x: 273, endPoint y: 440, distance: 44.2
click at [273, 440] on div "Create stock delivery - upload to Huboo the delivery details and expected incom…" at bounding box center [833, 413] width 1157 height 966
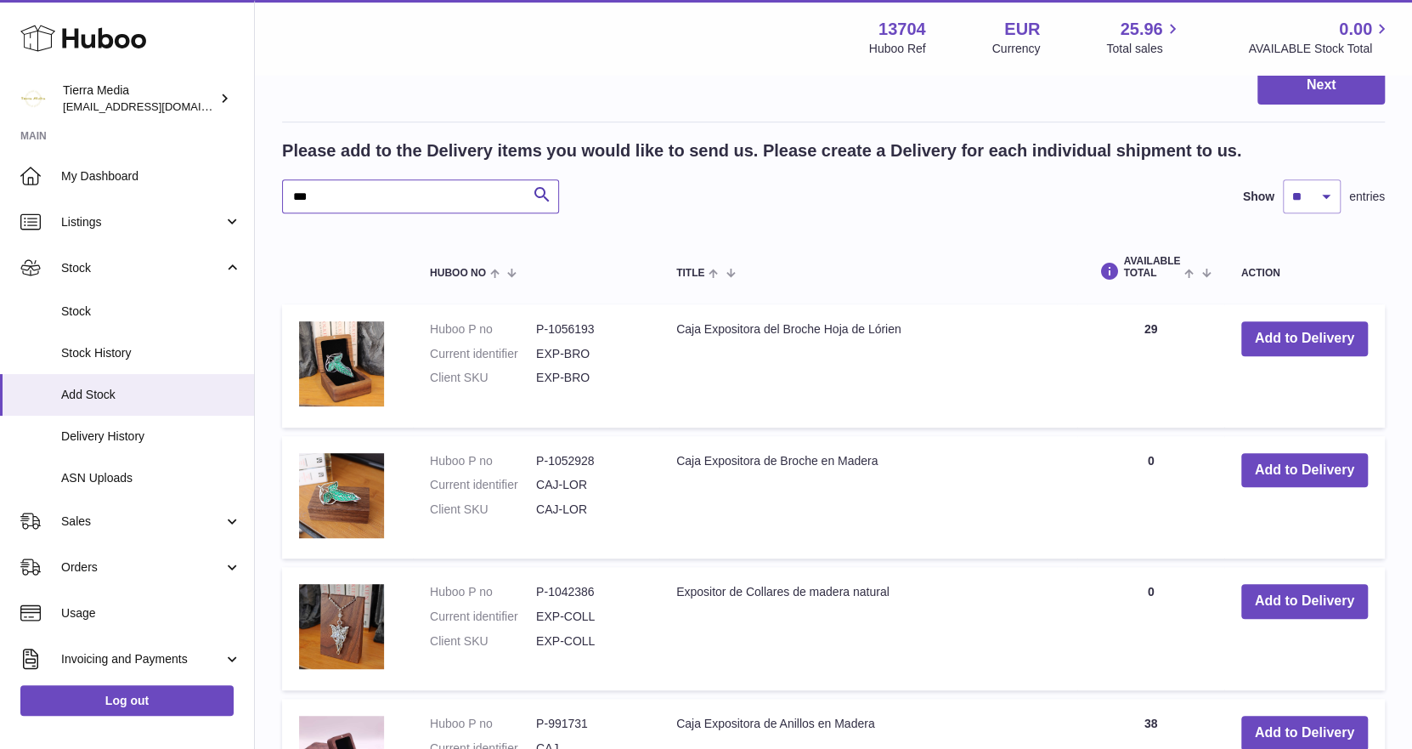
scroll to position [487, 0]
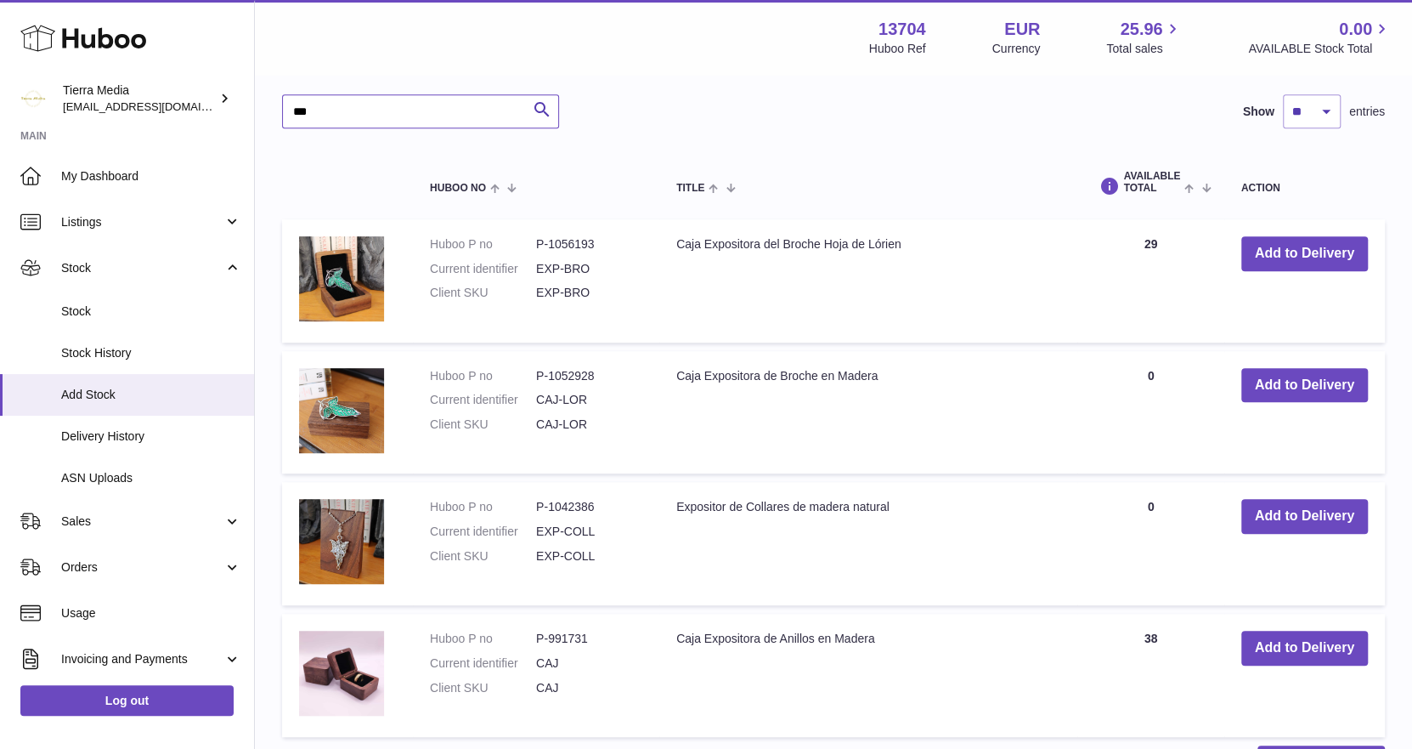
type input "***"
click at [1292, 509] on button "Add to Delivery" at bounding box center [1304, 516] width 127 height 35
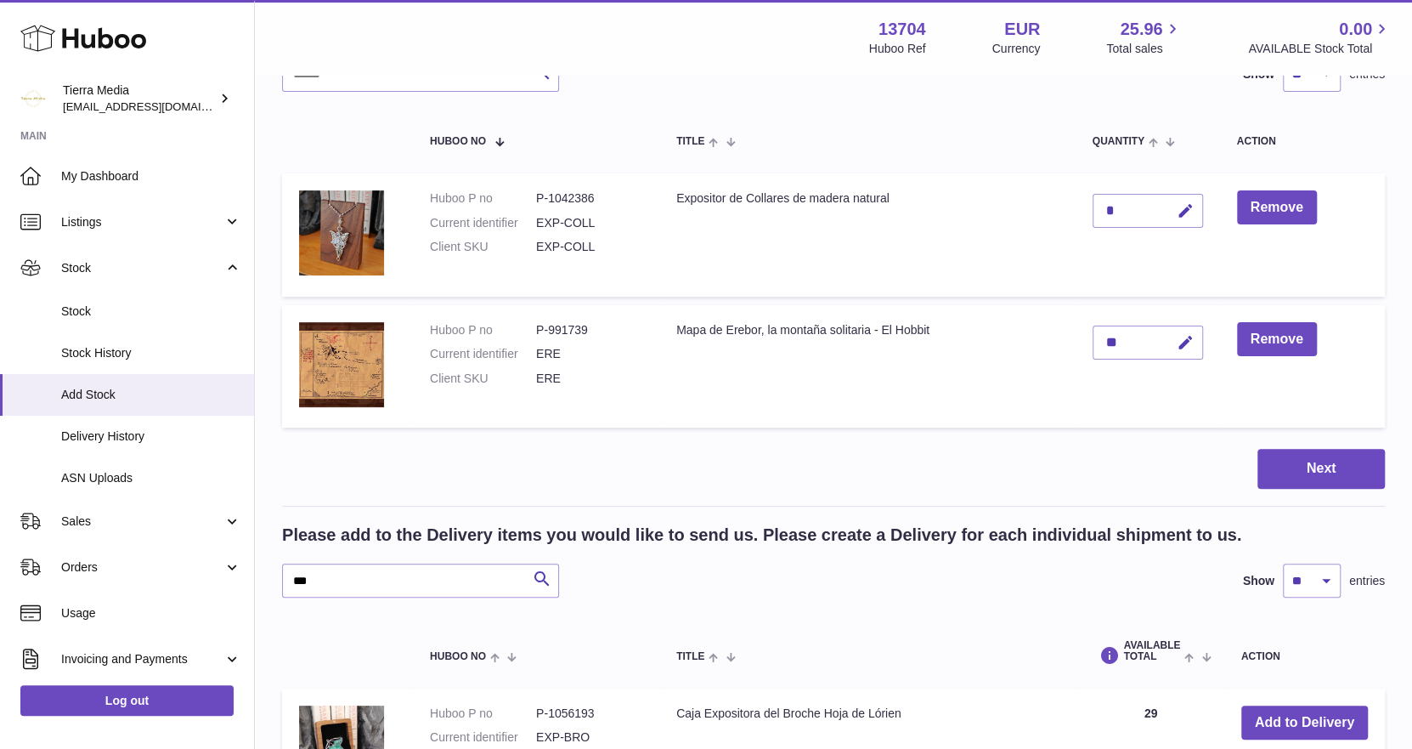
scroll to position [108, 0]
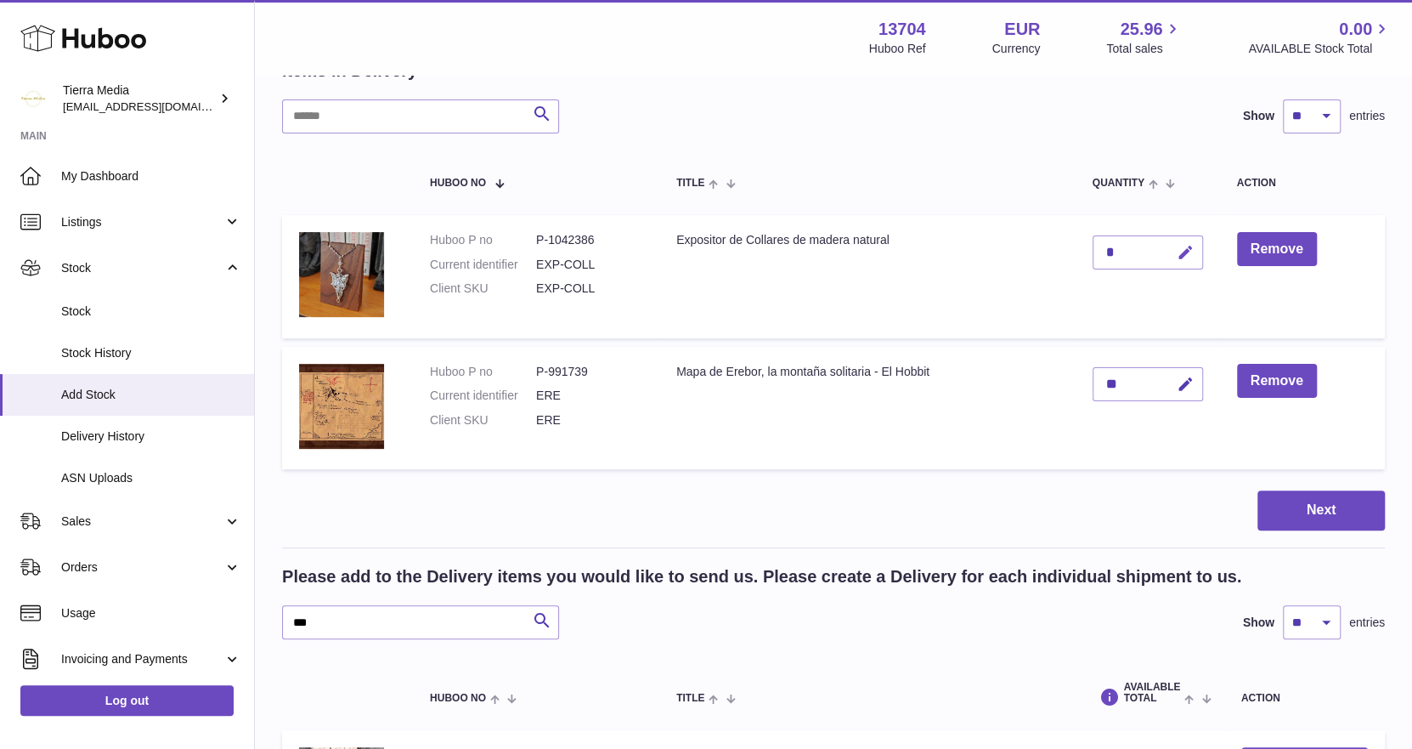
click at [1194, 250] on icon "button" at bounding box center [1186, 253] width 18 height 18
type input "*"
click at [1168, 239] on button "submit" at bounding box center [1184, 252] width 32 height 27
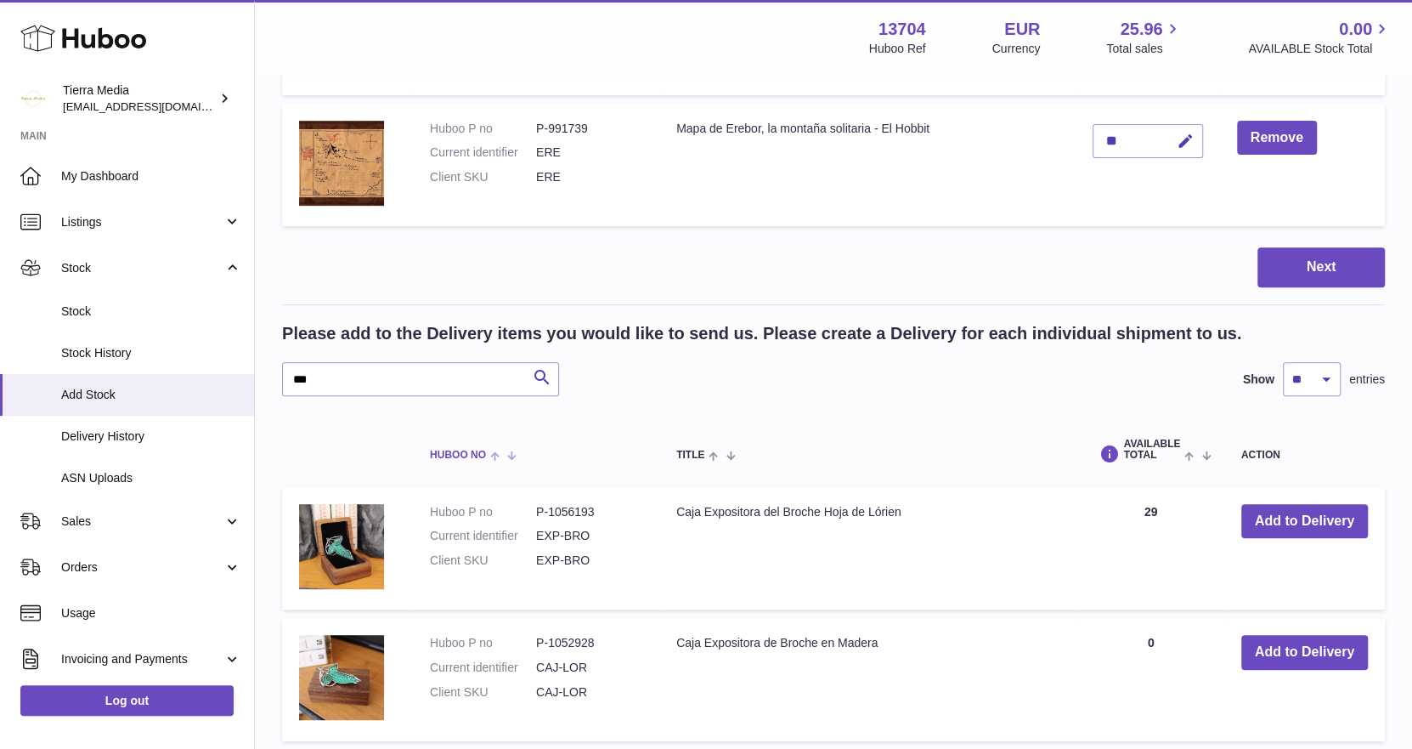
scroll to position [363, 0]
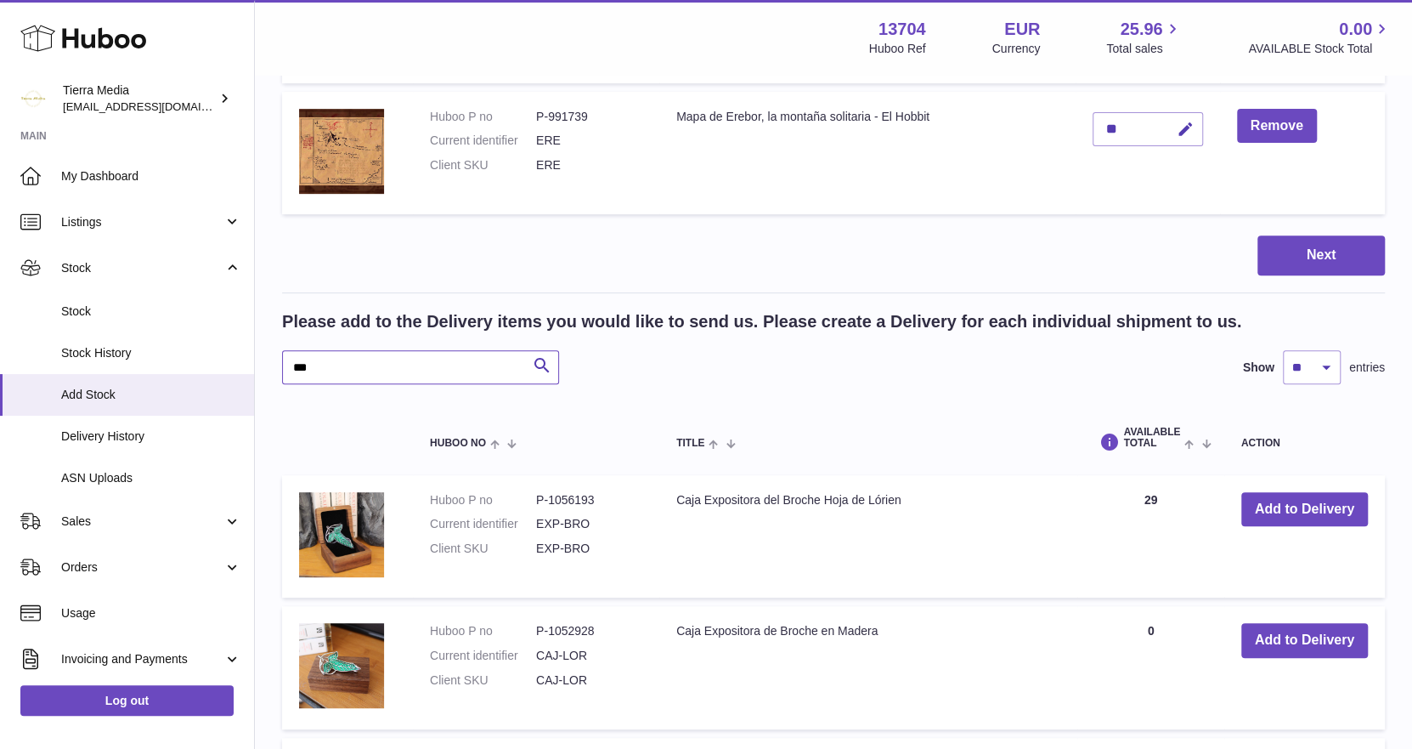
drag, startPoint x: 324, startPoint y: 376, endPoint x: 297, endPoint y: 375, distance: 27.2
click at [297, 375] on input "***" at bounding box center [420, 367] width 277 height 34
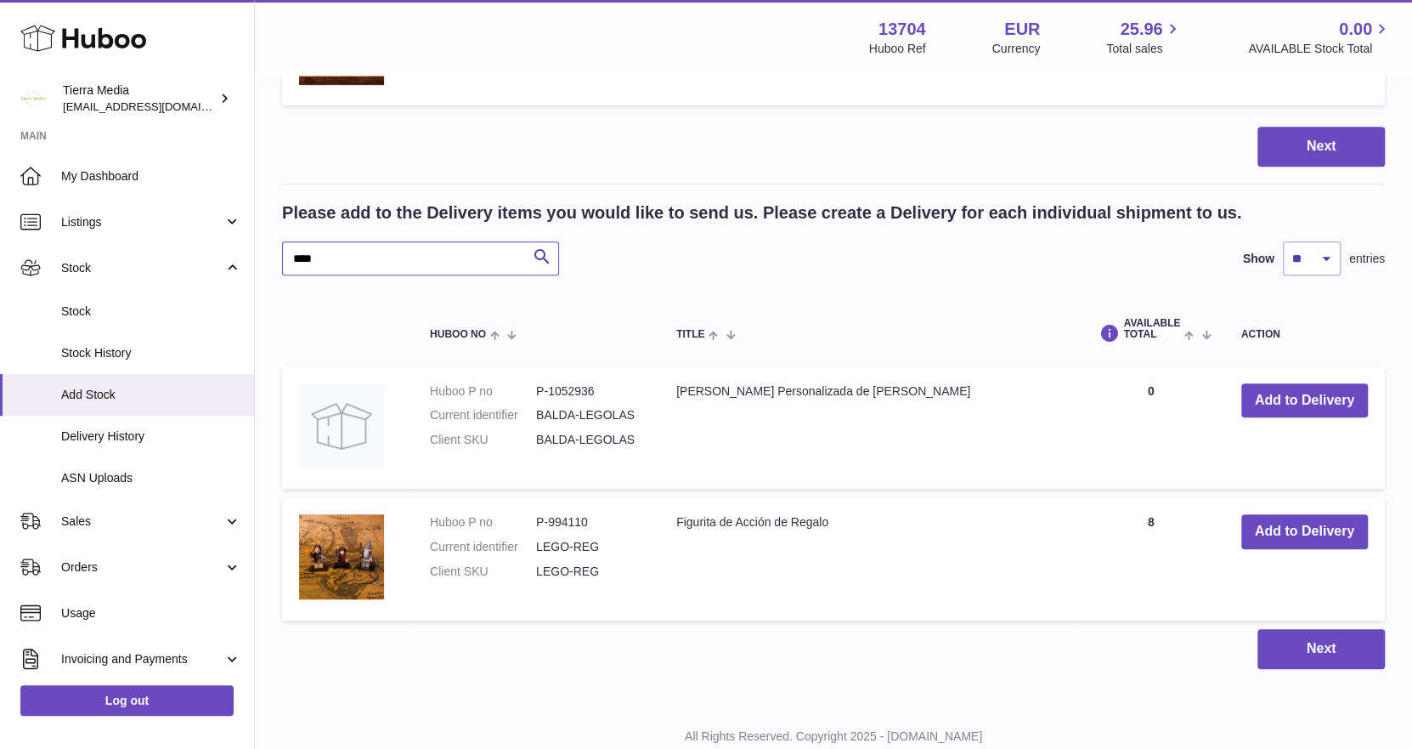
scroll to position [523, 0]
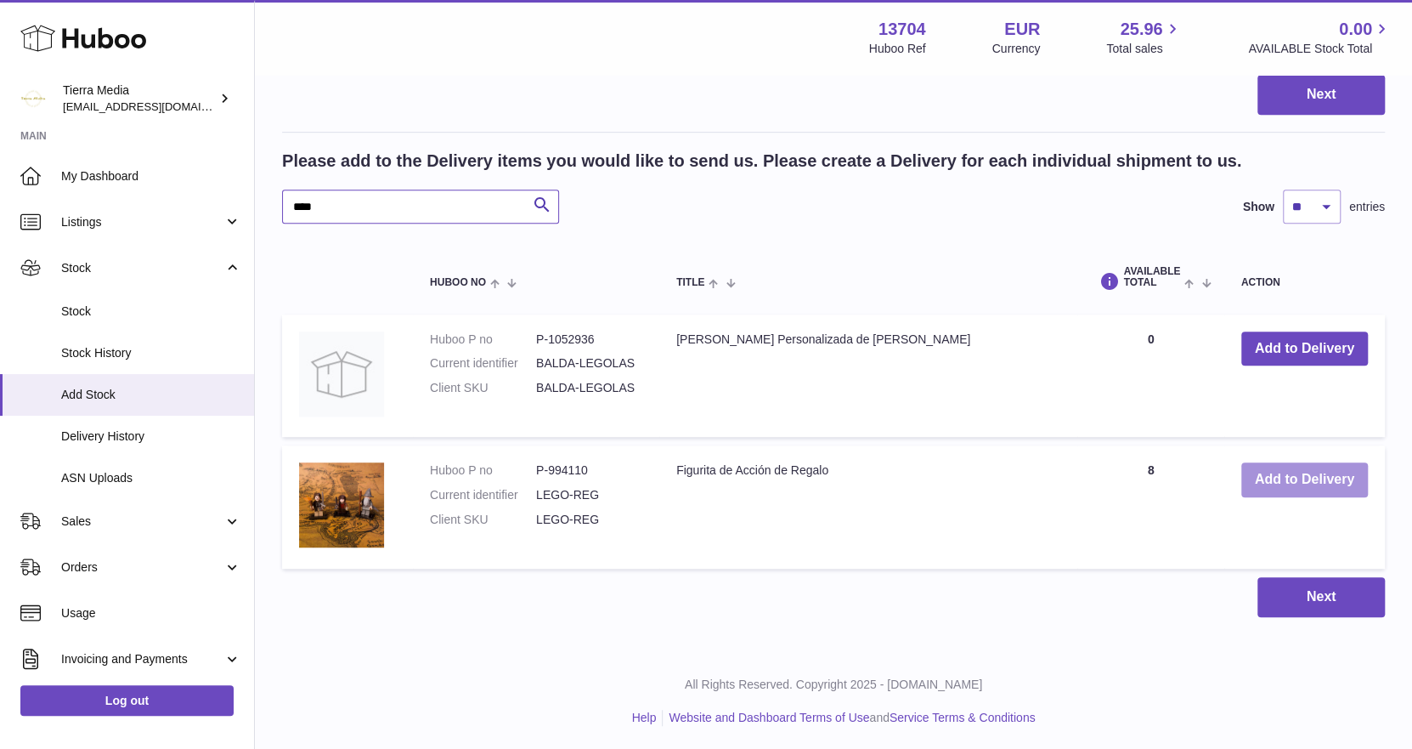
type input "****"
click at [1342, 472] on button "Add to Delivery" at bounding box center [1304, 479] width 127 height 35
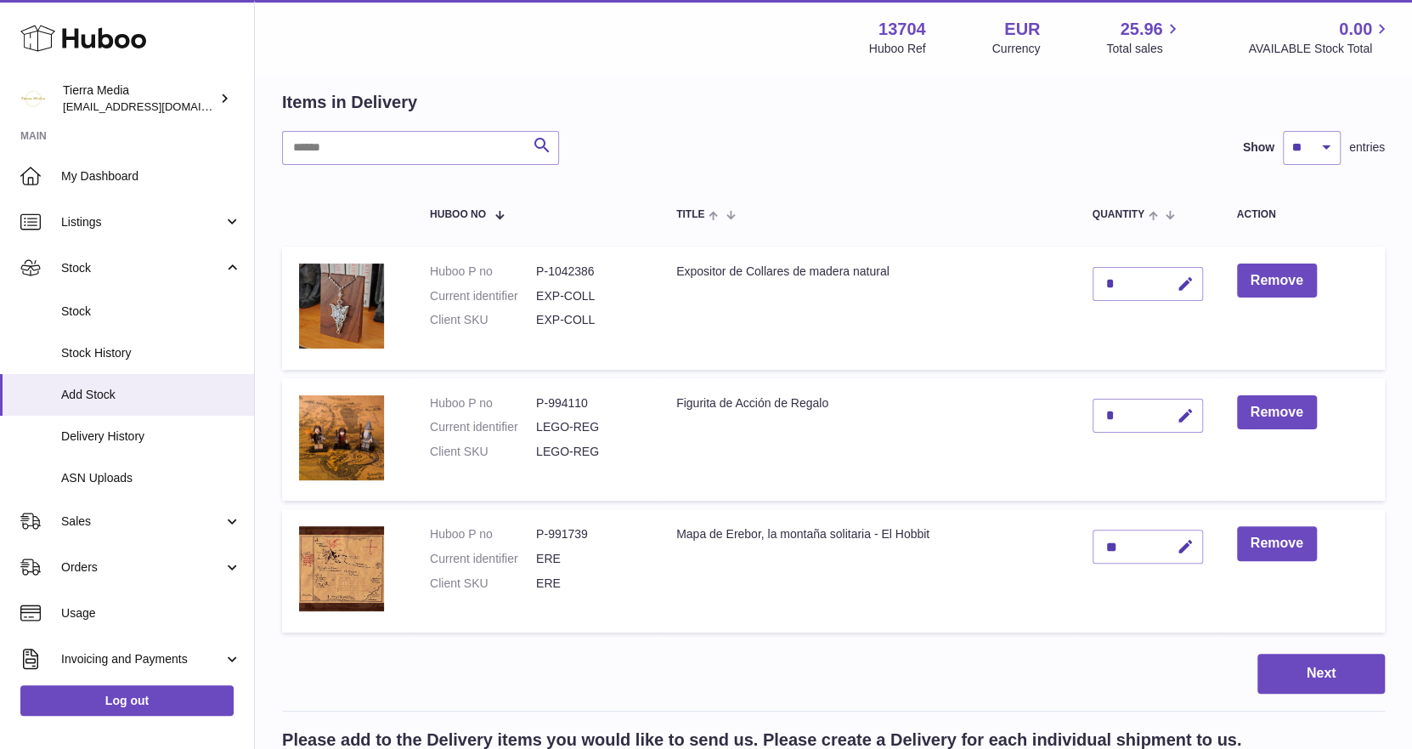
scroll to position [0, 0]
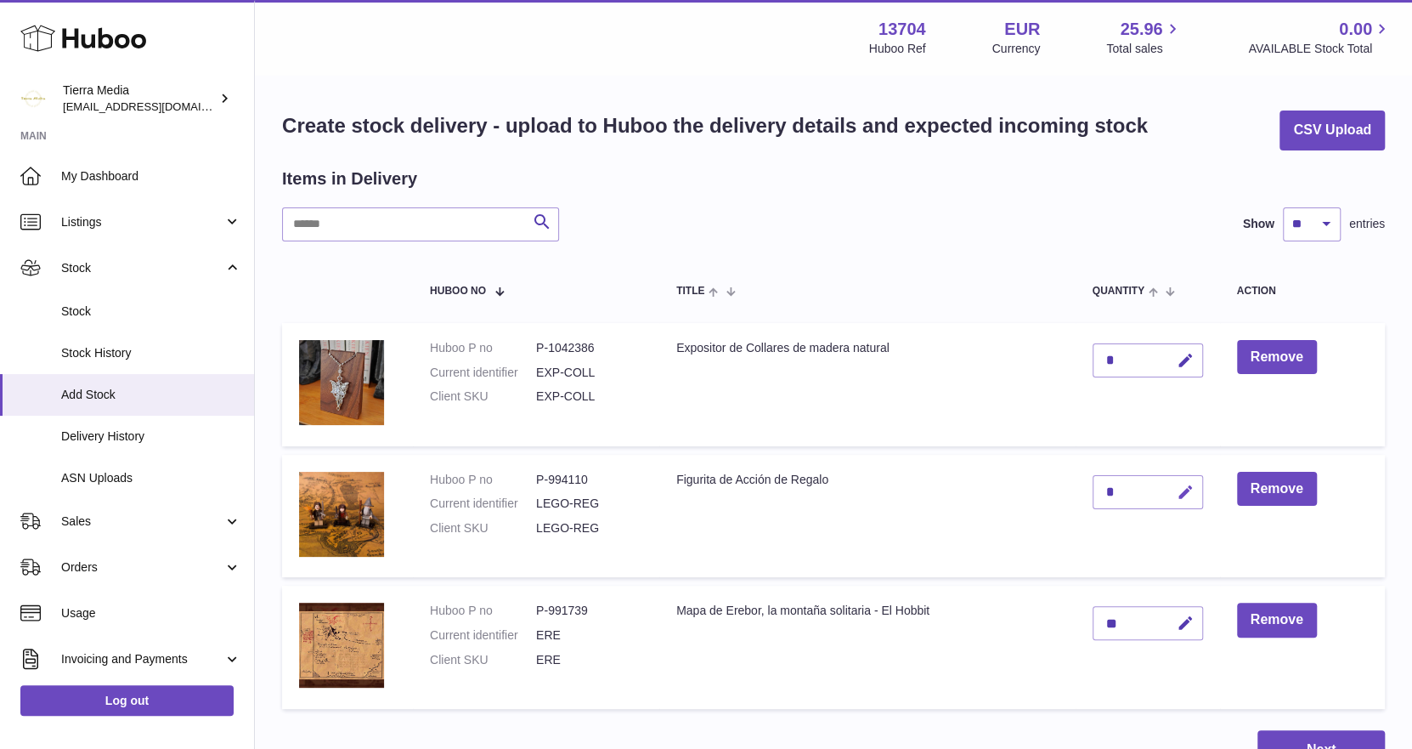
click at [1188, 480] on button "button" at bounding box center [1183, 492] width 40 height 35
type input "**"
click at [1188, 480] on button "submit" at bounding box center [1184, 491] width 32 height 27
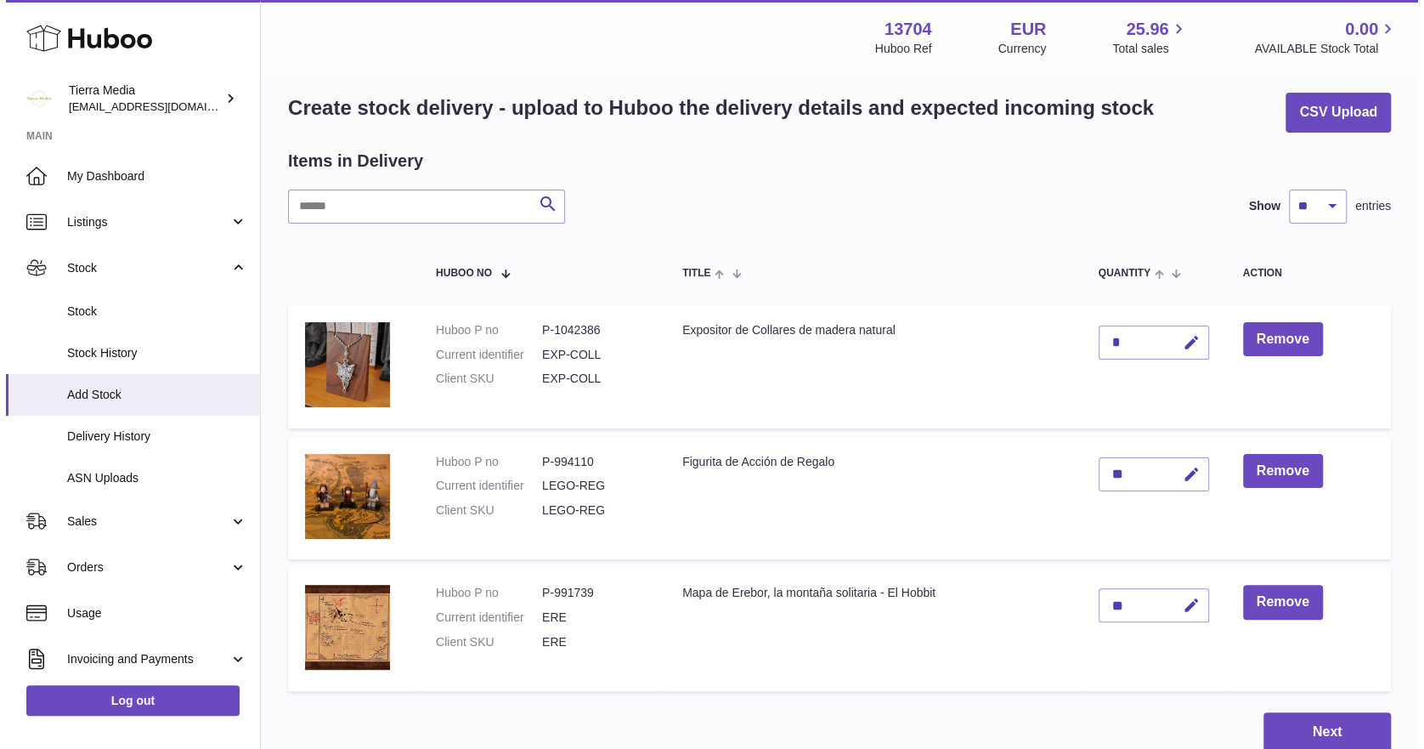
scroll to position [255, 0]
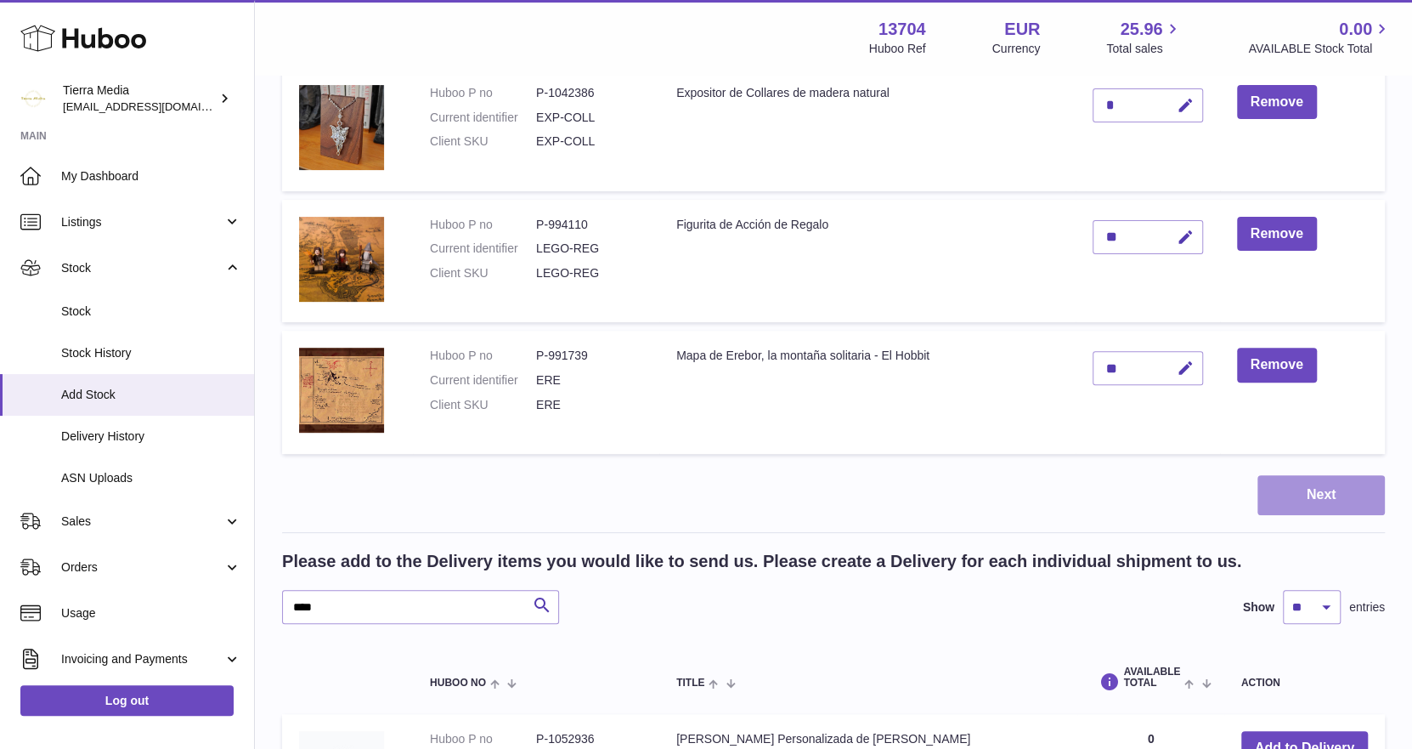
click at [1343, 484] on button "Next" at bounding box center [1321, 495] width 127 height 40
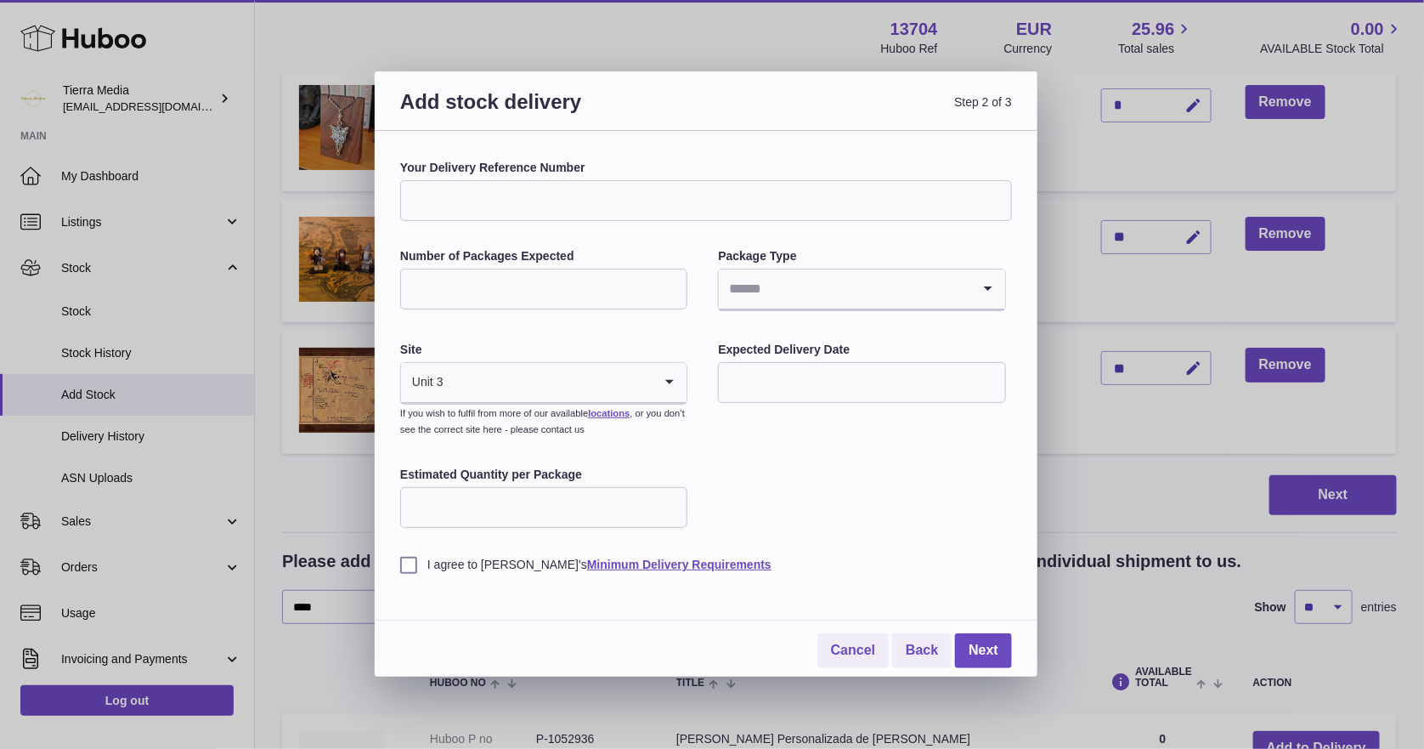
click at [597, 199] on input "Your Delivery Reference Number" at bounding box center [706, 200] width 612 height 41
type input "**********"
click at [535, 281] on input "Number of Packages Expected" at bounding box center [543, 289] width 287 height 41
type input "*"
click at [778, 291] on input "Search for option" at bounding box center [845, 288] width 252 height 39
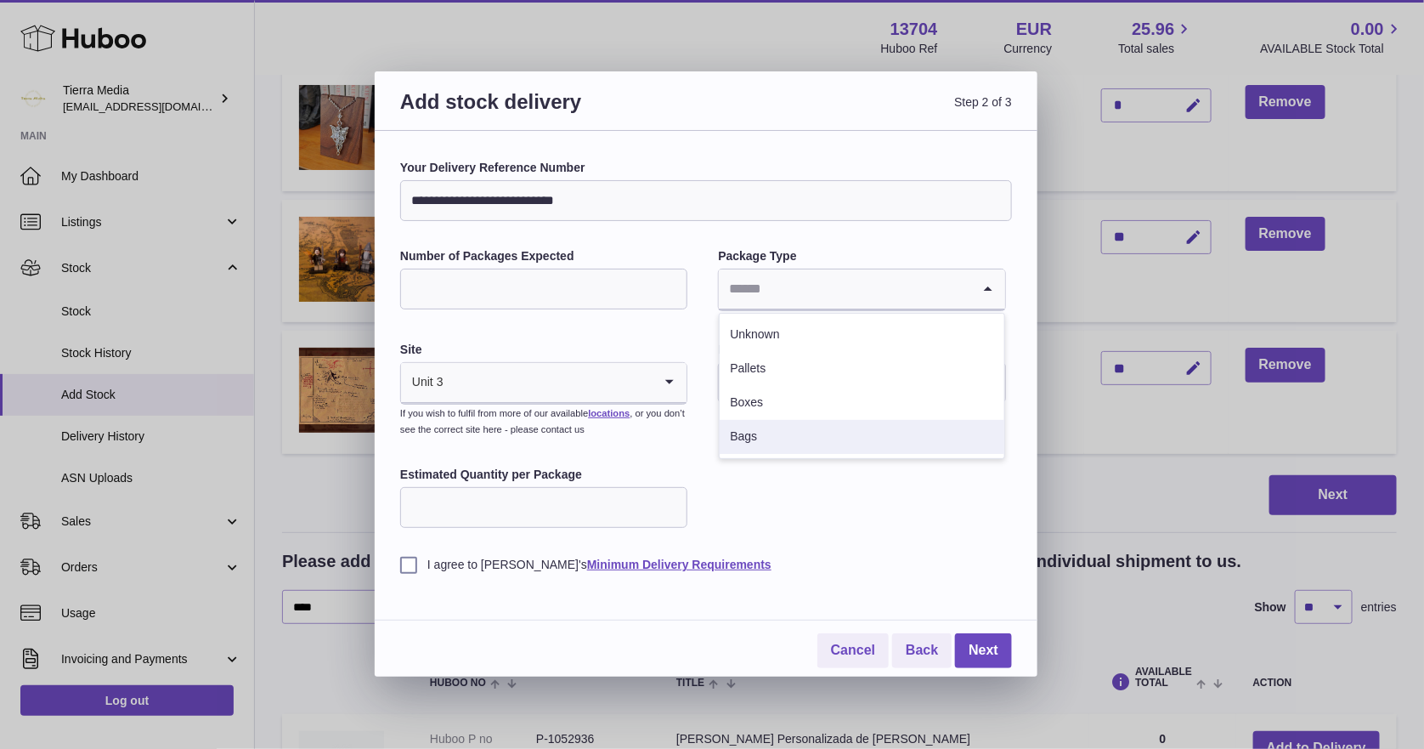
click at [758, 434] on li "Bags" at bounding box center [862, 437] width 284 height 34
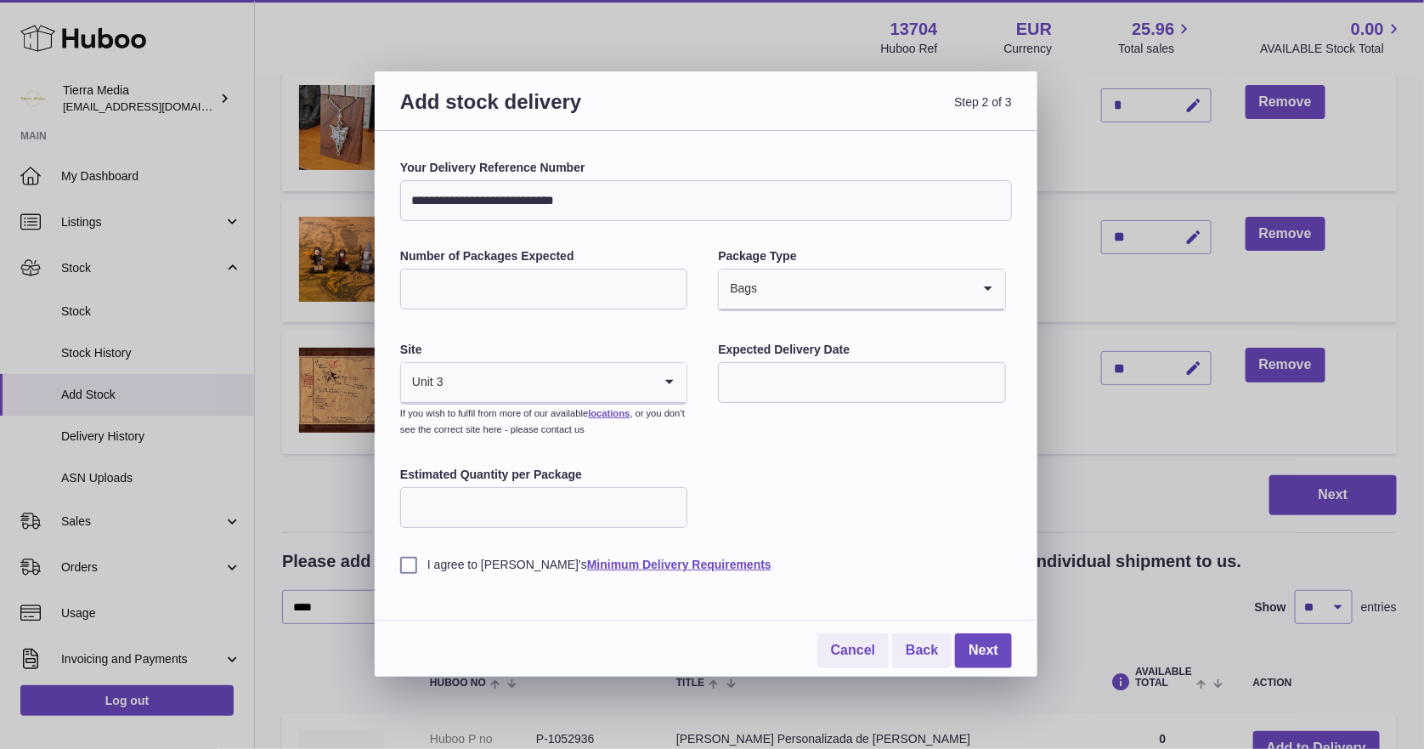
click at [834, 383] on input "text" at bounding box center [861, 382] width 287 height 41
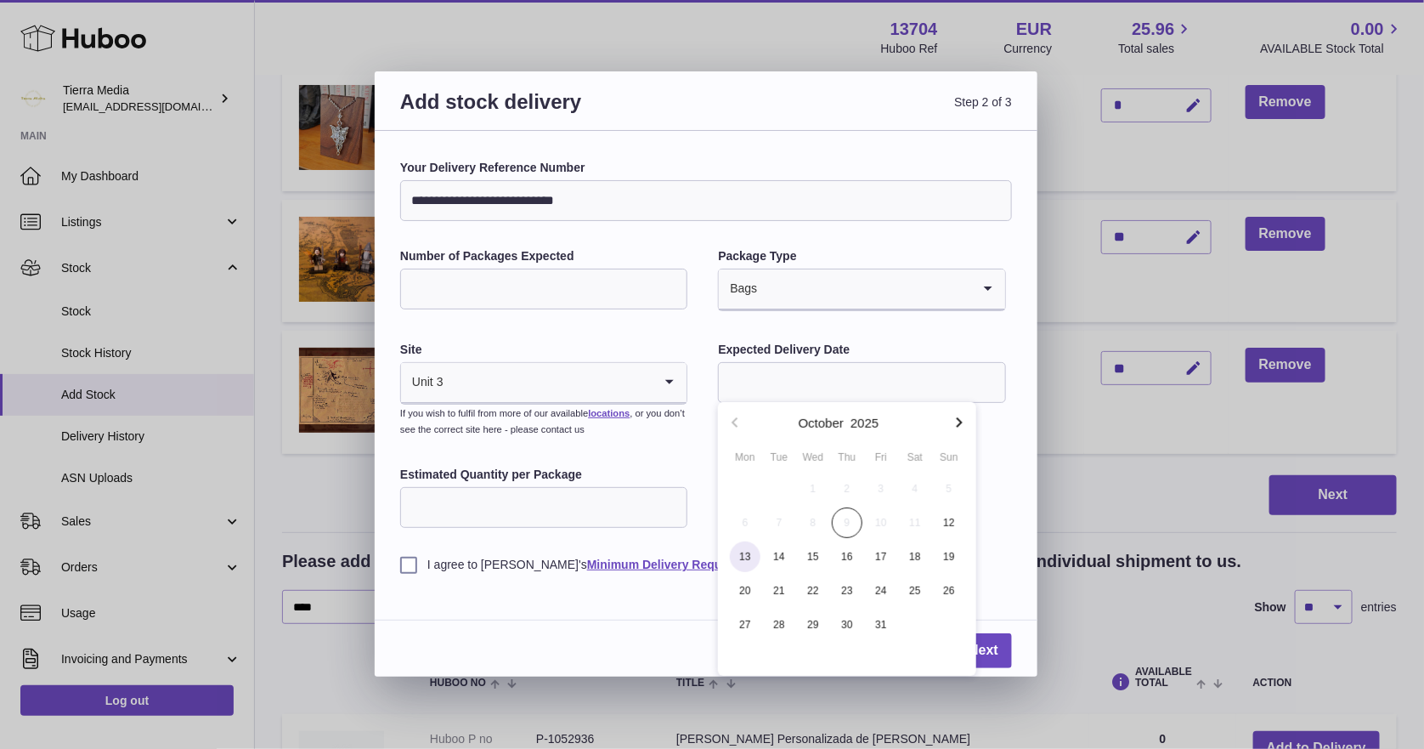
click at [749, 559] on span "13" at bounding box center [745, 556] width 31 height 31
type input "**********"
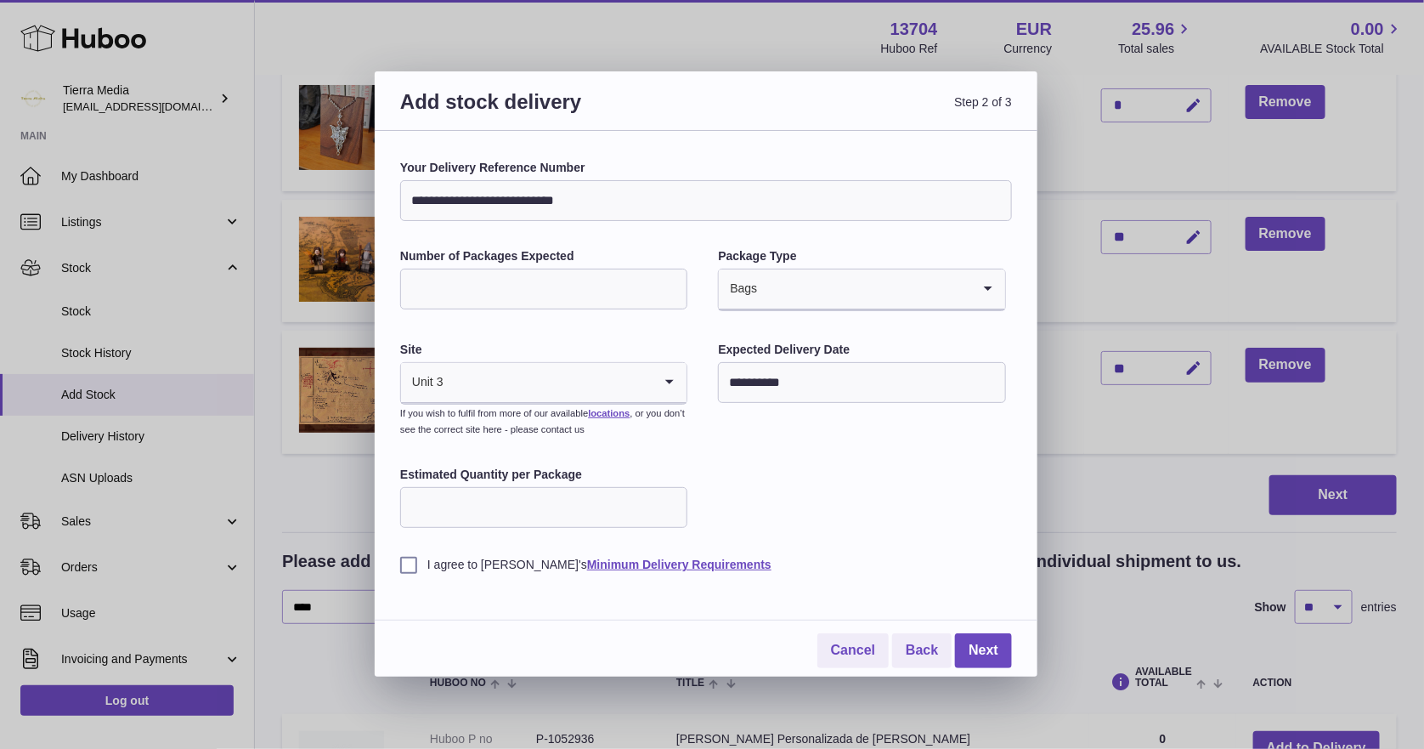
click at [562, 497] on input "Estimated Quantity per Package" at bounding box center [543, 507] width 287 height 41
type input "**"
click at [405, 569] on label "I agree to Huboo's Minimum Delivery Requirements" at bounding box center [706, 565] width 612 height 16
click at [990, 651] on link "Next" at bounding box center [983, 650] width 57 height 35
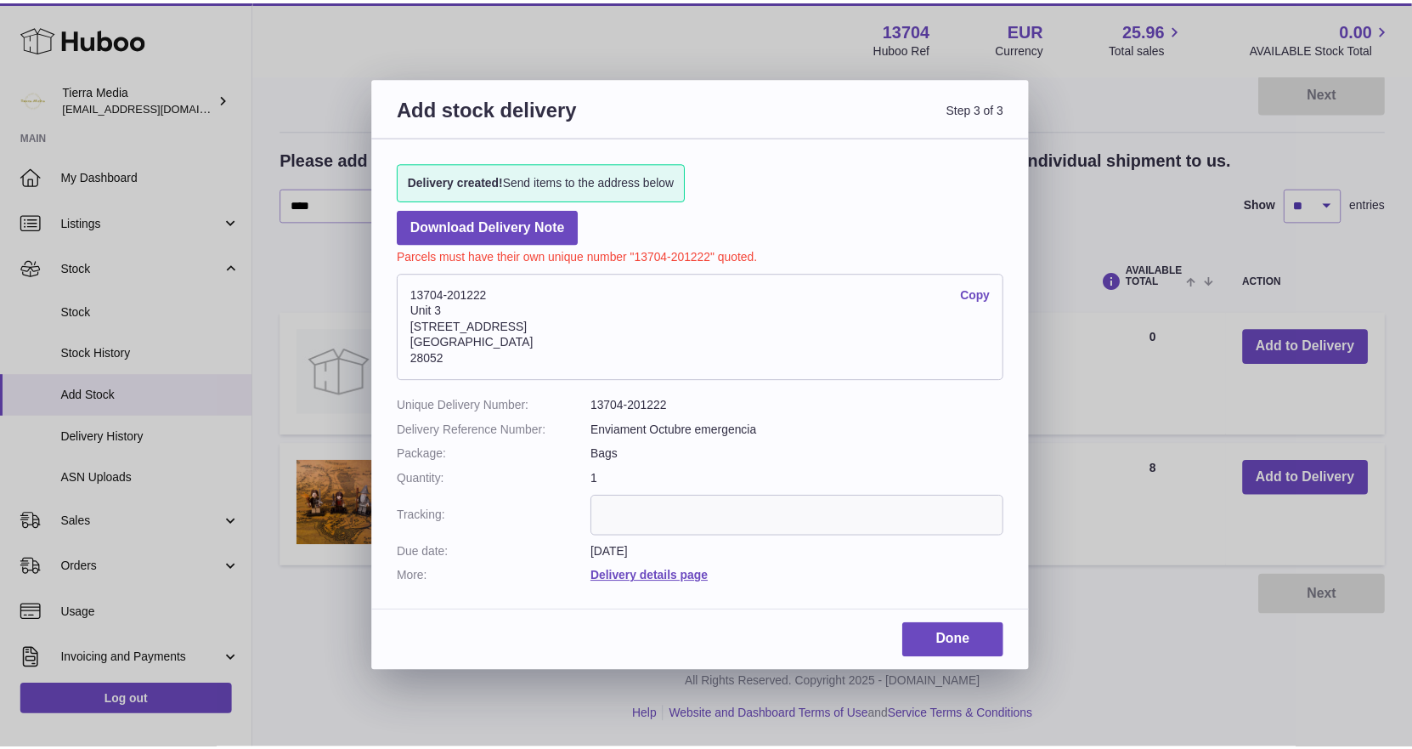
scroll to position [232, 0]
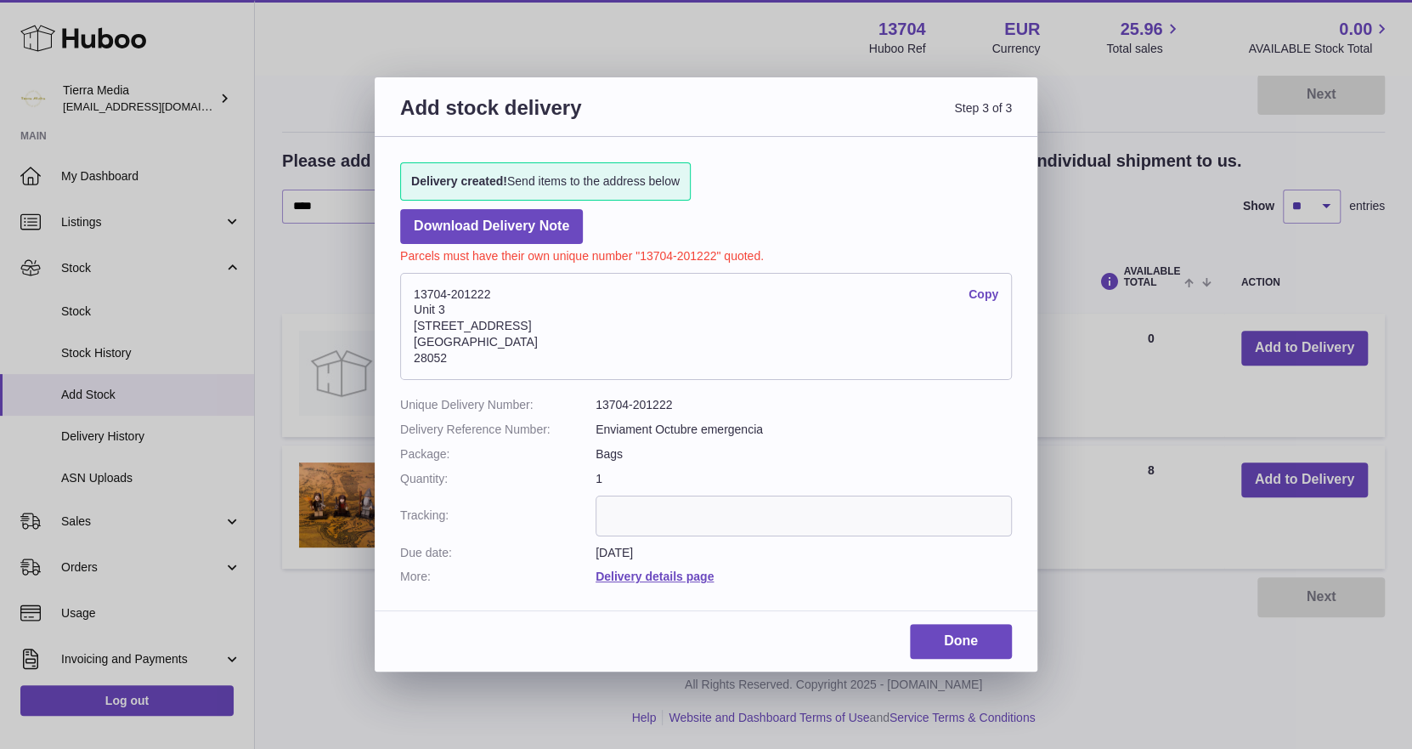
click at [663, 403] on dd "13704-201222" at bounding box center [804, 405] width 416 height 16
copy dl "13704-201222"
click at [660, 577] on link "Delivery details page" at bounding box center [655, 576] width 118 height 14
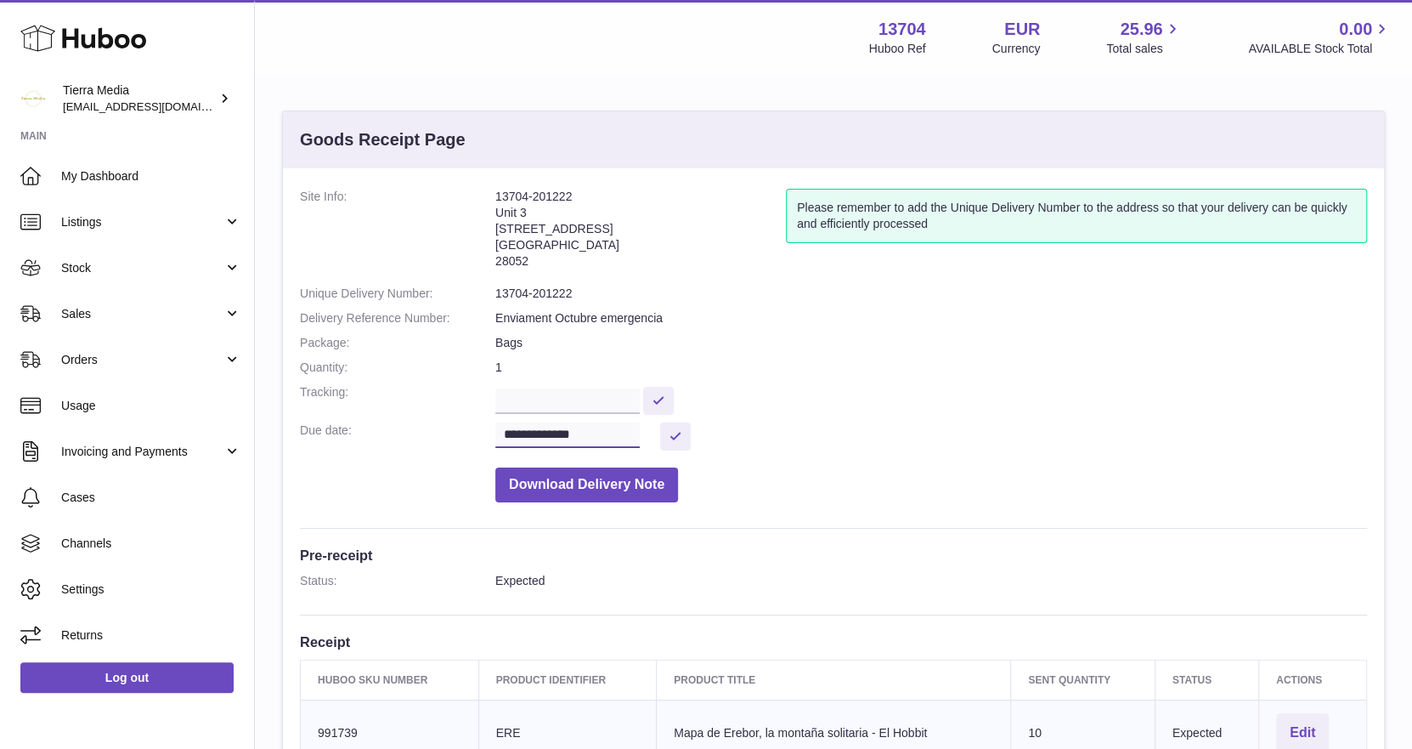
click at [617, 433] on input "**********" at bounding box center [567, 434] width 144 height 25
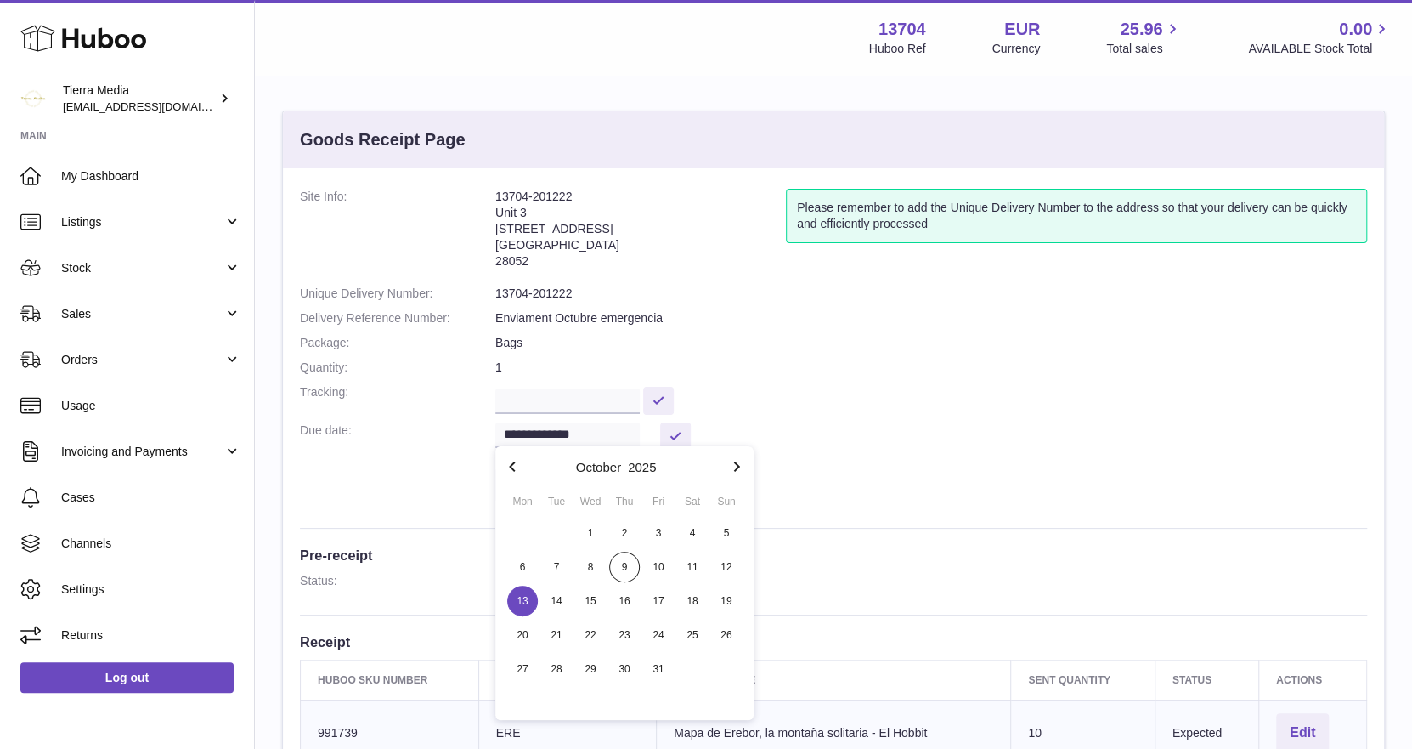
click at [517, 603] on span "13" at bounding box center [522, 600] width 31 height 31
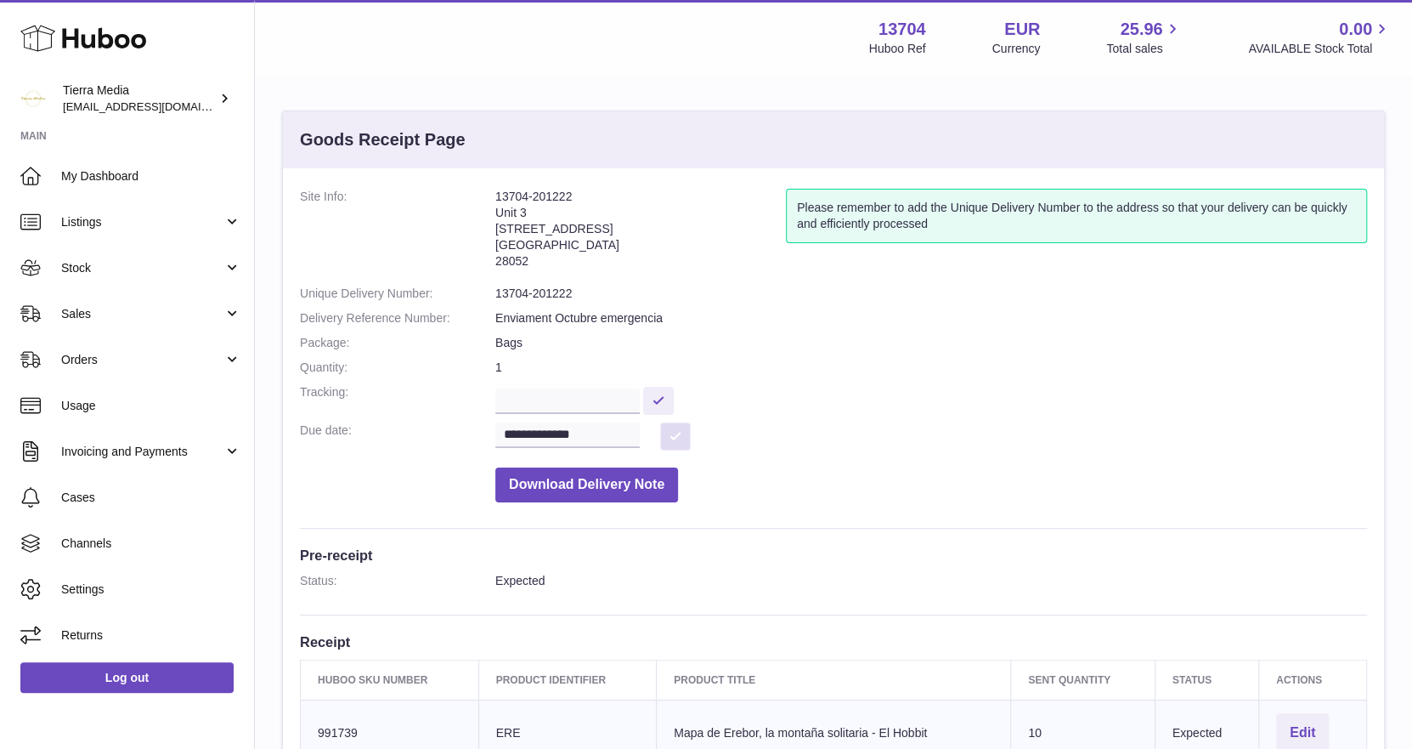
click at [681, 431] on button at bounding box center [675, 436] width 31 height 28
click at [630, 397] on input "text" at bounding box center [567, 400] width 144 height 25
click at [763, 398] on dd at bounding box center [931, 399] width 872 height 30
click at [517, 293] on dd "13704-201222" at bounding box center [931, 294] width 872 height 16
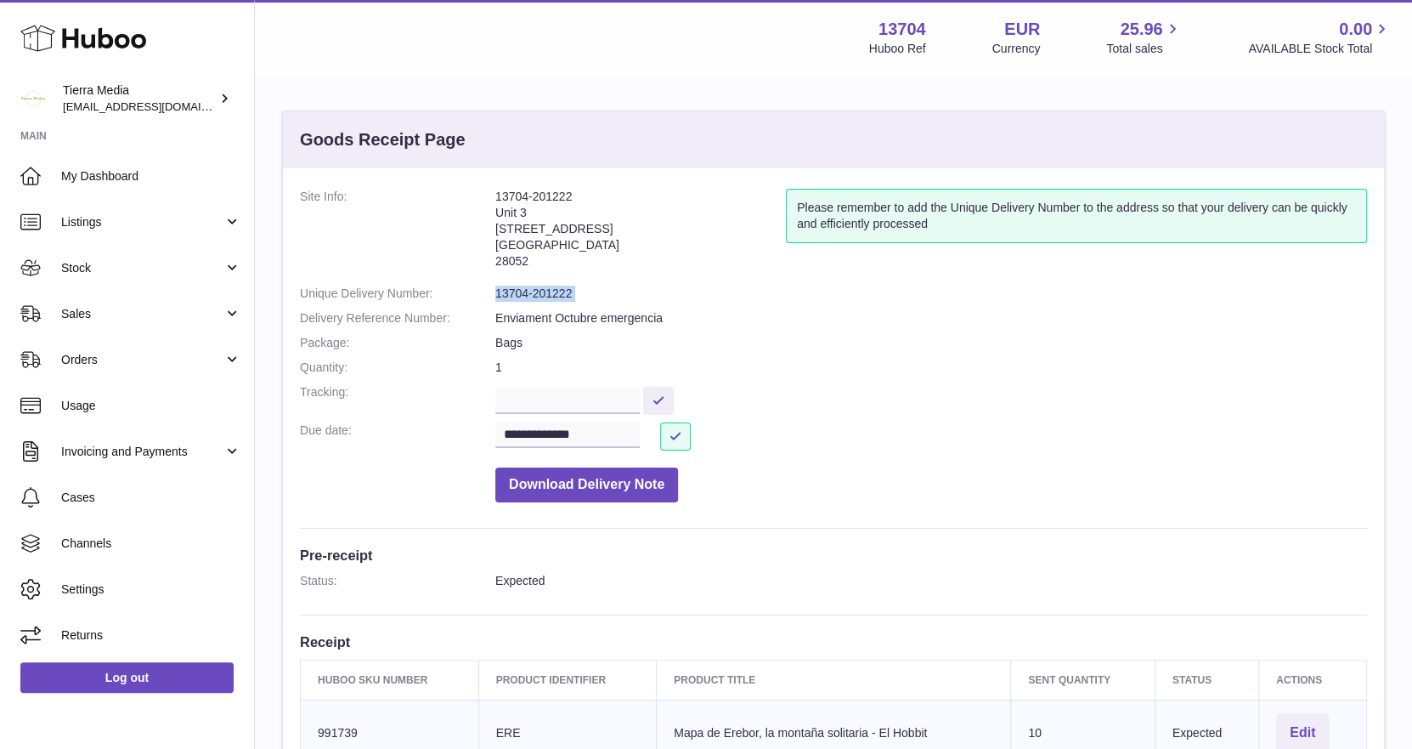
click at [517, 293] on dd "13704-201222" at bounding box center [931, 294] width 872 height 16
copy dl "13704-201222"
click at [540, 284] on dl "**********" at bounding box center [833, 350] width 1067 height 322
click at [541, 304] on dl "**********" at bounding box center [833, 350] width 1067 height 322
click at [543, 297] on dd "13704-201222" at bounding box center [931, 294] width 872 height 16
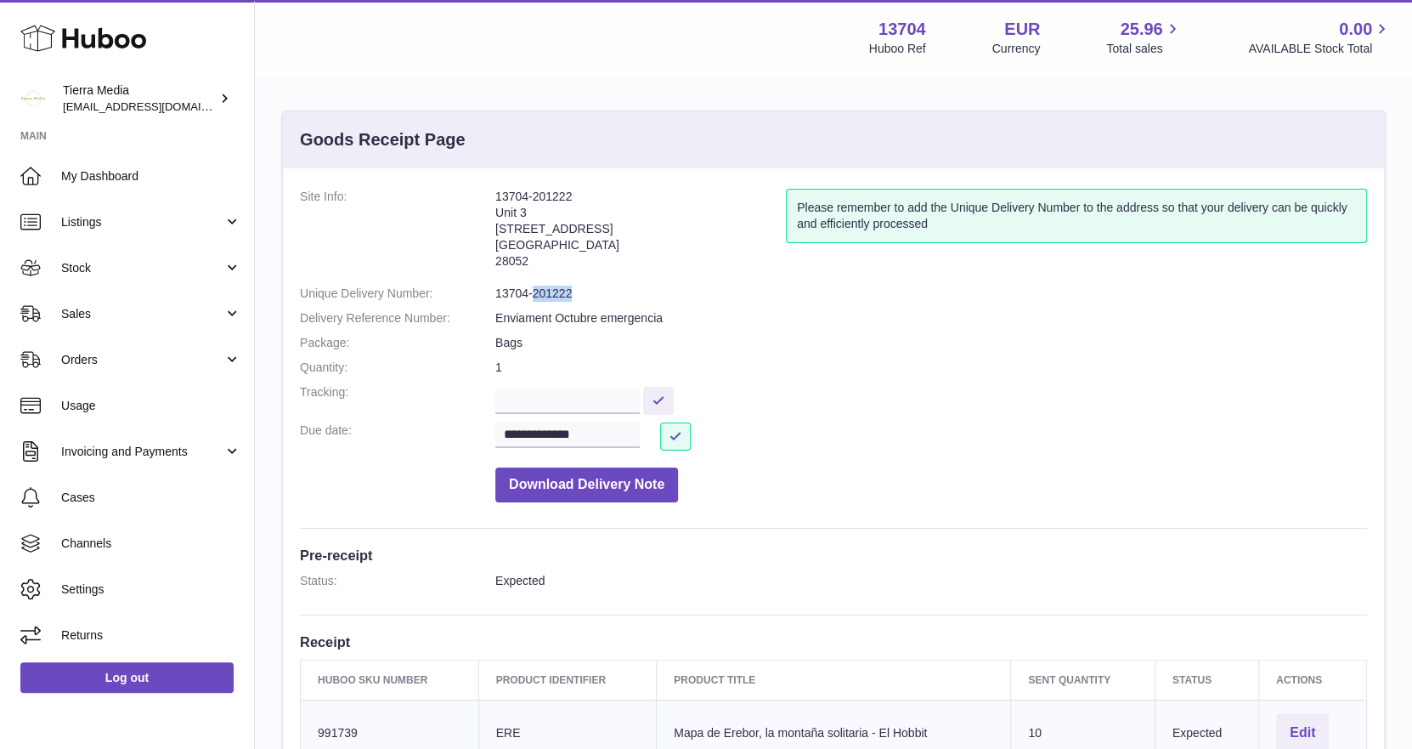
click at [543, 297] on dd "13704-201222" at bounding box center [931, 294] width 872 height 16
copy dl "13704-201222"
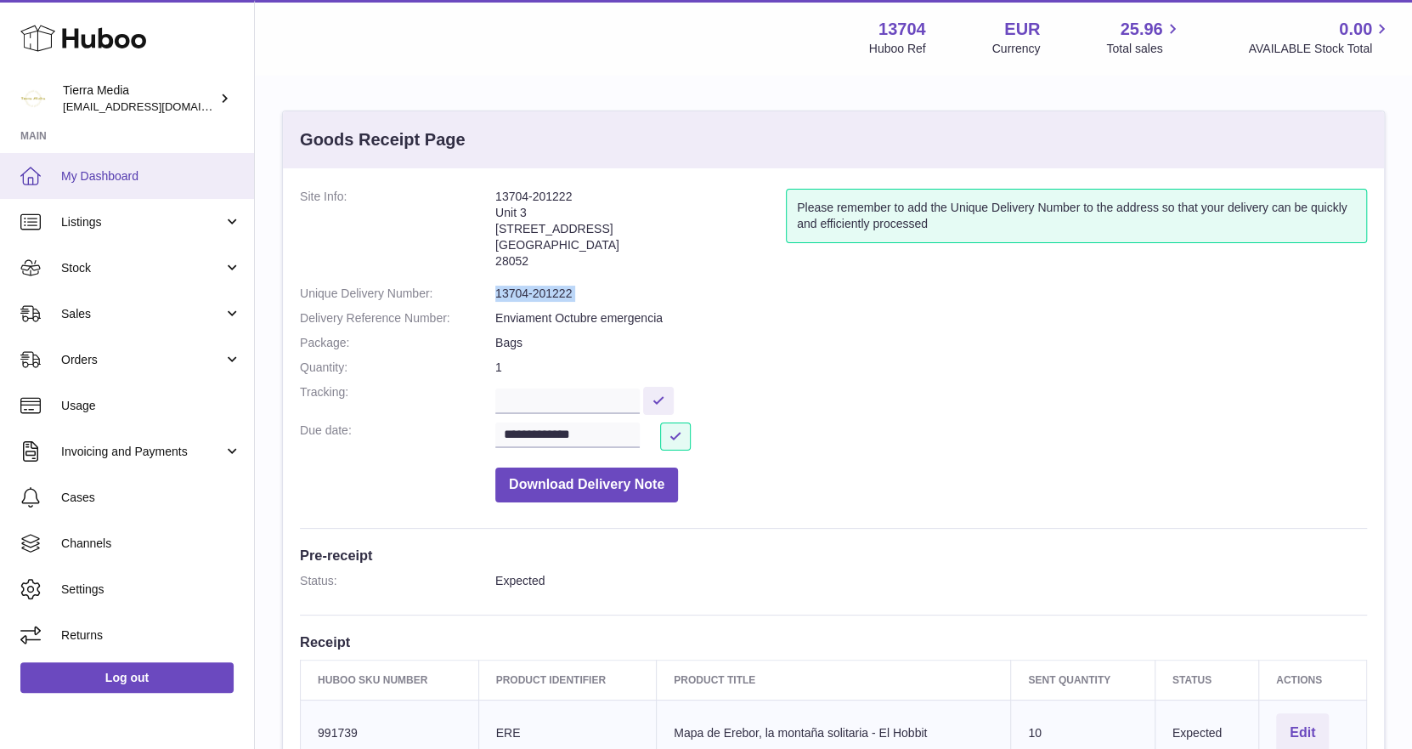
drag, startPoint x: 143, startPoint y: 182, endPoint x: 248, endPoint y: 166, distance: 106.6
click at [143, 182] on span "My Dashboard" at bounding box center [151, 176] width 180 height 16
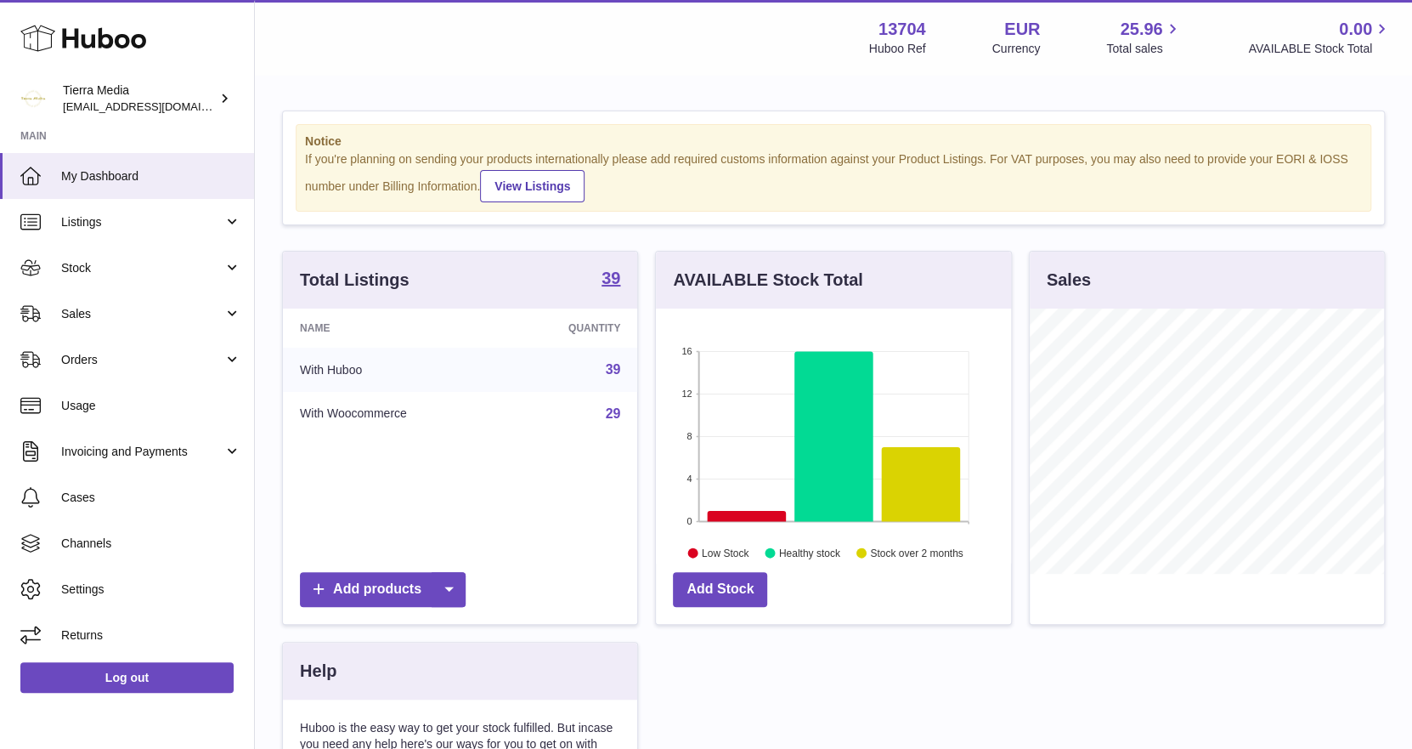
scroll to position [264, 355]
